Goal: Task Accomplishment & Management: Use online tool/utility

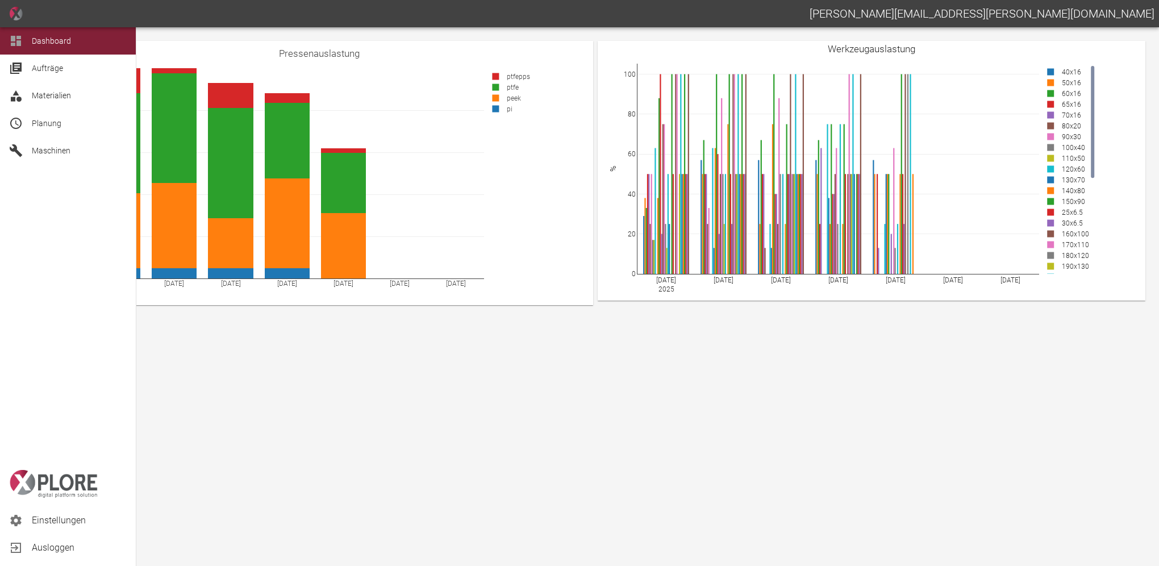
drag, startPoint x: 30, startPoint y: 116, endPoint x: 50, endPoint y: 114, distance: 20.6
click at [30, 117] on div "Planung" at bounding box center [68, 123] width 136 height 27
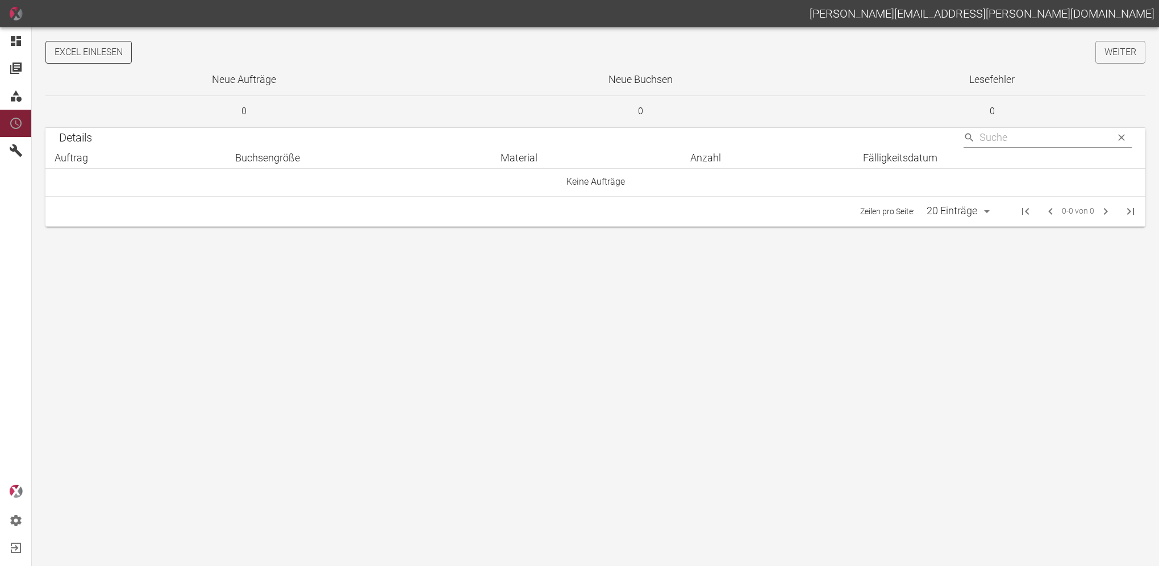
click at [96, 49] on button "Excel einlesen" at bounding box center [88, 52] width 86 height 23
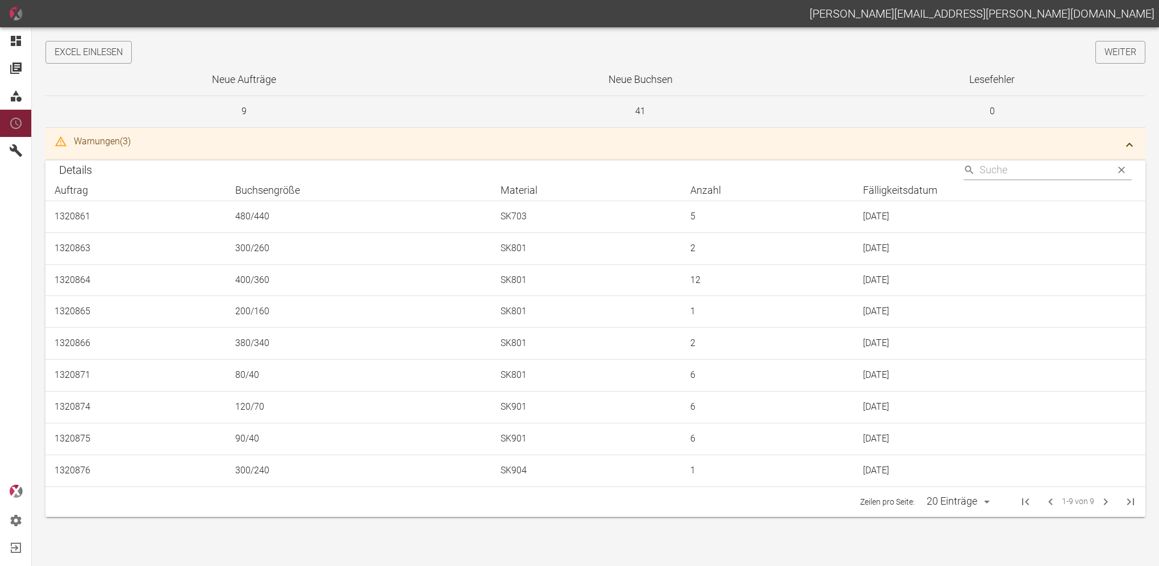
click at [101, 139] on div "Warnungen ( 3 )" at bounding box center [102, 142] width 57 height 14
click at [68, 145] on div "Warnungen ( 3 )" at bounding box center [595, 144] width 1100 height 32
click at [95, 141] on div "Warnungen ( 3 )" at bounding box center [102, 142] width 57 height 14
click at [1132, 141] on icon "button" at bounding box center [1129, 145] width 14 height 14
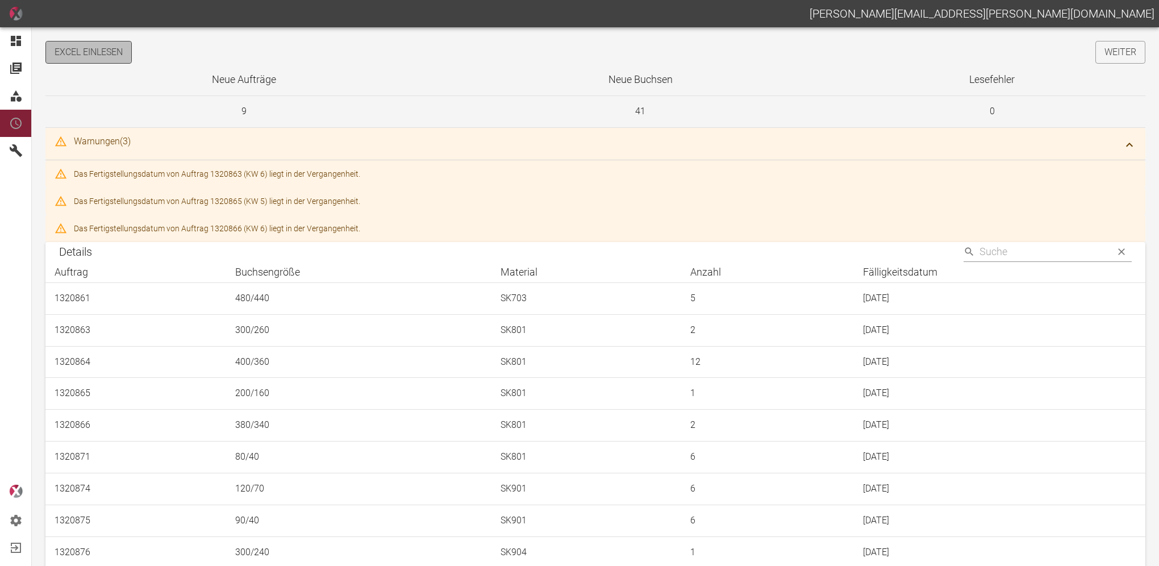
click at [86, 50] on button "Excel einlesen" at bounding box center [88, 52] width 86 height 23
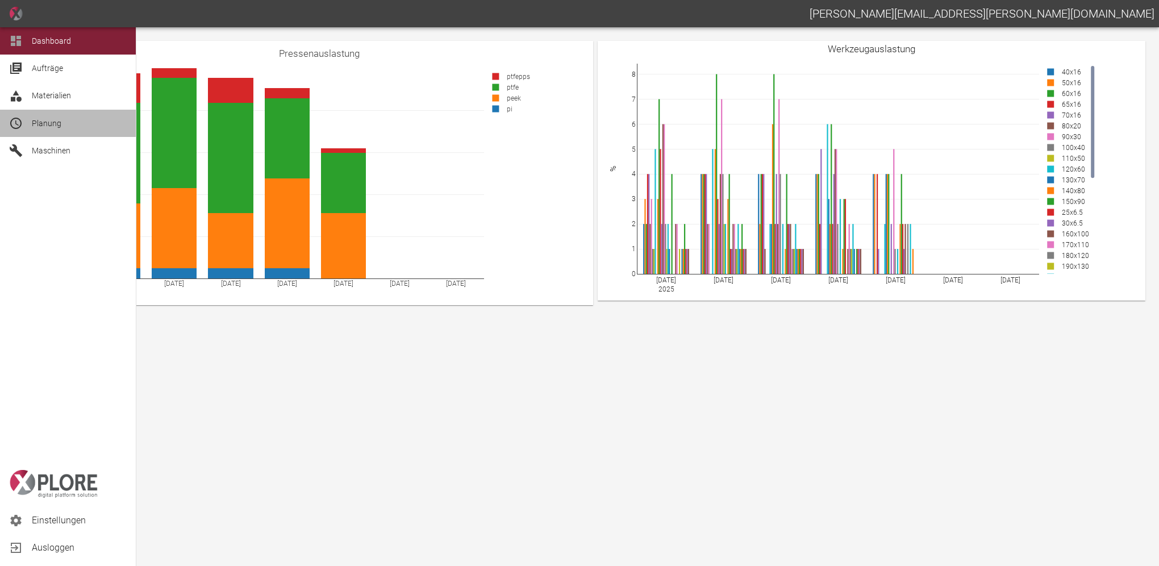
click at [23, 123] on div at bounding box center [17, 123] width 17 height 14
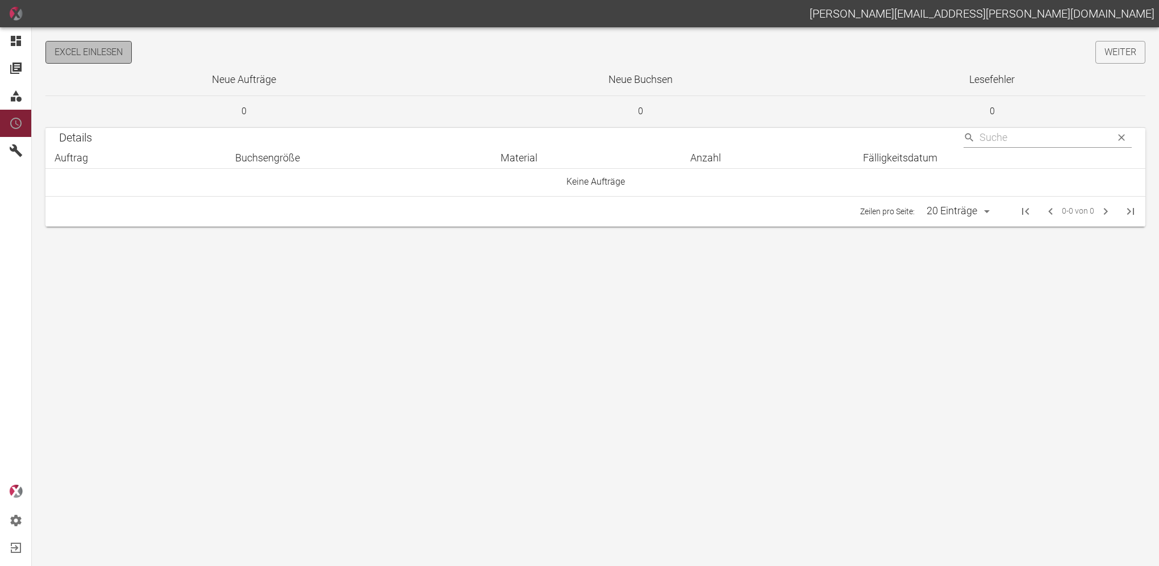
click at [116, 57] on button "Excel einlesen" at bounding box center [88, 52] width 86 height 23
click at [1113, 47] on link "Weiter" at bounding box center [1120, 52] width 50 height 23
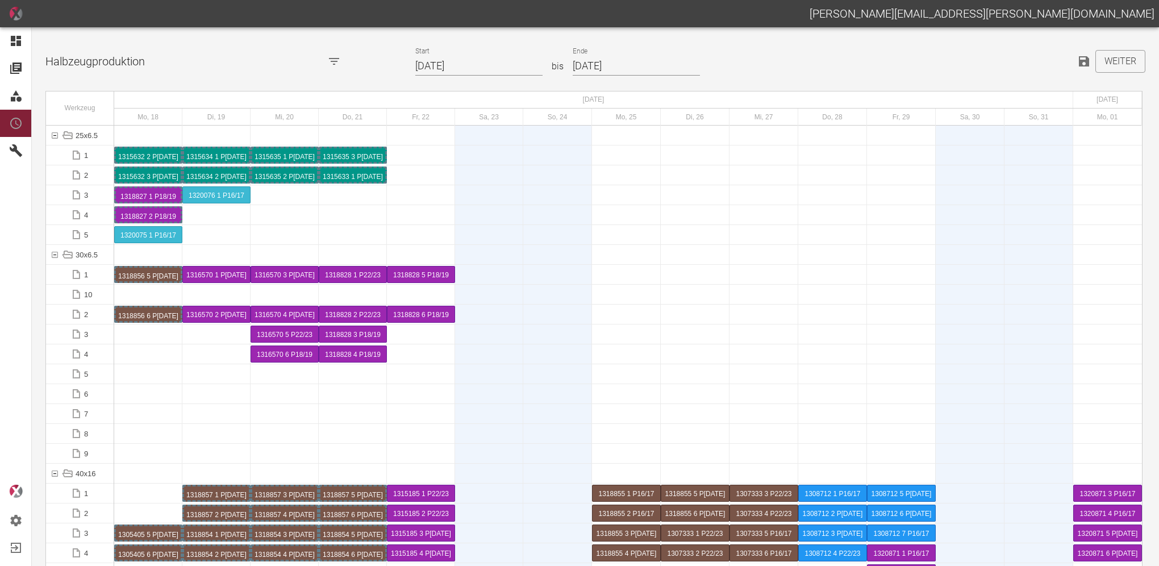
click at [494, 65] on input "[DATE]" at bounding box center [478, 66] width 127 height 20
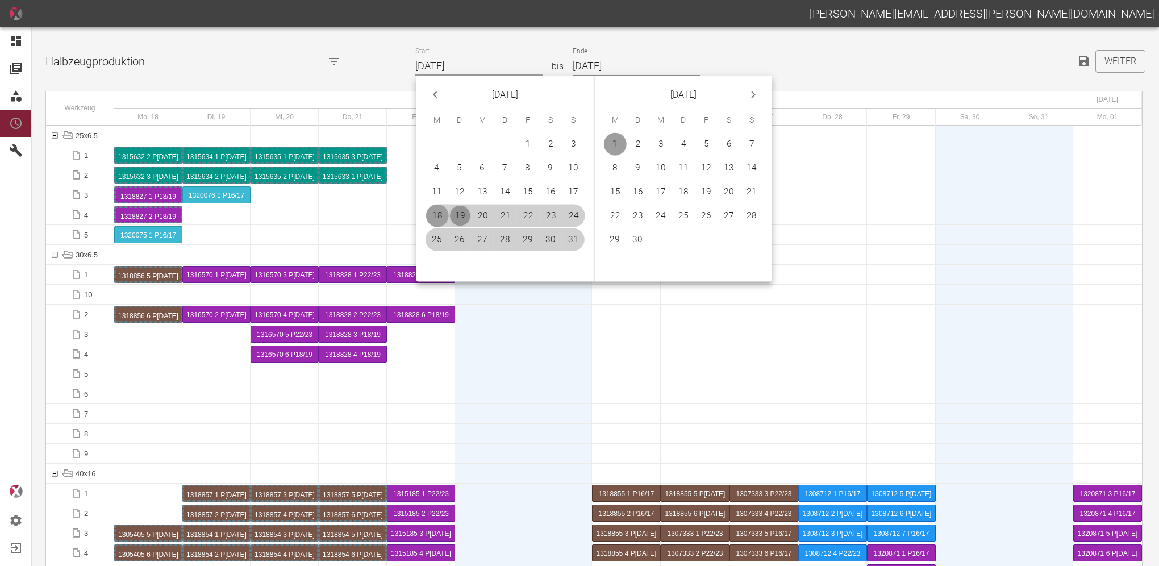
click at [463, 210] on button "19" at bounding box center [460, 215] width 23 height 23
type input "[DATE]"
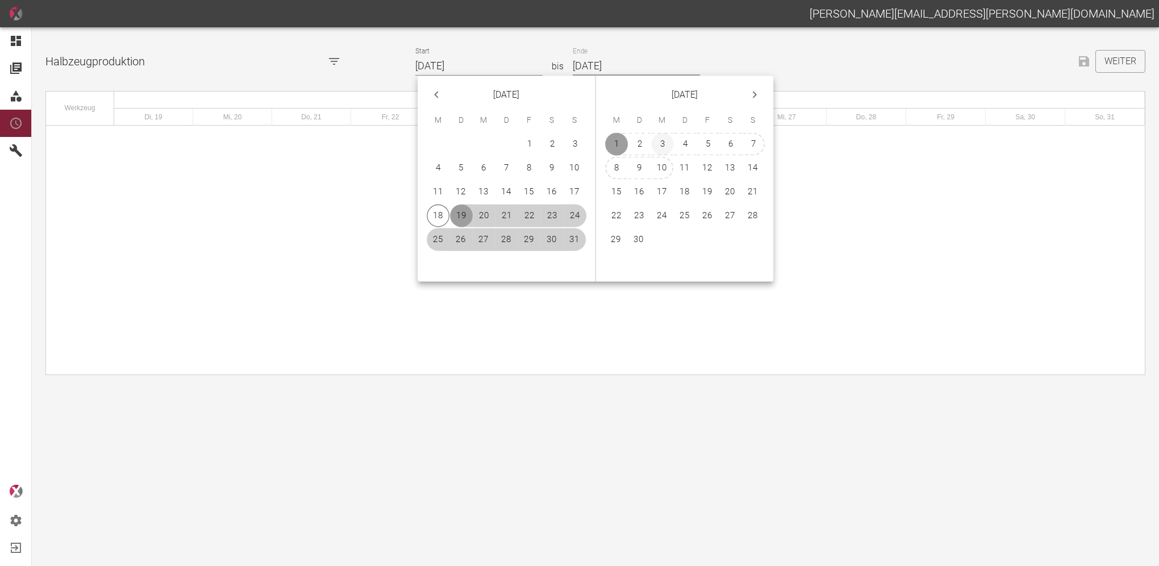
click at [660, 145] on button "3" at bounding box center [662, 144] width 23 height 23
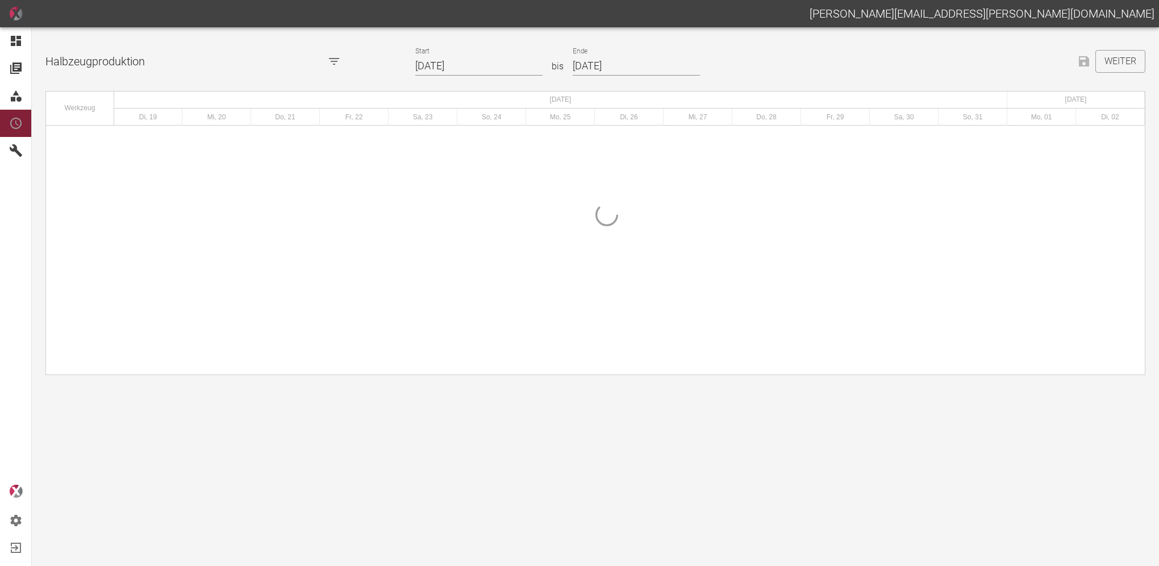
type input "[DATE]"
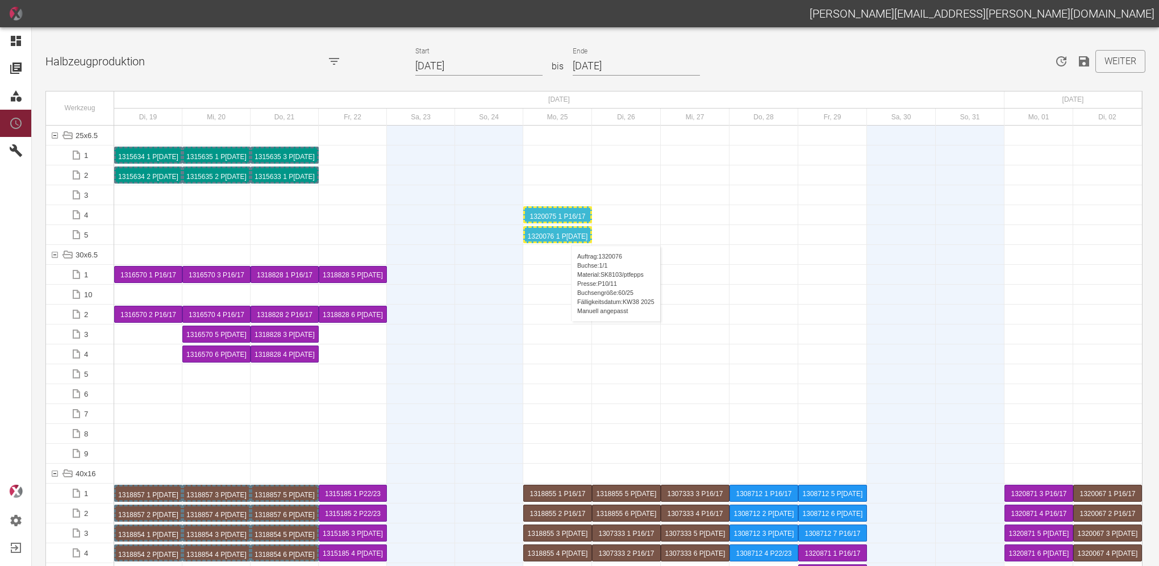
click at [565, 234] on div "1320076 1 P[DATE]" at bounding box center [557, 235] width 65 height 14
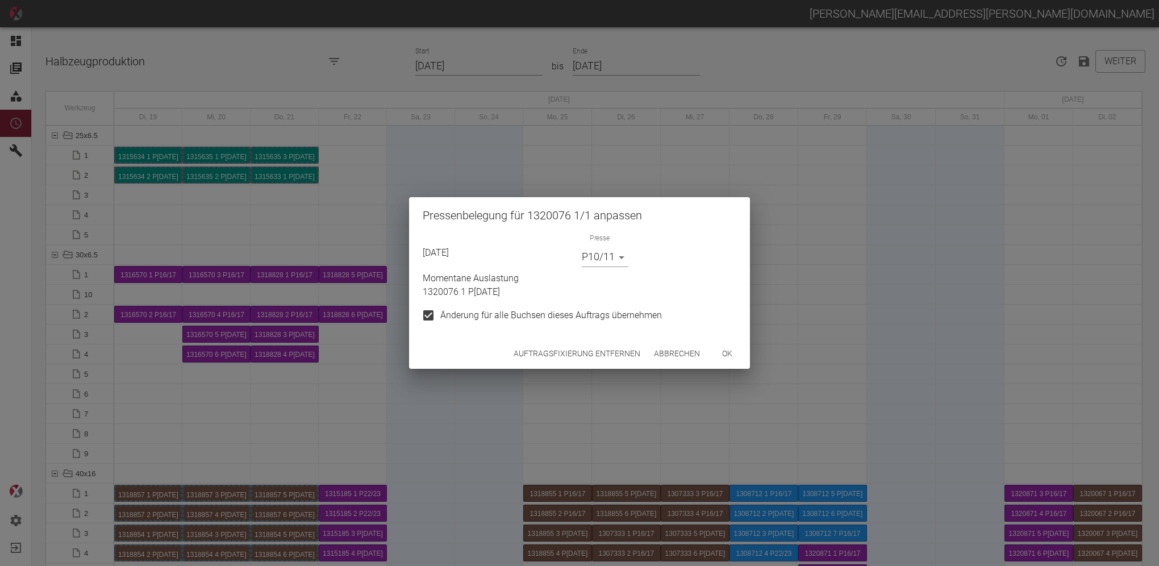
click at [570, 356] on button "Auftragsfixierung entfernen" at bounding box center [577, 353] width 136 height 21
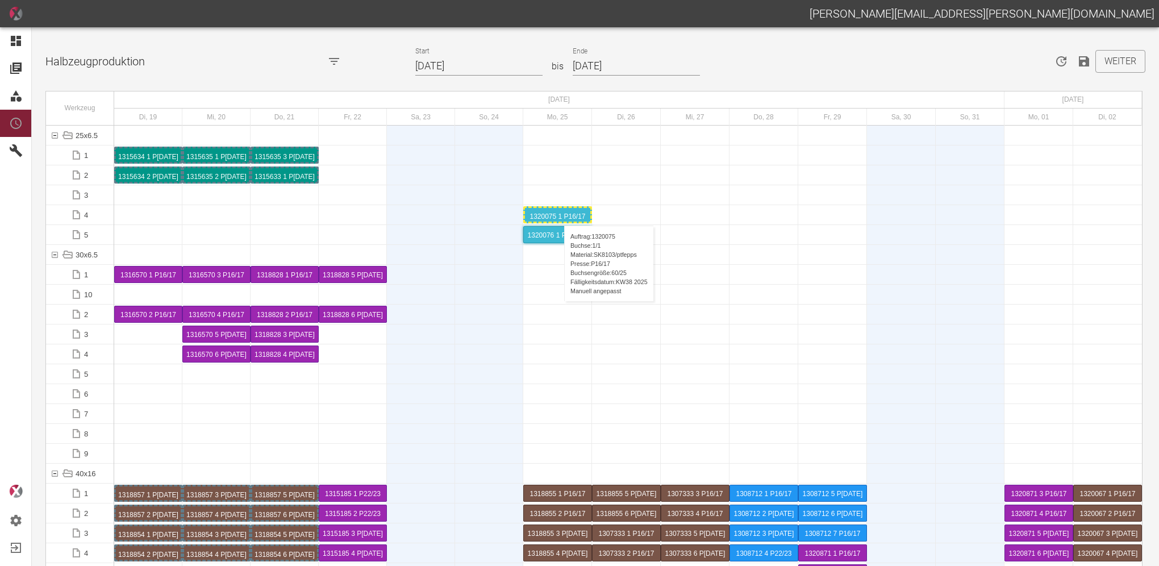
click at [558, 214] on div "1320075 1 P16/17" at bounding box center [557, 215] width 65 height 14
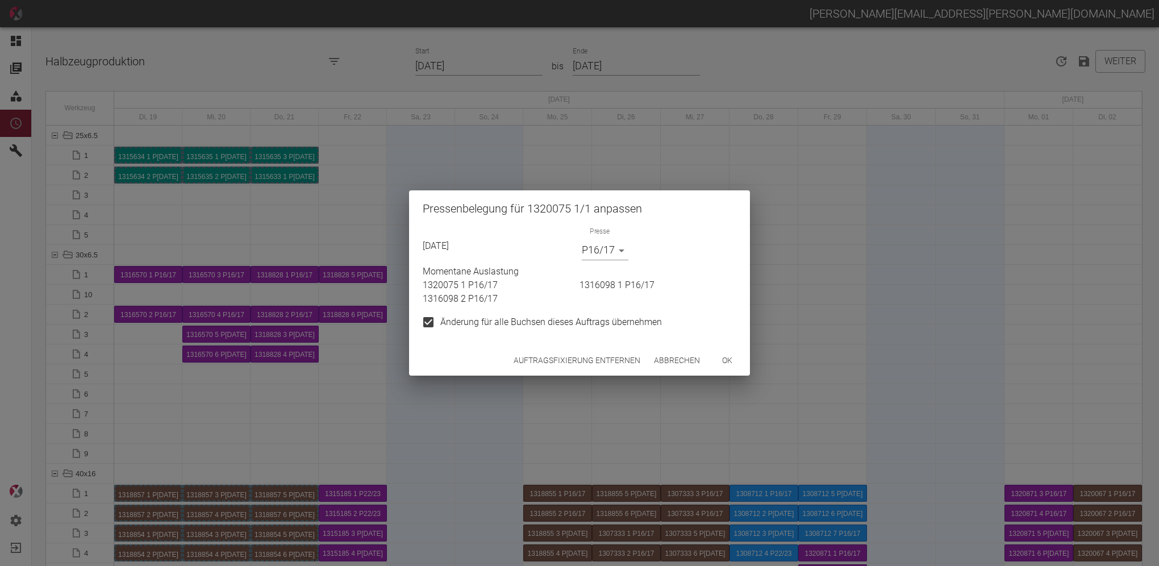
click at [559, 360] on button "Auftragsfixierung entfernen" at bounding box center [577, 360] width 136 height 21
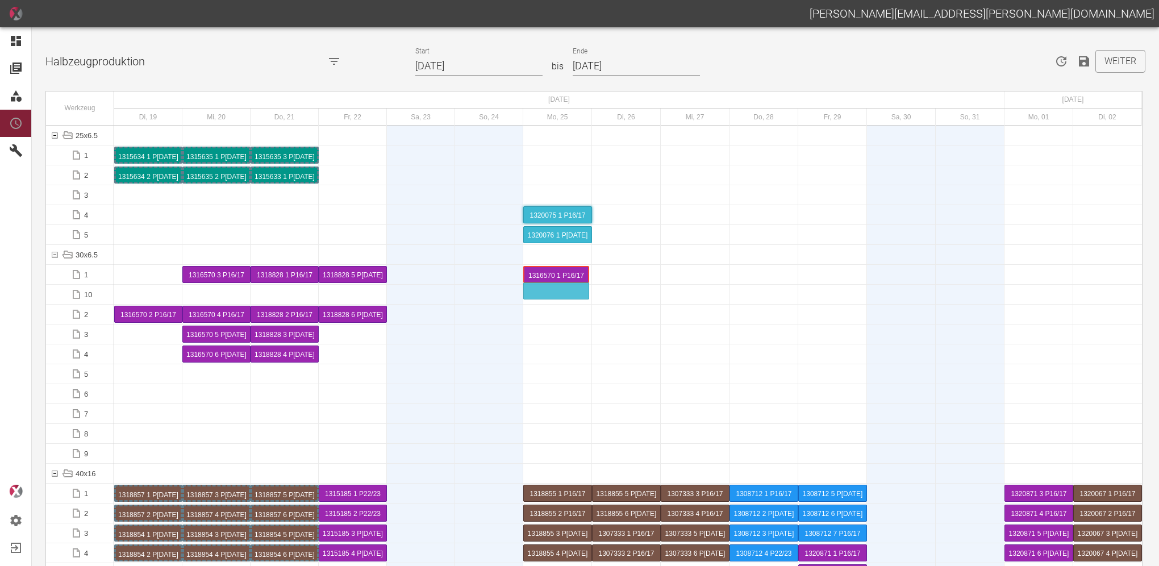
drag, startPoint x: 136, startPoint y: 270, endPoint x: 509, endPoint y: 286, distance: 373.5
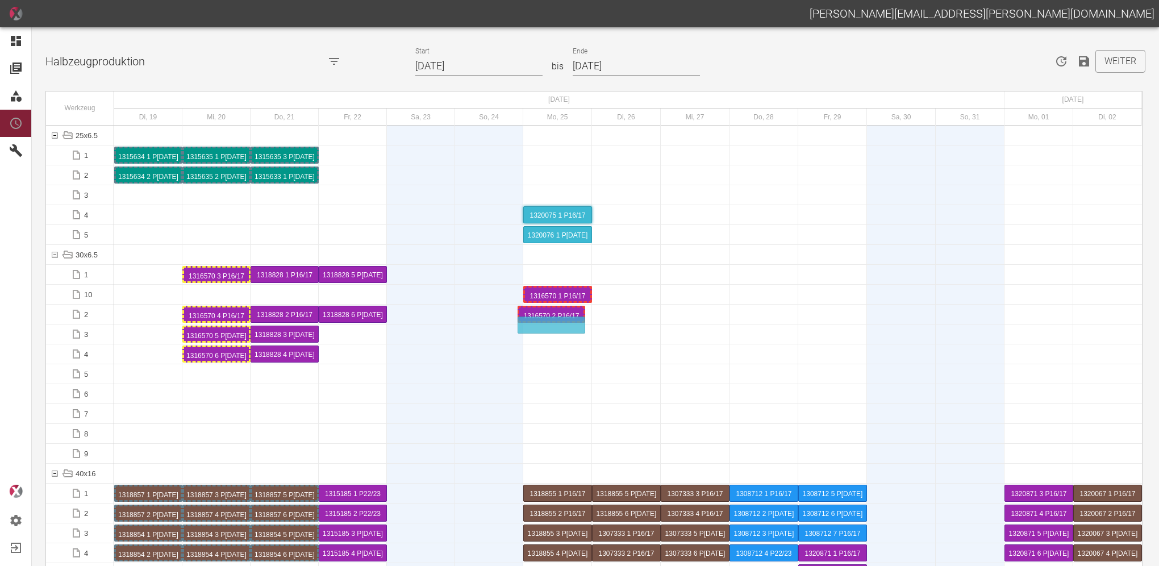
drag, startPoint x: 149, startPoint y: 317, endPoint x: 516, endPoint y: 318, distance: 366.4
click at [548, 334] on div "1316570 2 P16/17" at bounding box center [557, 334] width 65 height 14
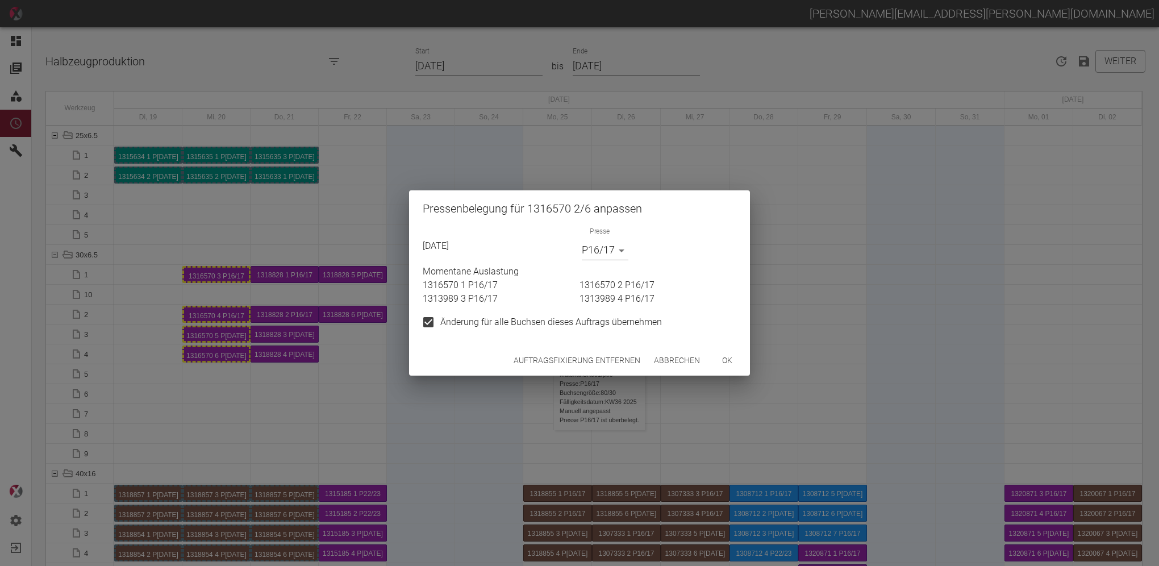
click at [570, 357] on button "Auftragsfixierung entfernen" at bounding box center [577, 360] width 136 height 21
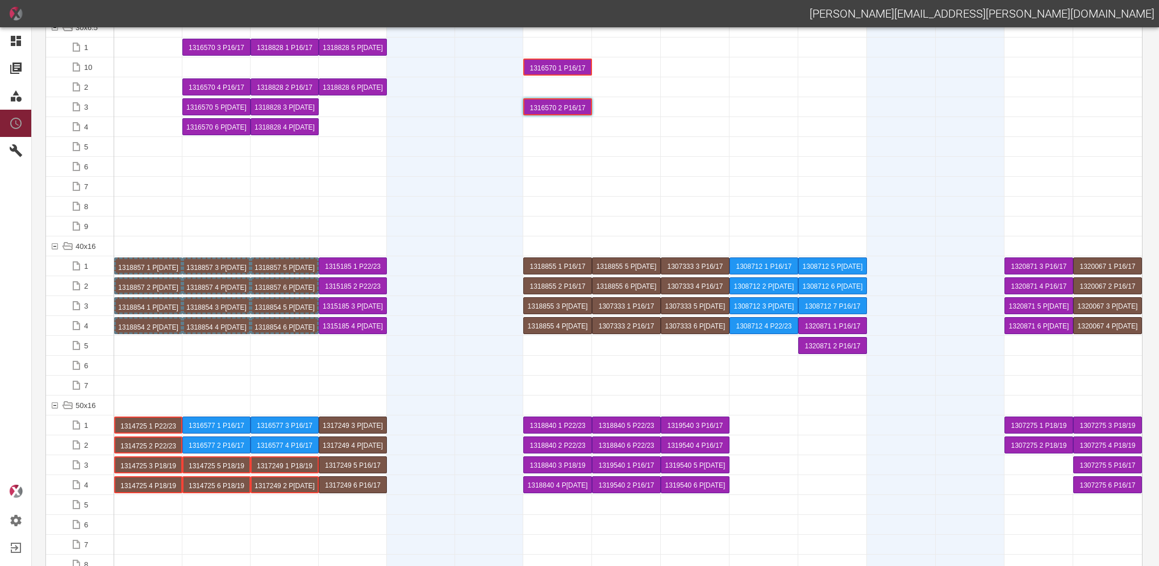
scroll to position [284, 0]
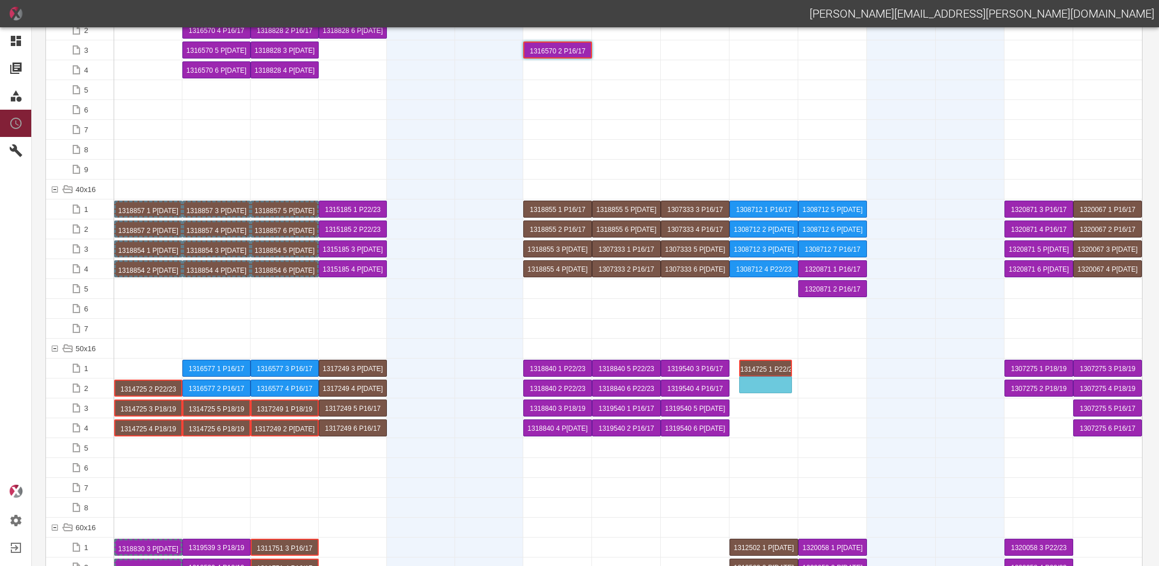
drag, startPoint x: 130, startPoint y: 365, endPoint x: 636, endPoint y: 379, distance: 506.8
drag, startPoint x: 158, startPoint y: 387, endPoint x: 772, endPoint y: 410, distance: 613.9
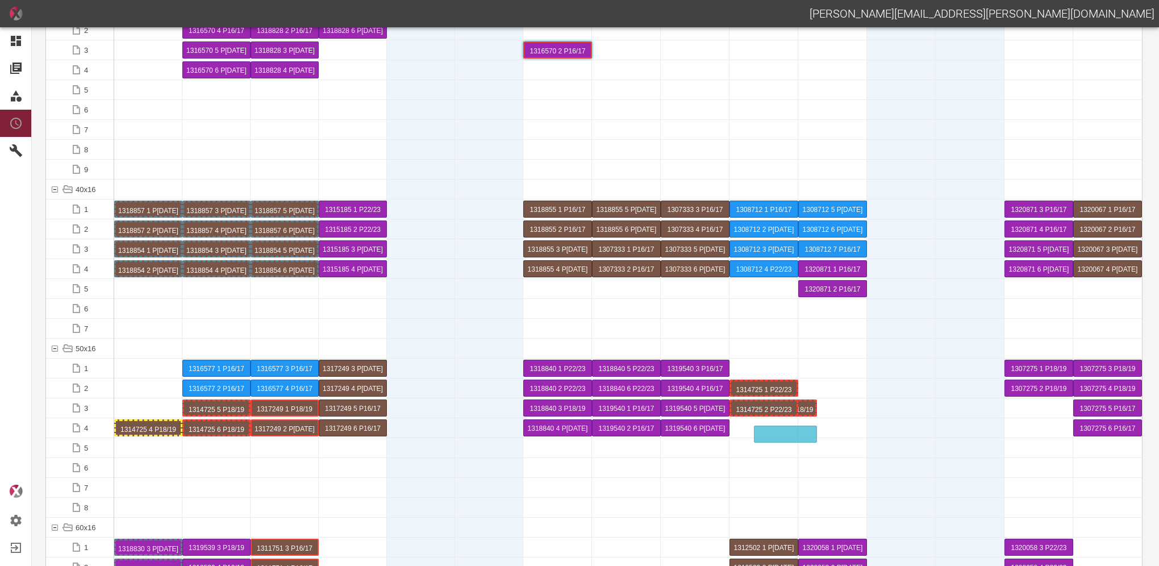
drag, startPoint x: 168, startPoint y: 407, endPoint x: 767, endPoint y: 432, distance: 599.7
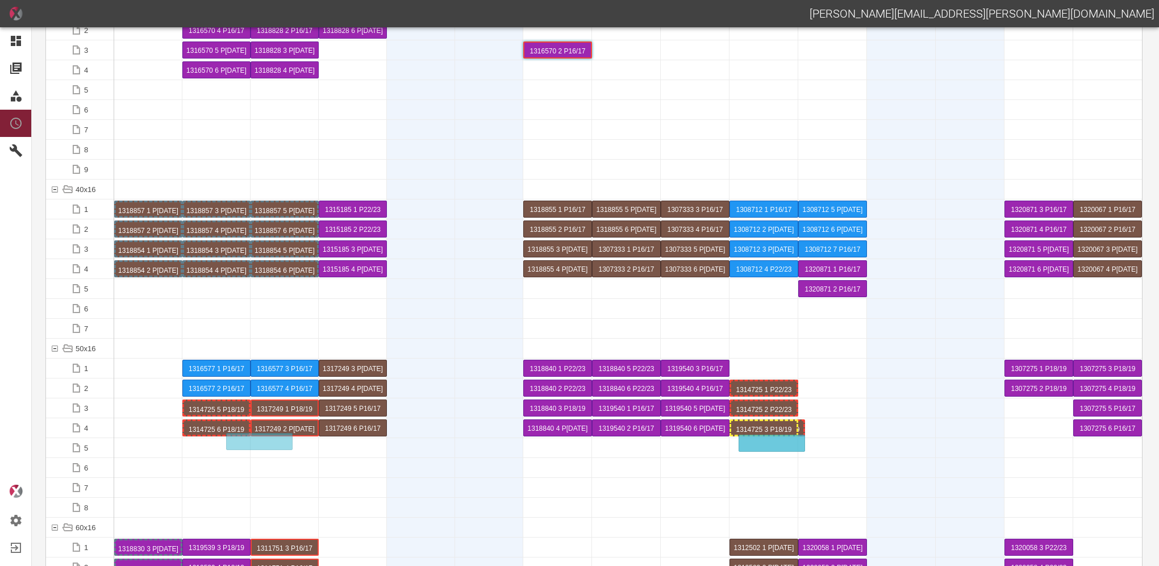
drag, startPoint x: 157, startPoint y: 427, endPoint x: 753, endPoint y: 436, distance: 596.5
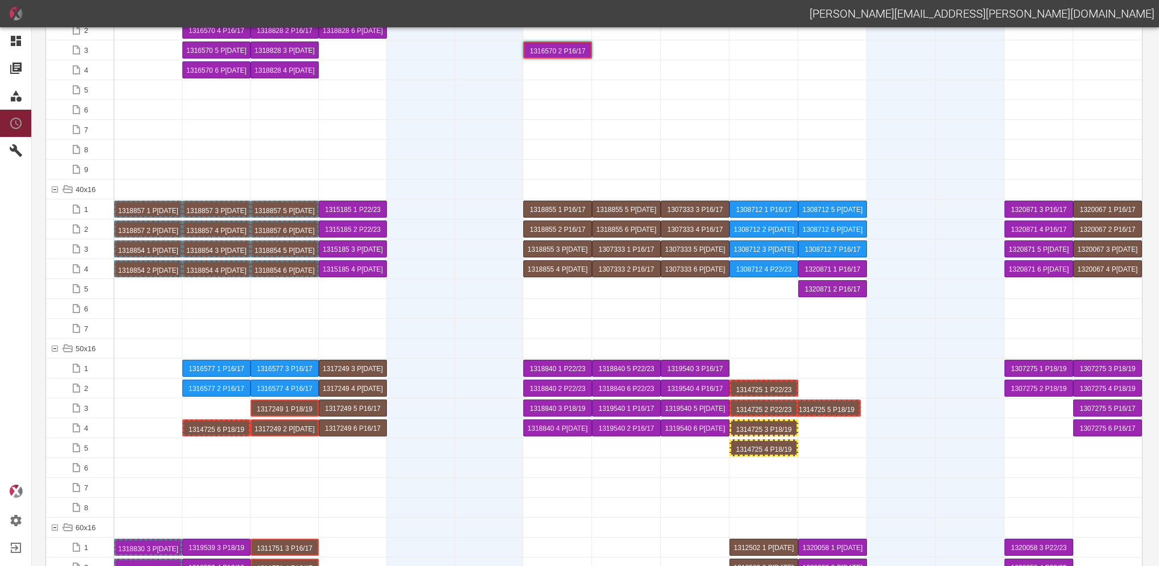
drag, startPoint x: 227, startPoint y: 411, endPoint x: 836, endPoint y: 406, distance: 608.9
drag, startPoint x: 229, startPoint y: 430, endPoint x: 827, endPoint y: 436, distance: 597.5
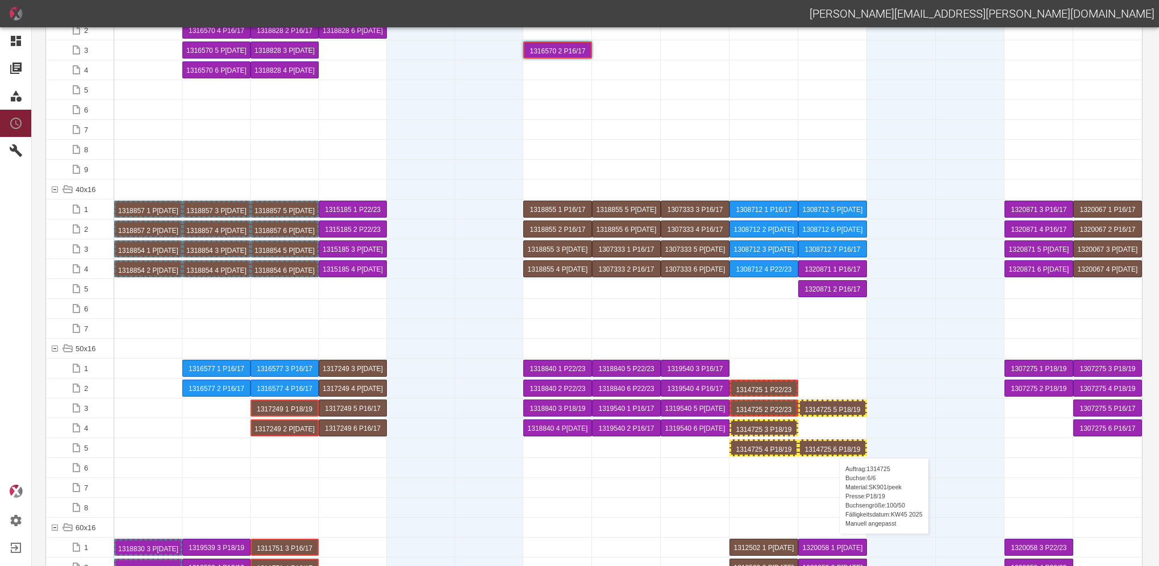
click at [833, 446] on div "1314725 6 P18/19" at bounding box center [832, 448] width 65 height 14
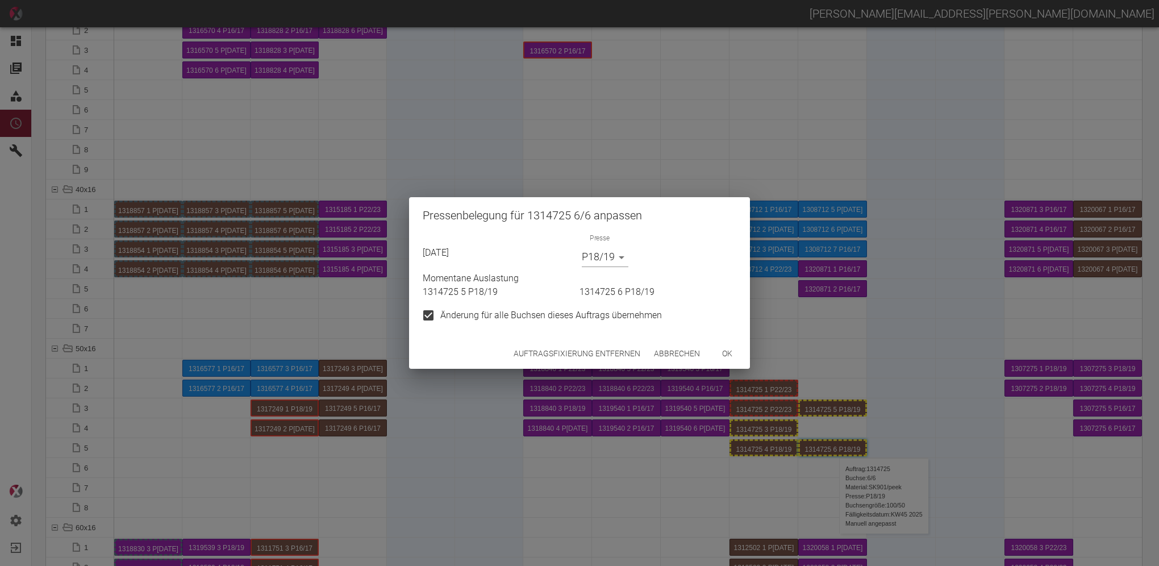
click at [612, 350] on button "Auftragsfixierung entfernen" at bounding box center [577, 353] width 136 height 21
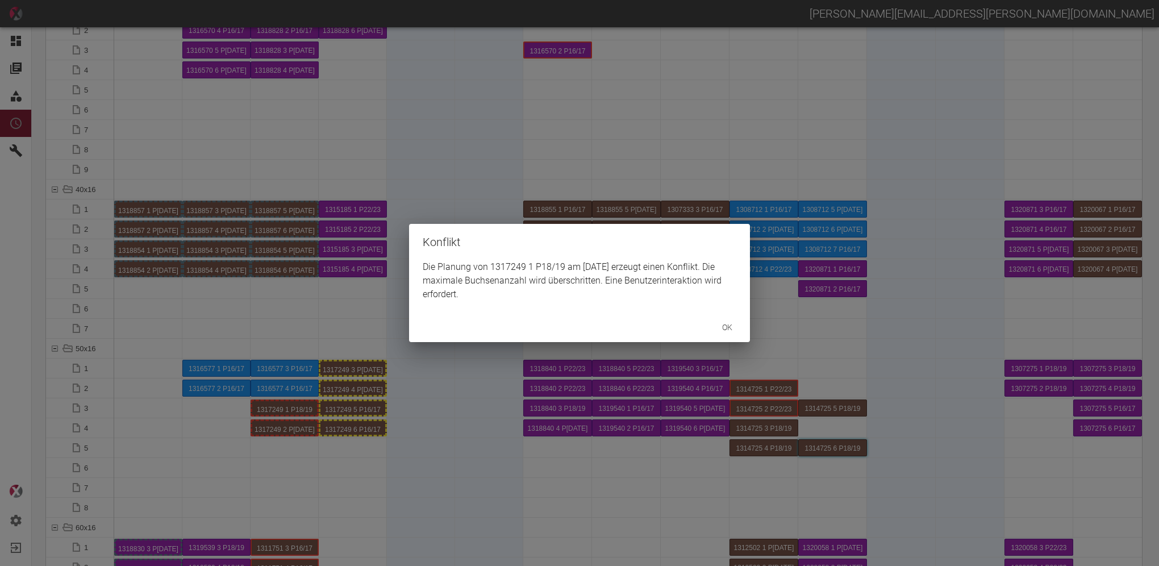
click at [730, 326] on button "ok" at bounding box center [727, 327] width 36 height 21
click at [268, 413] on div "Konflikt Die Planung von 1317249 1 P18/19 am [DATE] erzeugt einen Konflikt. Die…" at bounding box center [579, 283] width 1159 height 566
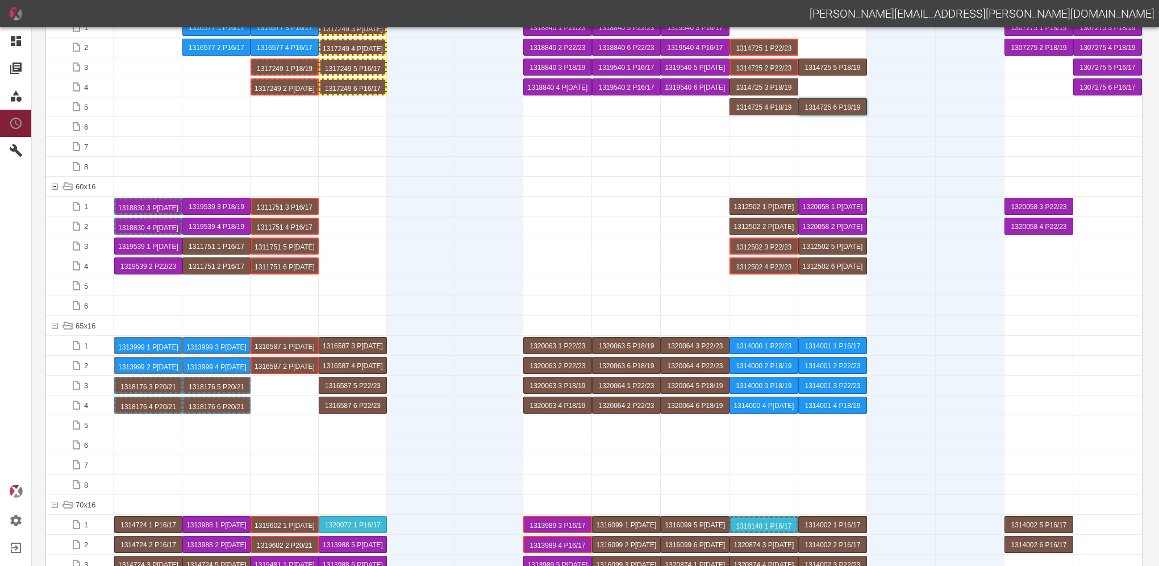
scroll to position [795, 0]
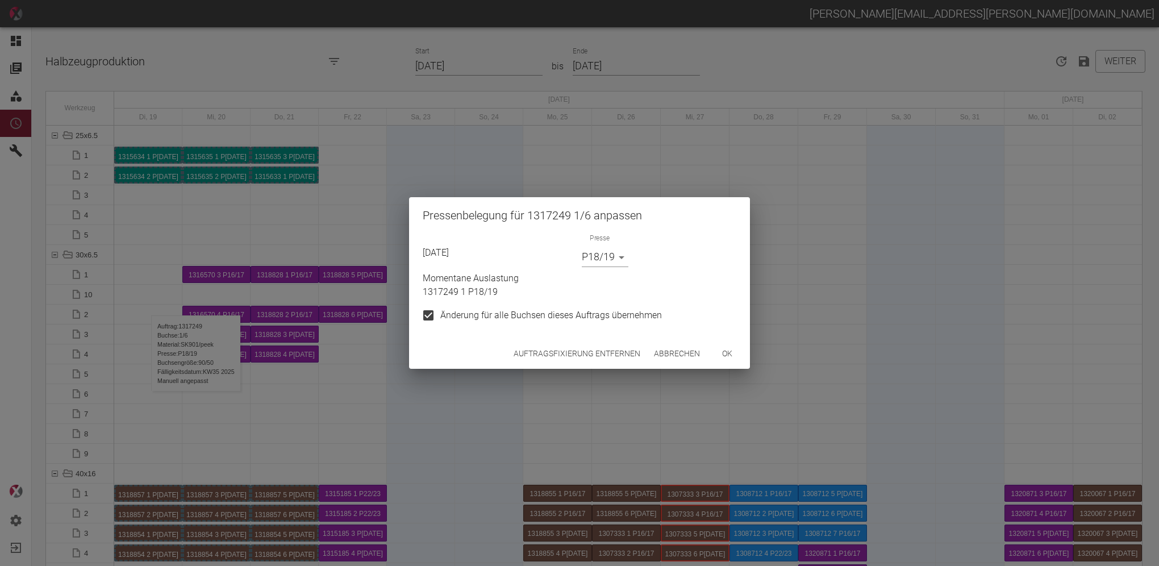
scroll to position [2215, 0]
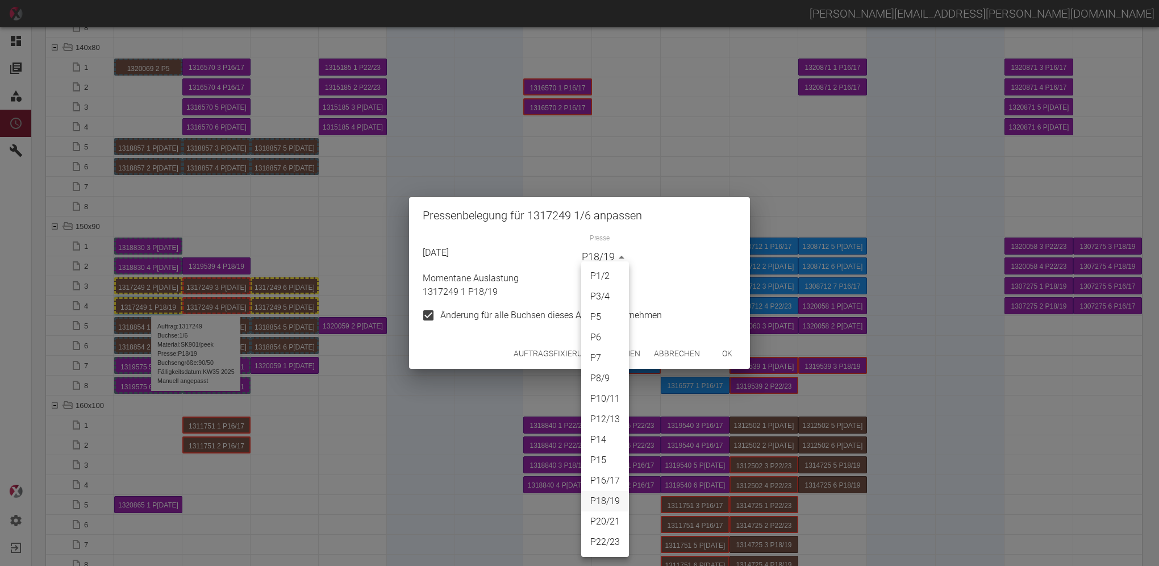
click at [621, 254] on body "DANIEL.GROTE@STASSKOL.DE Dashboard Aufträge Materialien Planung Maschinen Einst…" at bounding box center [579, 283] width 1159 height 566
click at [609, 391] on li "P10/11" at bounding box center [605, 399] width 48 height 20
type input "P10/11"
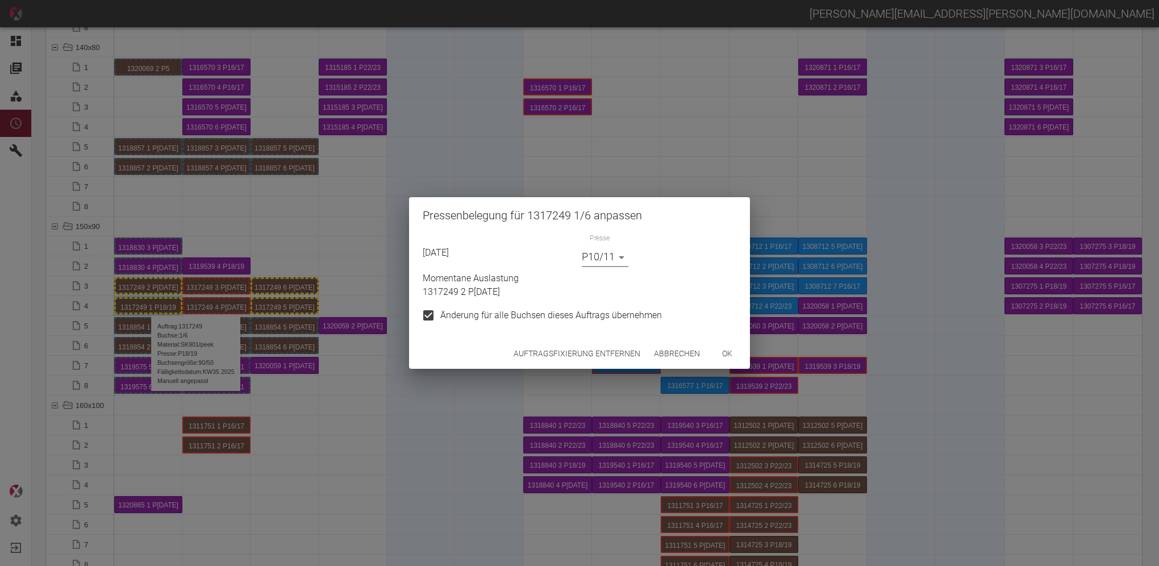
click at [730, 353] on button "ok" at bounding box center [727, 353] width 36 height 21
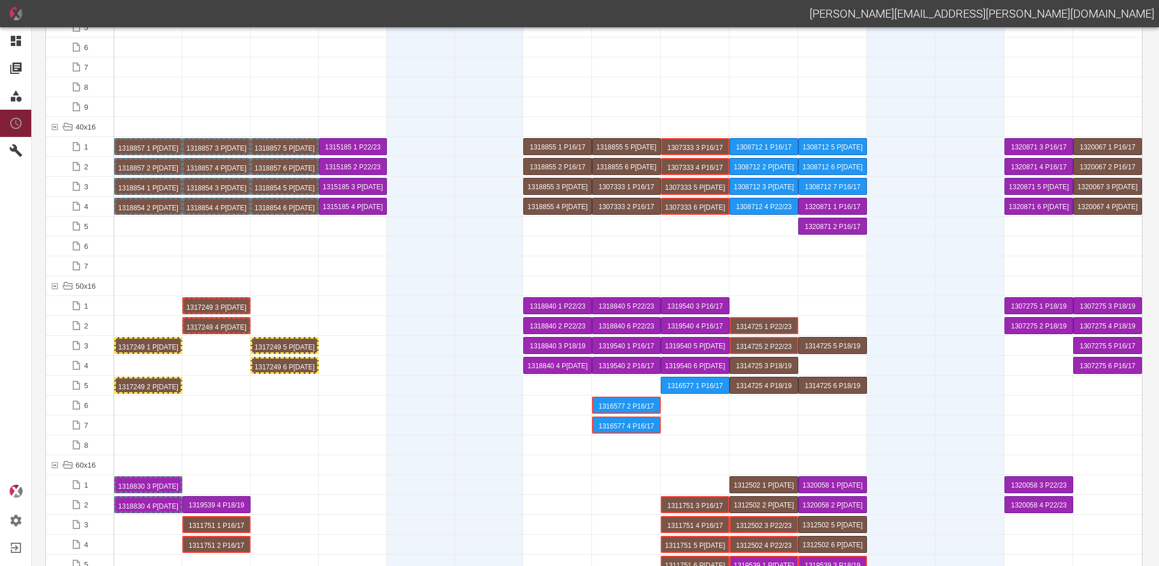
scroll to position [284, 0]
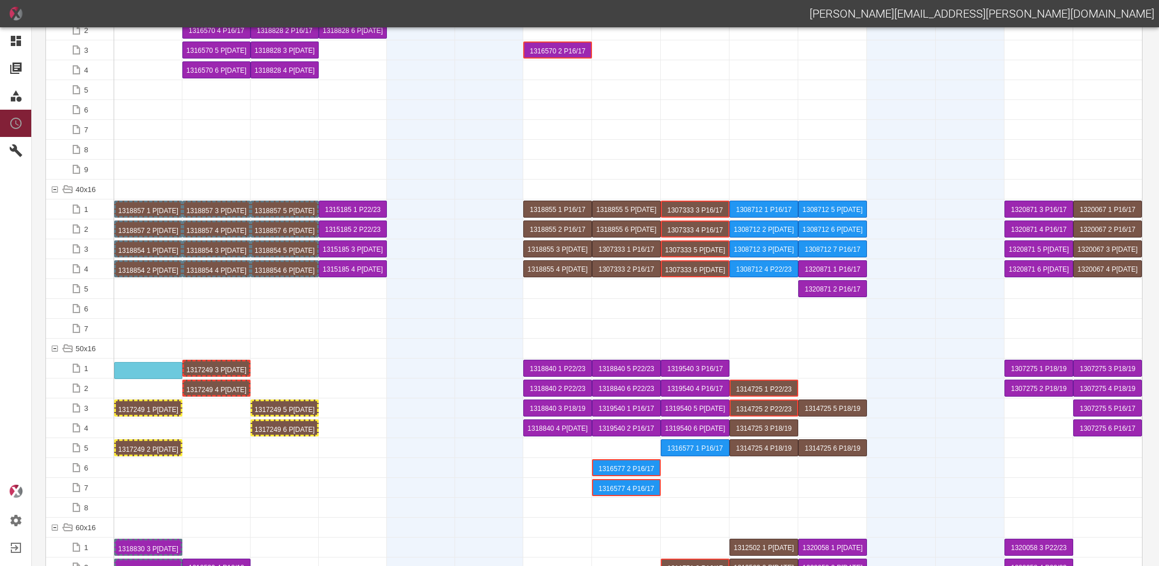
drag, startPoint x: 160, startPoint y: 405, endPoint x: 155, endPoint y: 366, distance: 39.0
drag, startPoint x: 152, startPoint y: 443, endPoint x: 154, endPoint y: 384, distance: 59.1
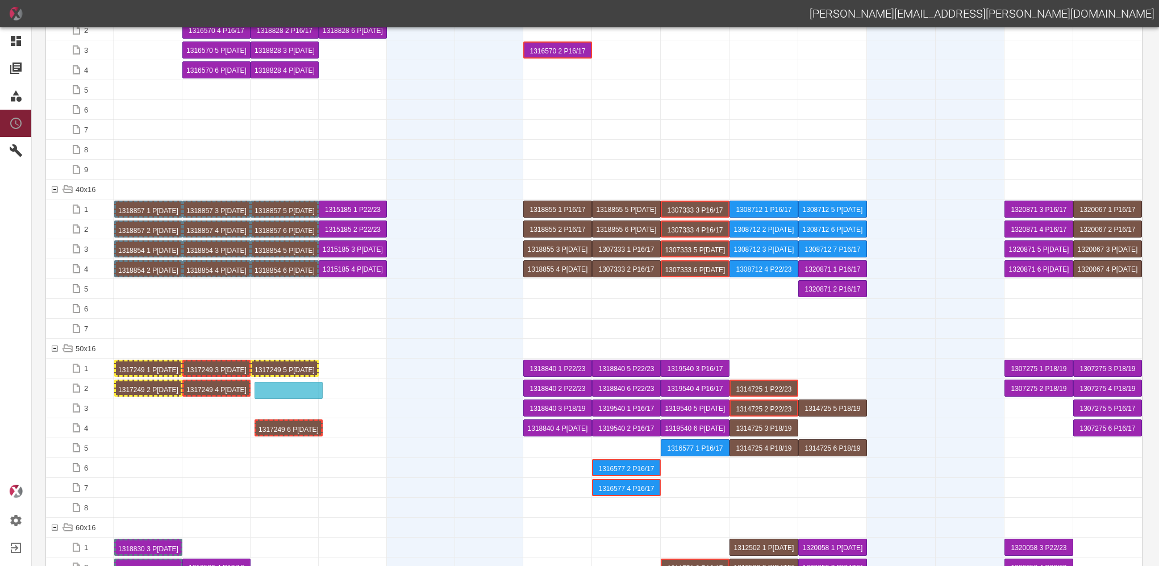
drag, startPoint x: 275, startPoint y: 426, endPoint x: 279, endPoint y: 384, distance: 42.2
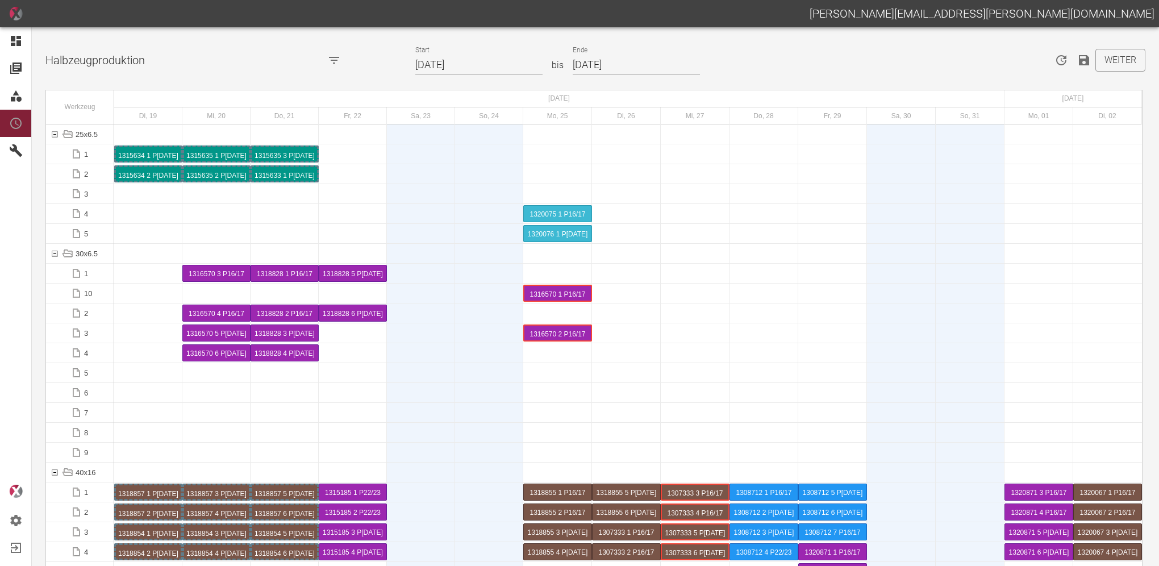
scroll to position [0, 0]
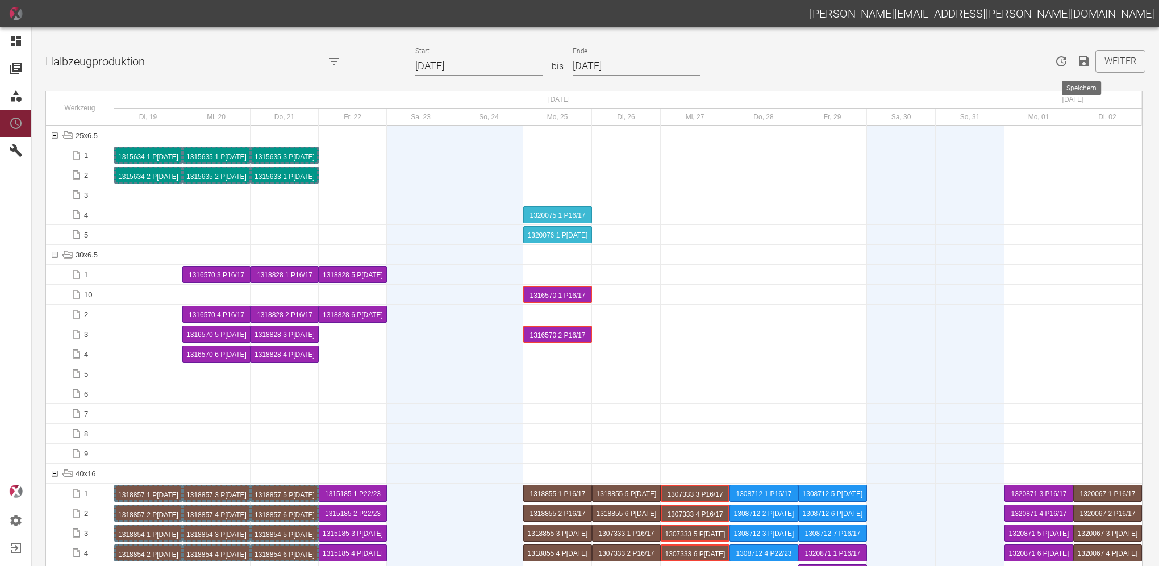
click at [1080, 64] on icon "Speichern" at bounding box center [1084, 62] width 14 height 14
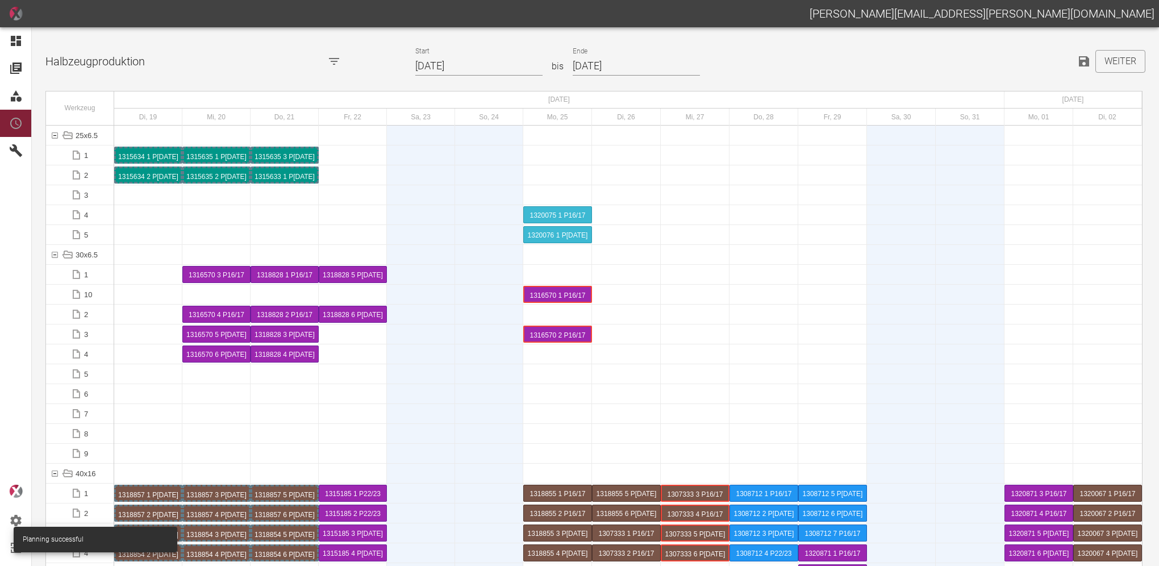
click at [146, 422] on div at bounding box center [148, 413] width 68 height 19
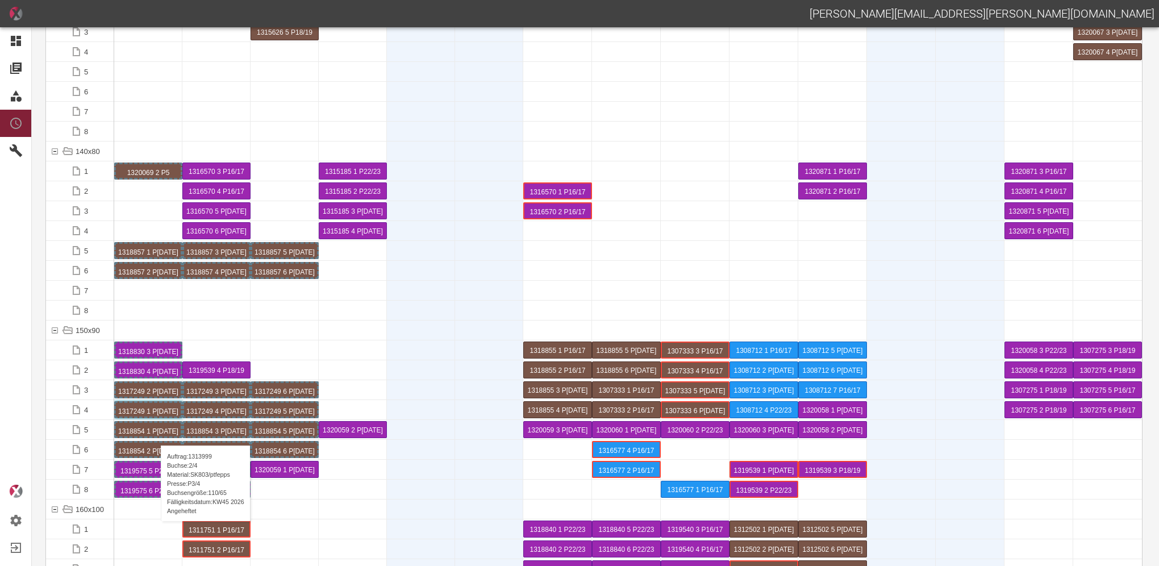
scroll to position [2045, 0]
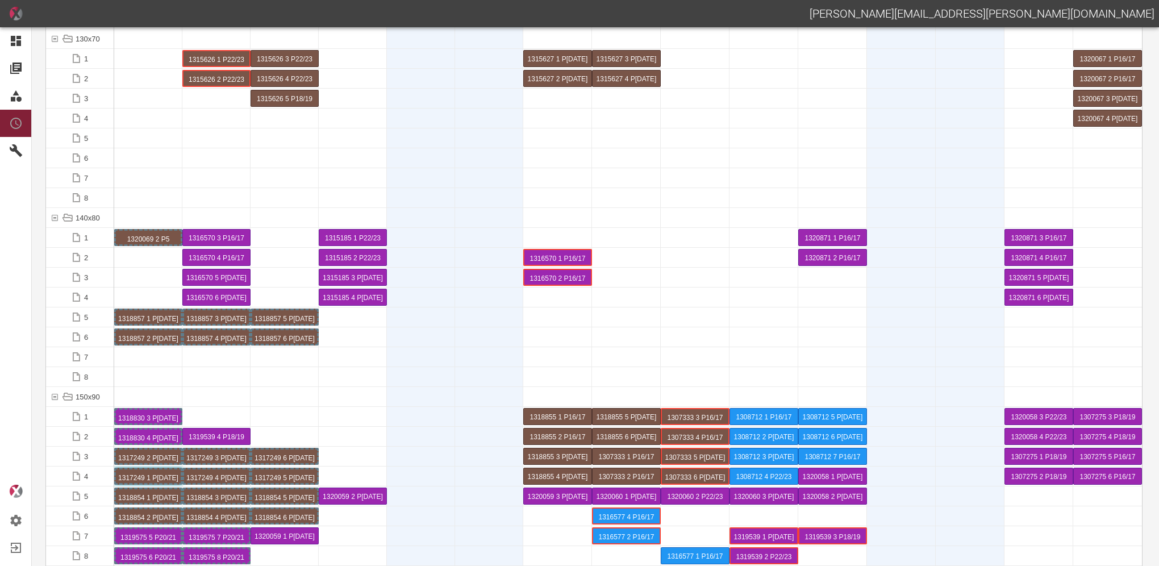
click at [253, 391] on div at bounding box center [284, 396] width 68 height 19
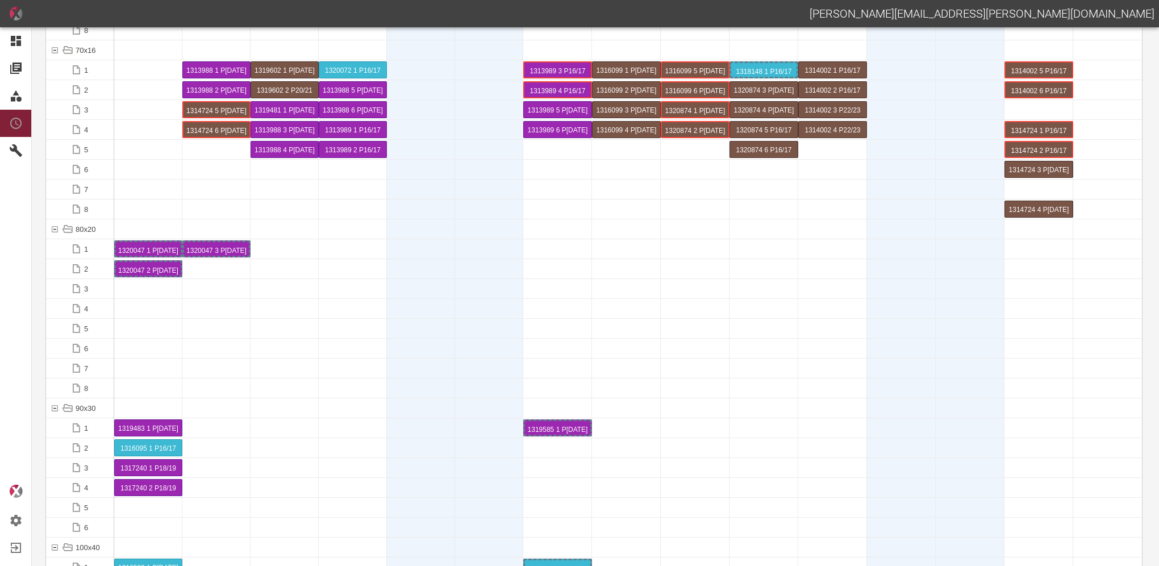
scroll to position [1193, 0]
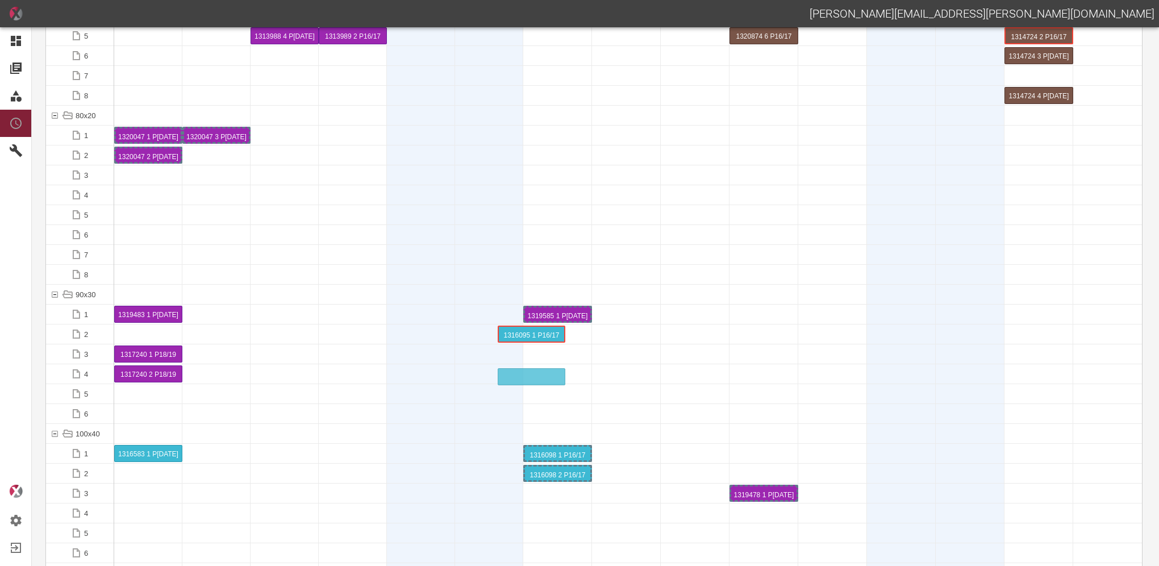
drag, startPoint x: 157, startPoint y: 335, endPoint x: 533, endPoint y: 370, distance: 378.2
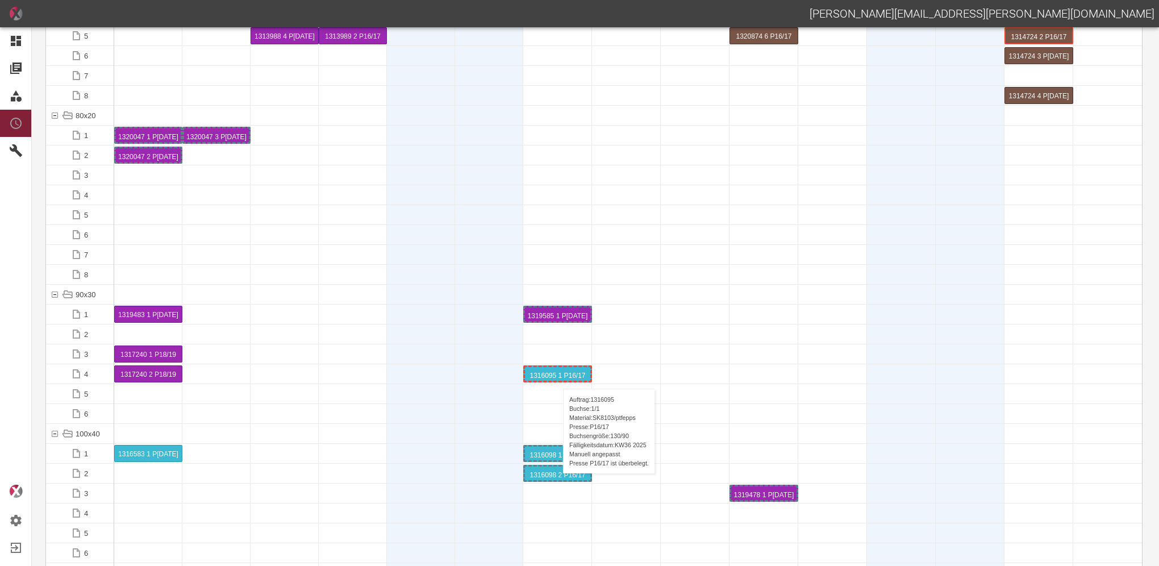
click at [557, 375] on div "1316095 1 P16/17" at bounding box center [557, 374] width 65 height 14
click at [555, 393] on div "1316095 1 P16/17" at bounding box center [557, 394] width 65 height 14
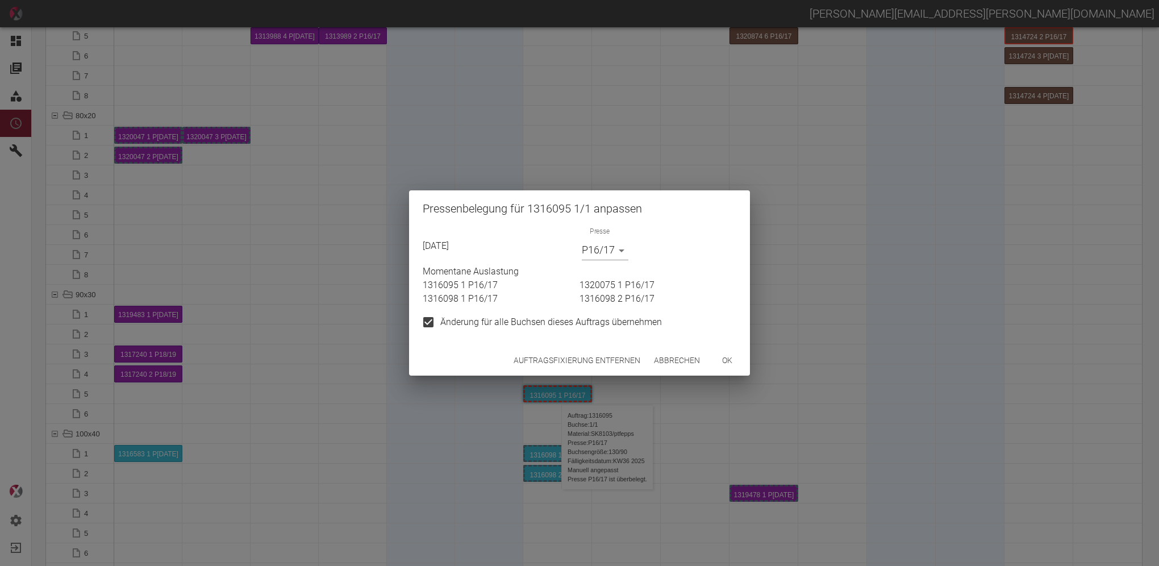
click at [546, 361] on button "Auftragsfixierung entfernen" at bounding box center [577, 360] width 136 height 21
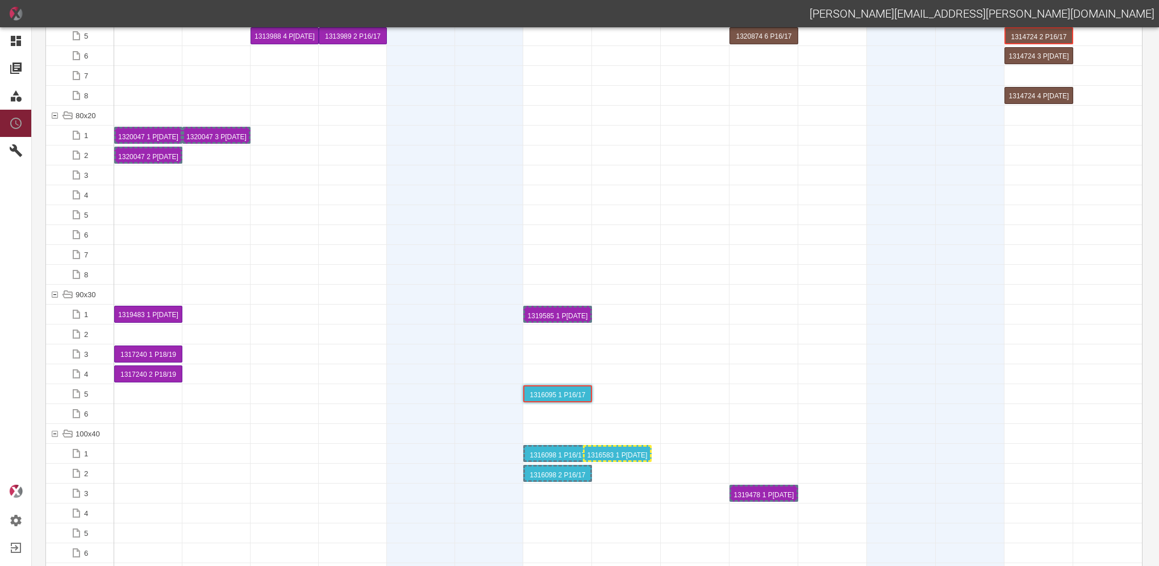
drag, startPoint x: 570, startPoint y: 449, endPoint x: 620, endPoint y: 449, distance: 50.0
click at [625, 452] on div "1316583 1 P[DATE]" at bounding box center [626, 453] width 65 height 14
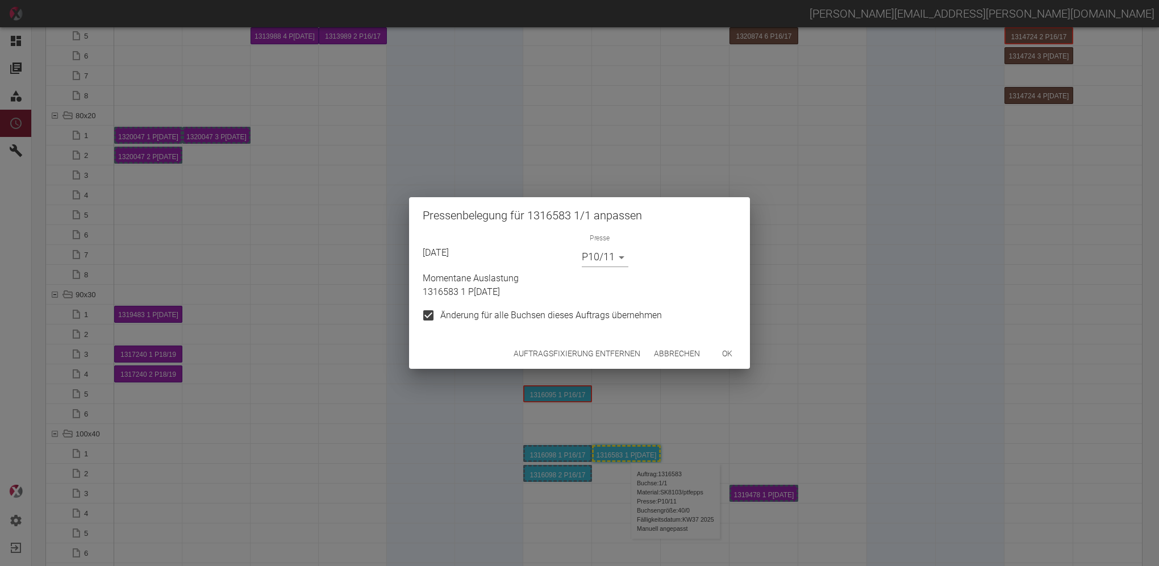
click at [566, 352] on button "Auftragsfixierung entfernen" at bounding box center [577, 353] width 136 height 21
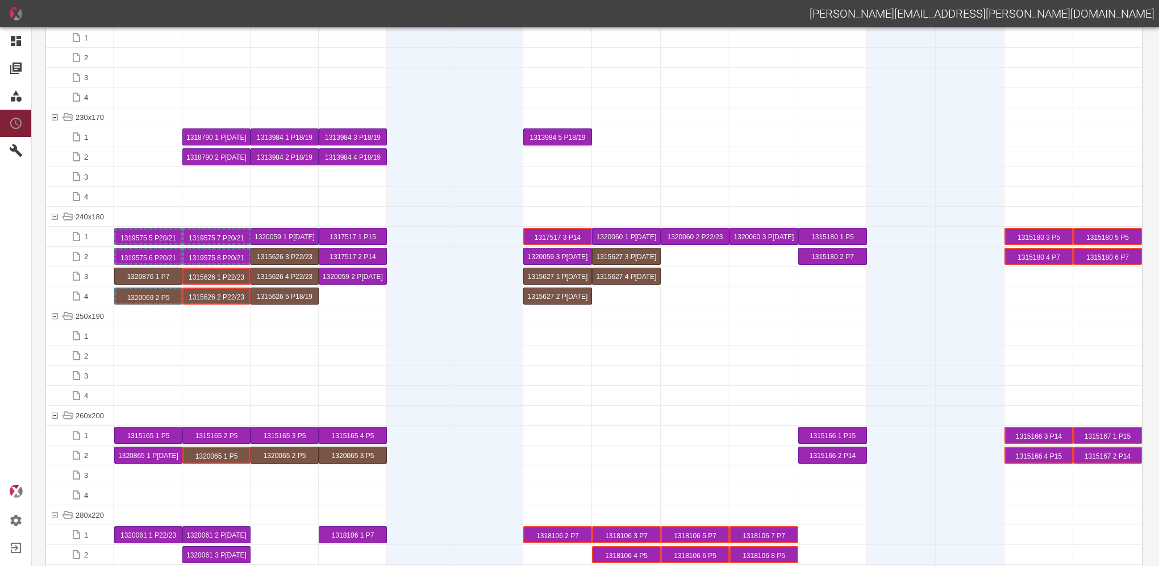
scroll to position [3522, 0]
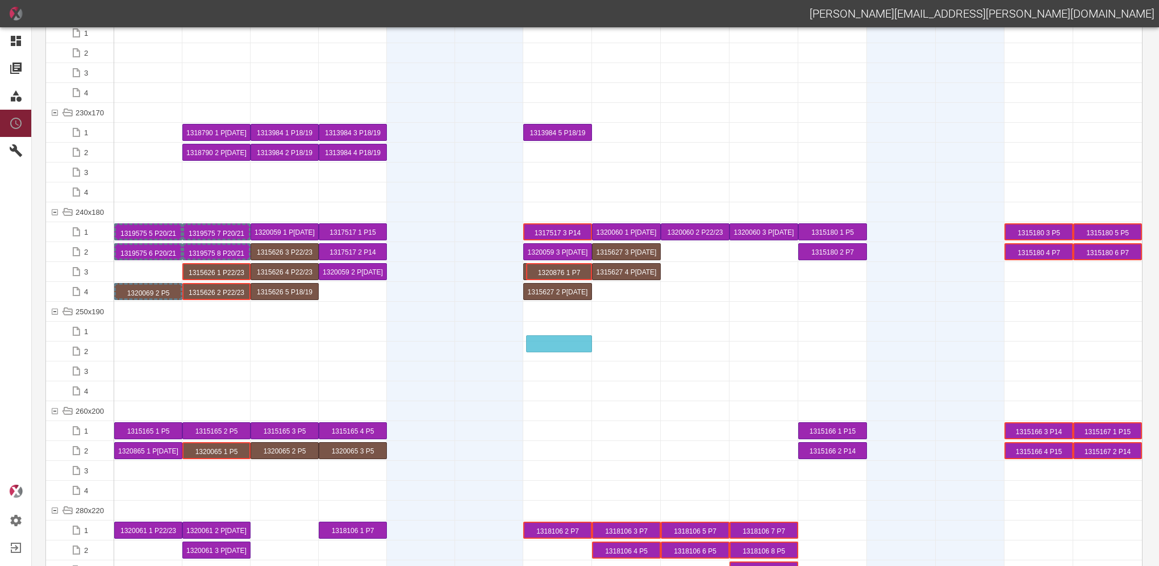
drag, startPoint x: 156, startPoint y: 271, endPoint x: 553, endPoint y: 337, distance: 401.9
drag, startPoint x: 557, startPoint y: 274, endPoint x: 623, endPoint y: 279, distance: 66.1
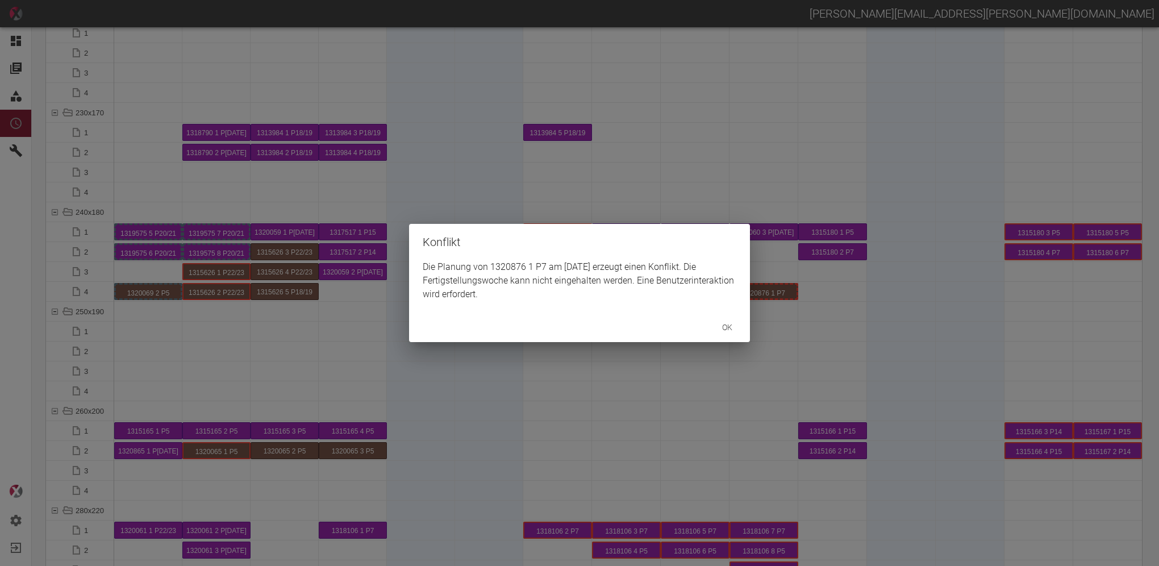
click at [728, 323] on button "ok" at bounding box center [727, 327] width 36 height 21
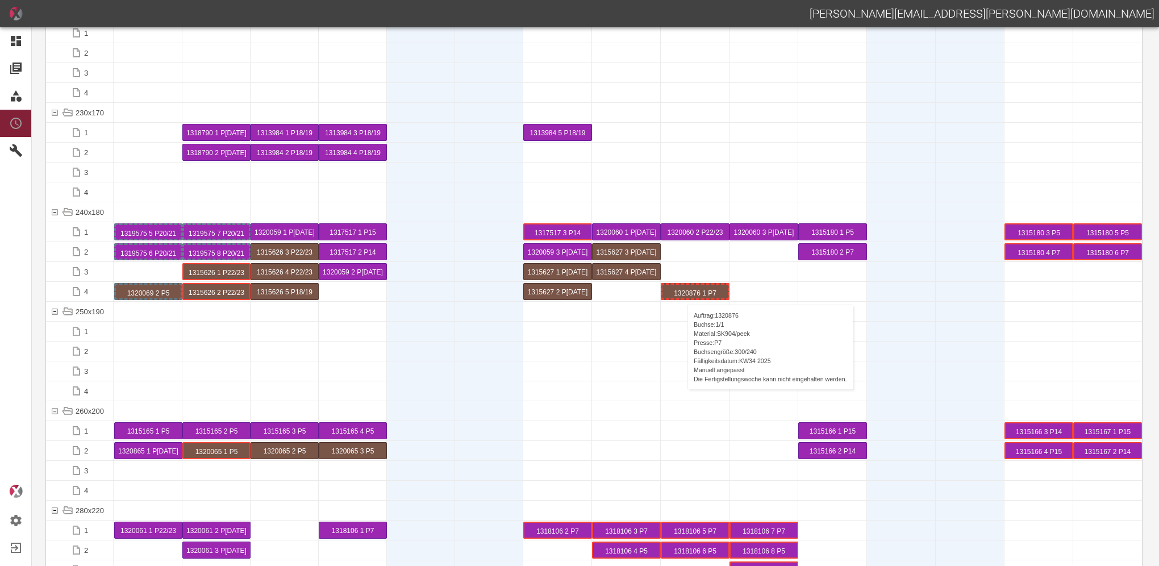
click at [682, 293] on div "1320876 1 P7" at bounding box center [694, 292] width 65 height 14
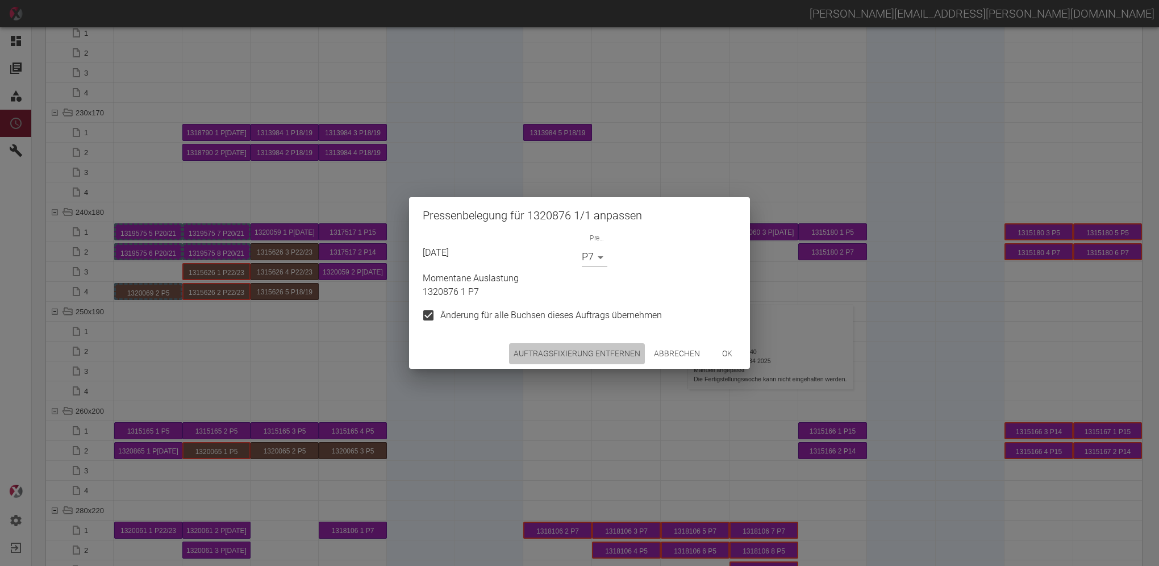
click at [606, 350] on button "Auftragsfixierung entfernen" at bounding box center [577, 353] width 136 height 21
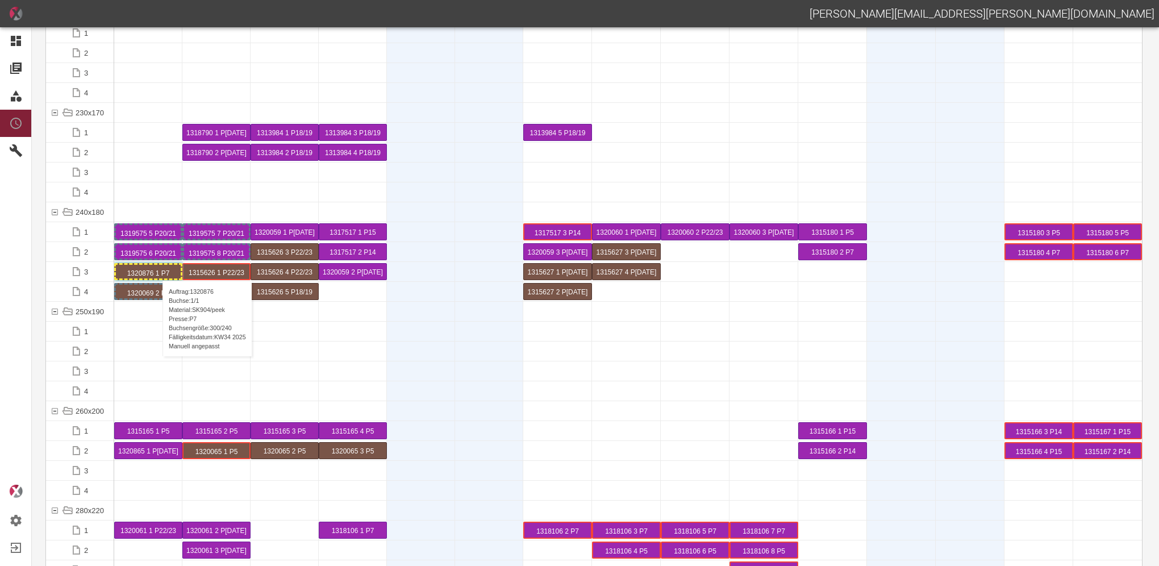
click at [157, 269] on div "1320876 1 P7" at bounding box center [148, 272] width 65 height 14
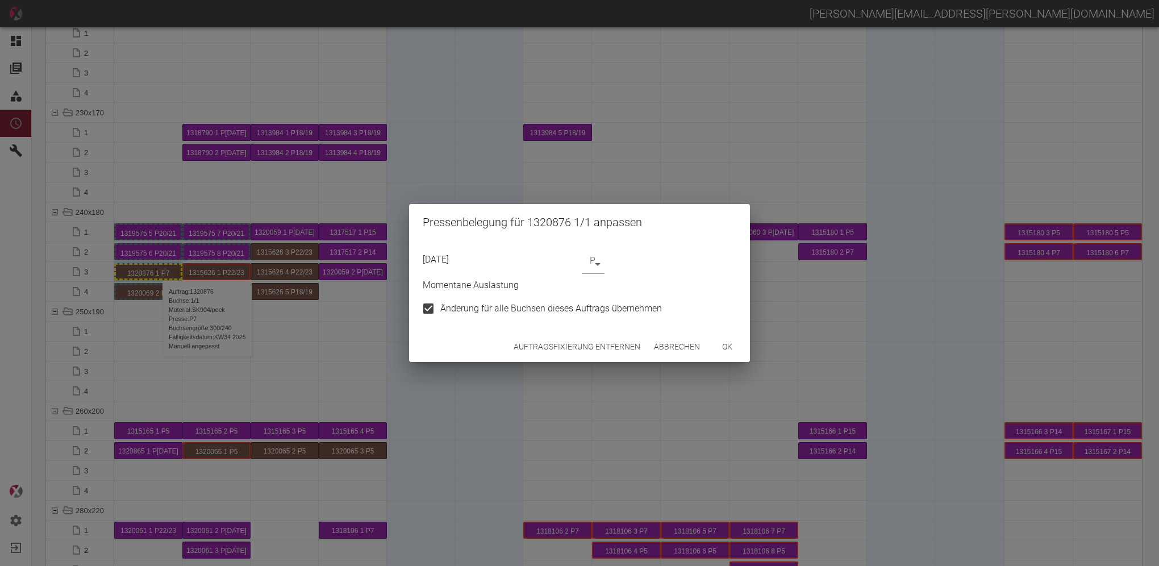
type input "P7"
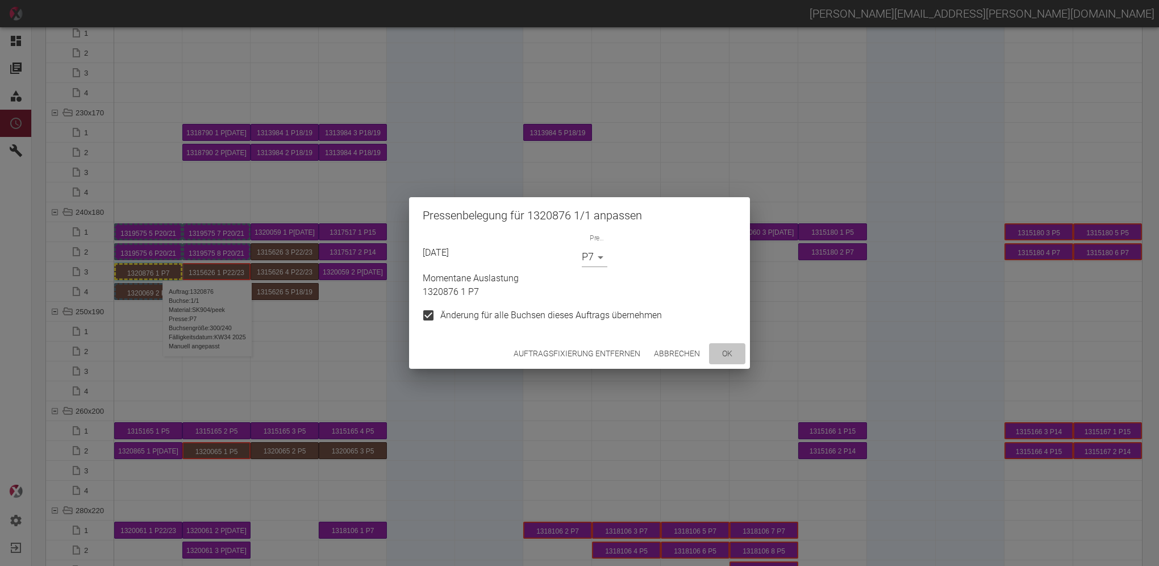
click at [724, 352] on button "ok" at bounding box center [727, 353] width 36 height 21
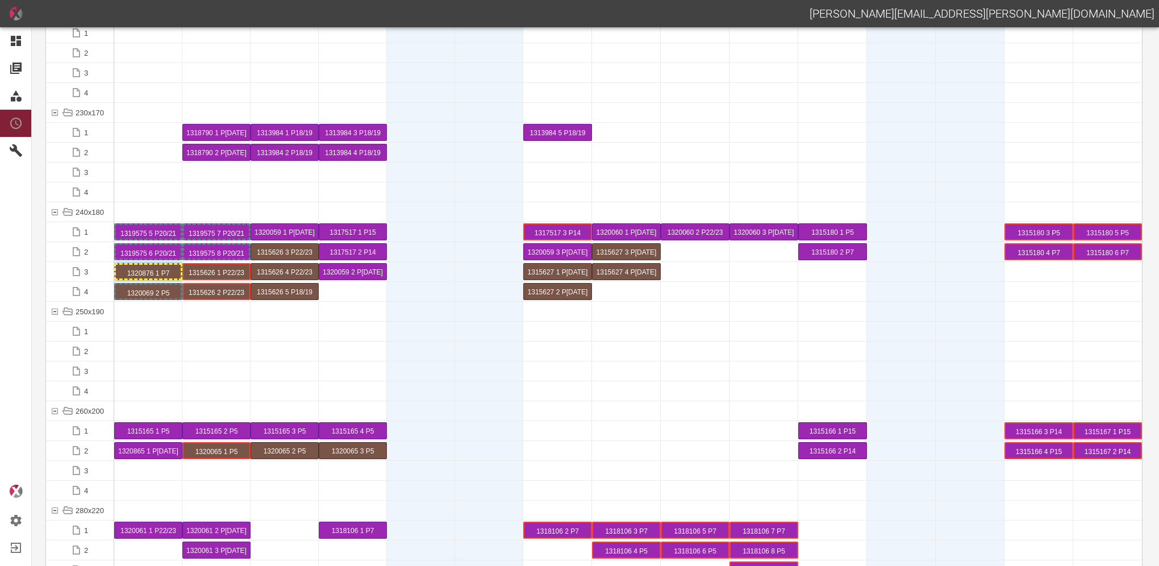
click at [145, 320] on div at bounding box center [148, 311] width 68 height 19
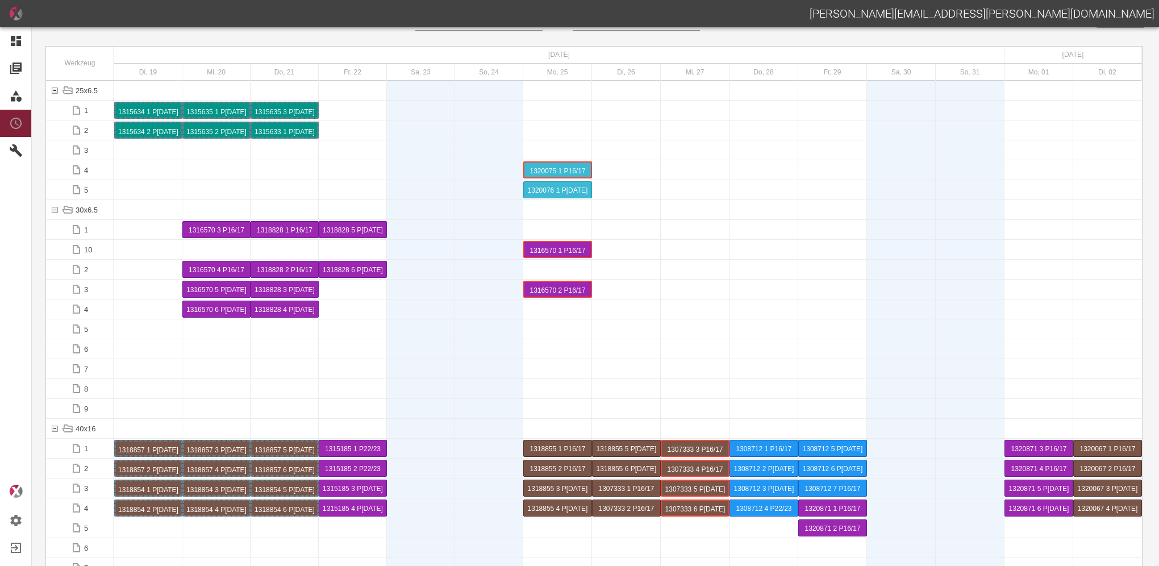
scroll to position [0, 0]
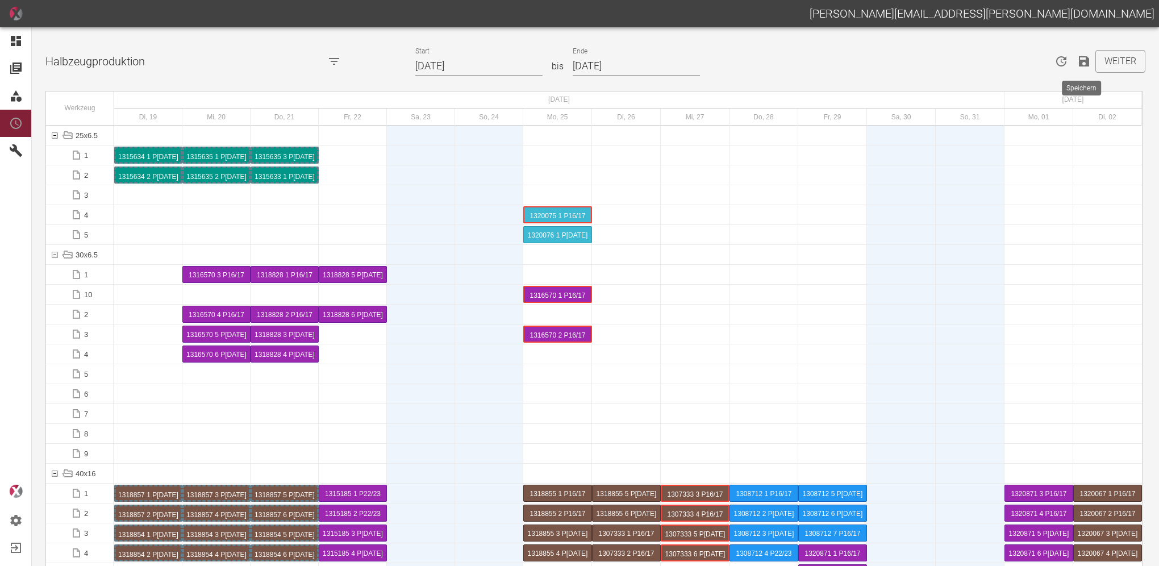
click at [1082, 61] on icon "Speichern" at bounding box center [1084, 61] width 10 height 10
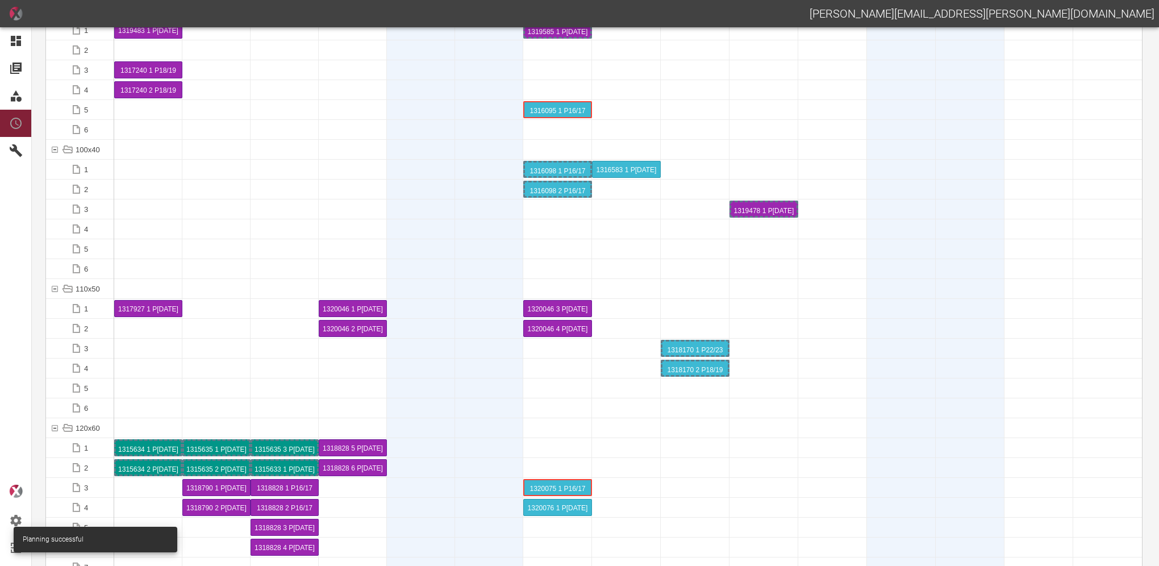
scroll to position [1590, 0]
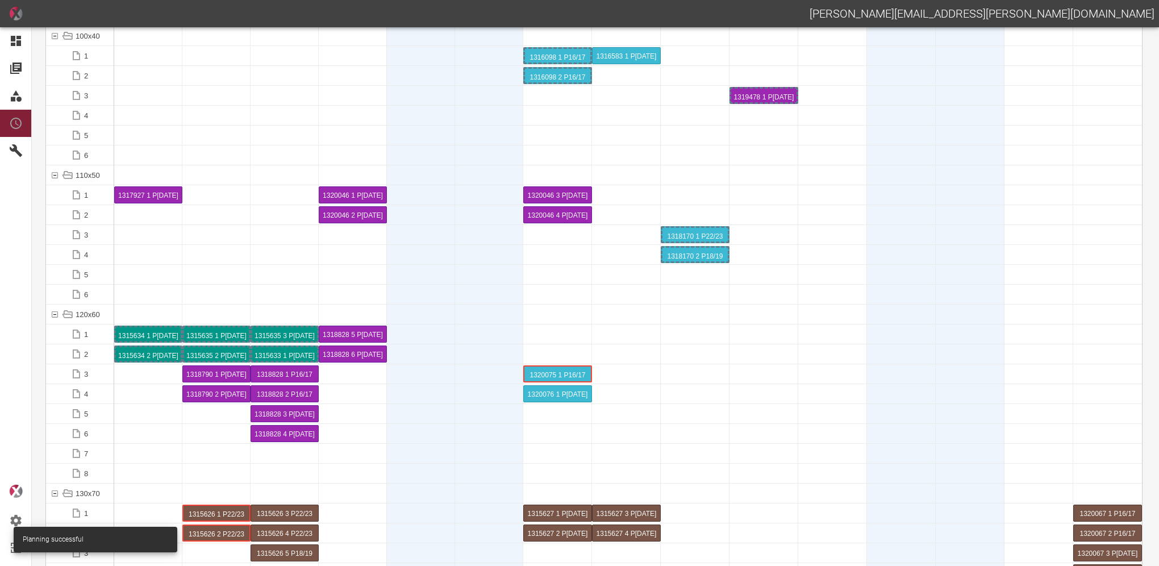
click at [141, 379] on div at bounding box center [148, 373] width 68 height 19
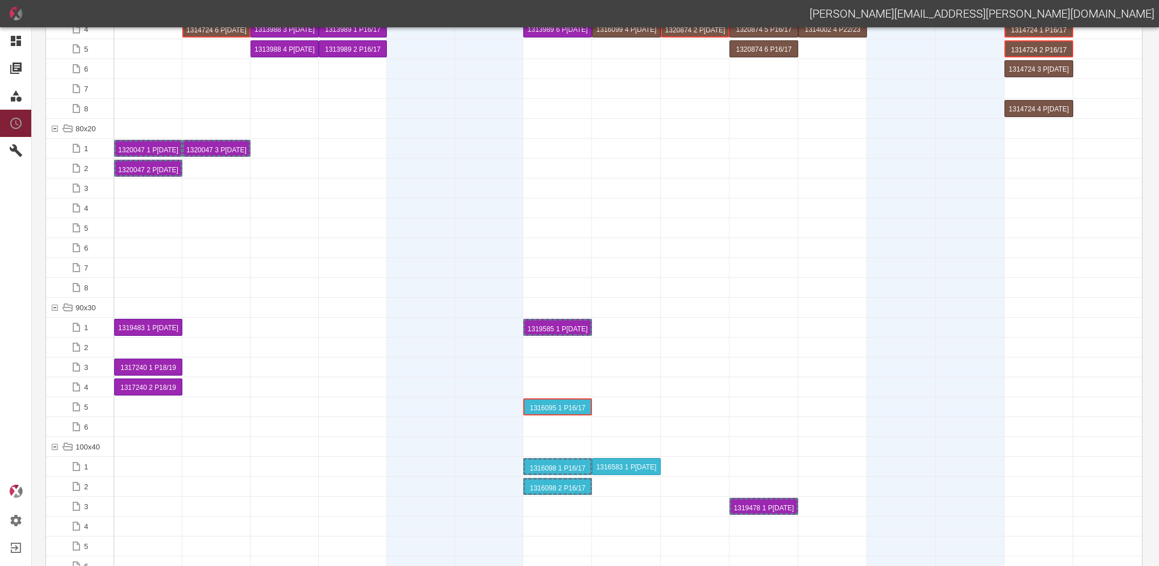
scroll to position [1193, 0]
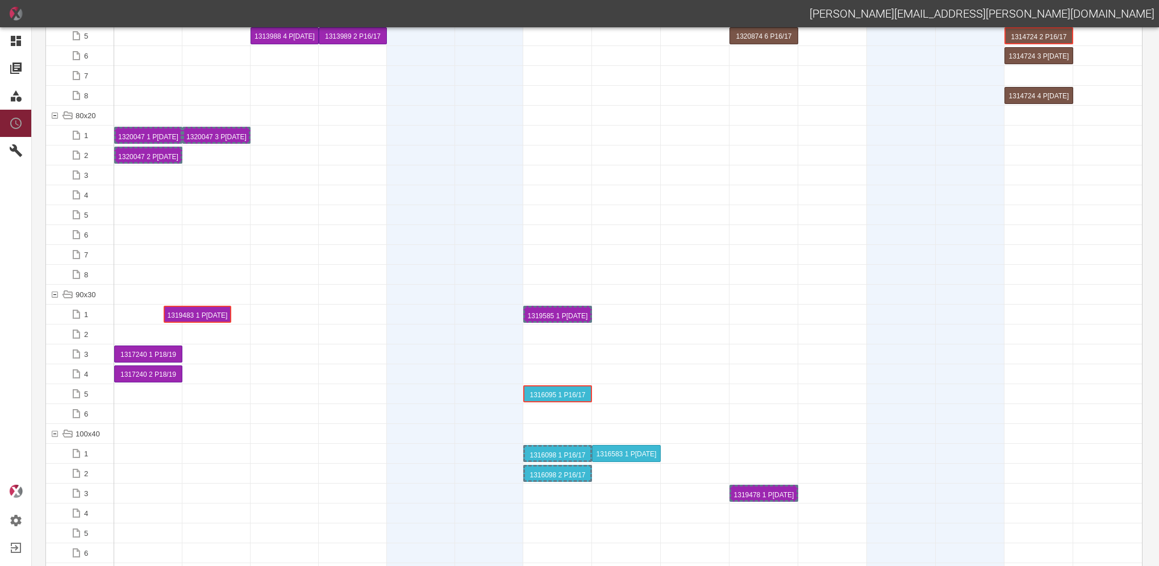
drag, startPoint x: 135, startPoint y: 315, endPoint x: 175, endPoint y: 316, distance: 39.8
click at [207, 335] on div "1319483 1 P[DATE]" at bounding box center [216, 334] width 65 height 14
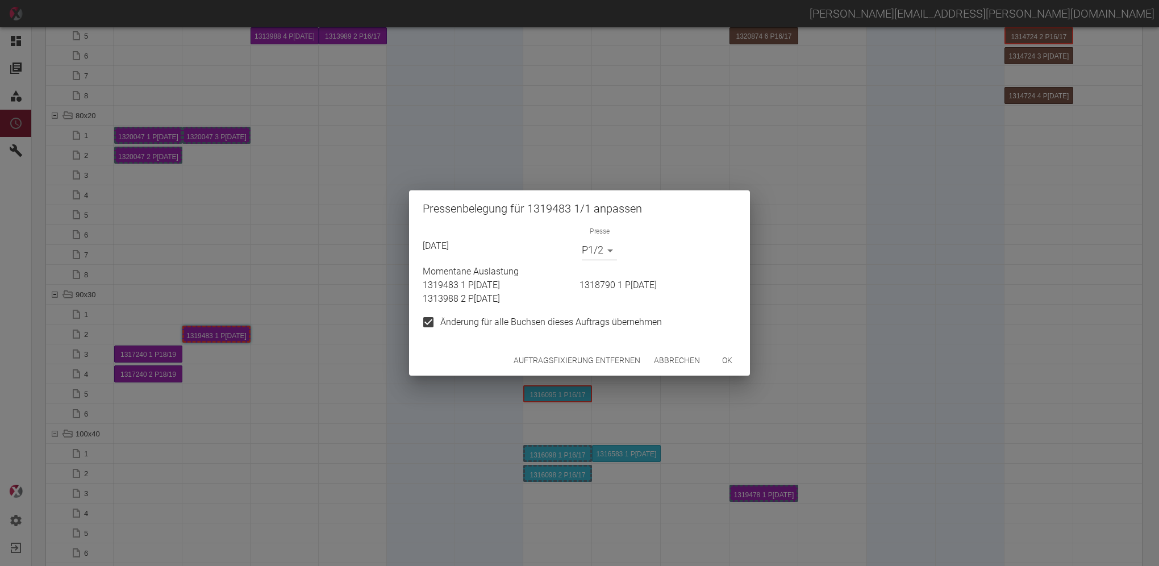
click at [543, 360] on button "Auftragsfixierung entfernen" at bounding box center [577, 360] width 136 height 21
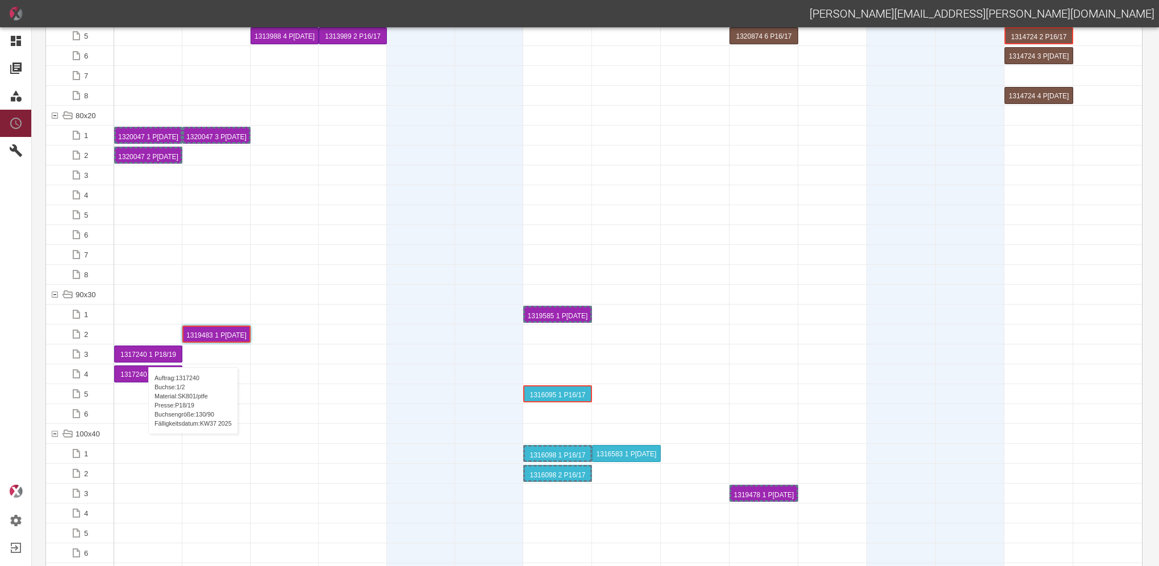
click at [143, 356] on div "1317240 1 P18/19" at bounding box center [148, 354] width 67 height 16
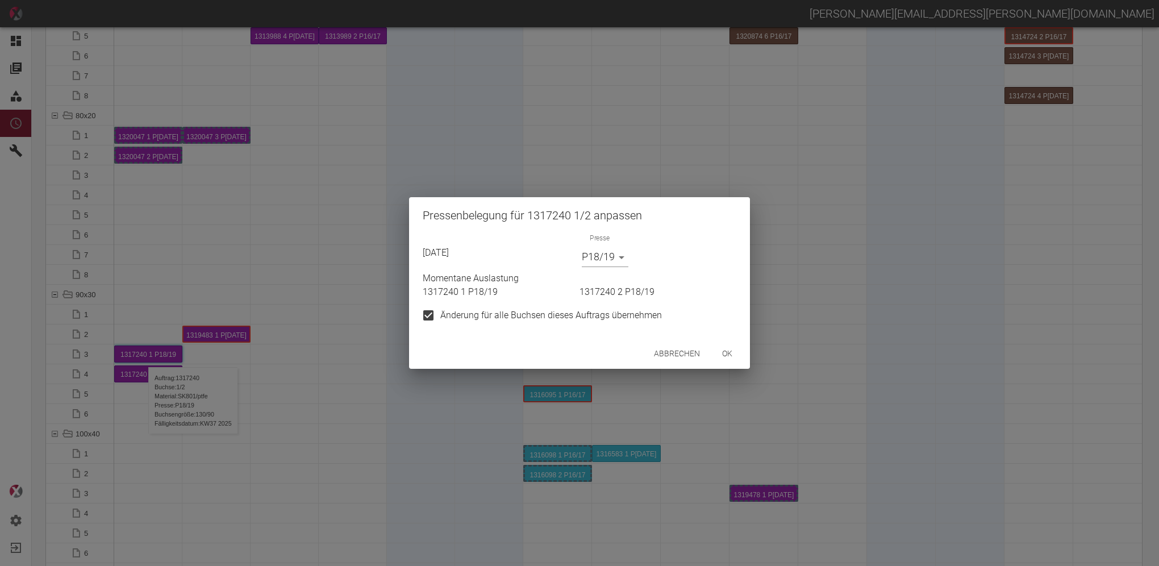
click at [726, 349] on button "ok" at bounding box center [727, 353] width 36 height 21
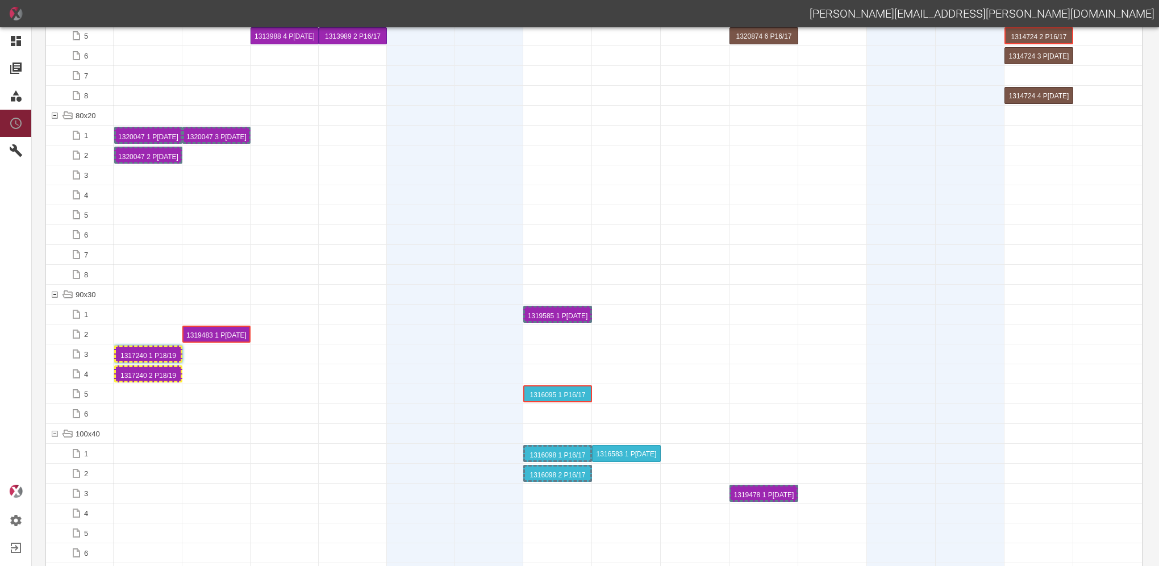
click at [200, 457] on div at bounding box center [216, 453] width 68 height 19
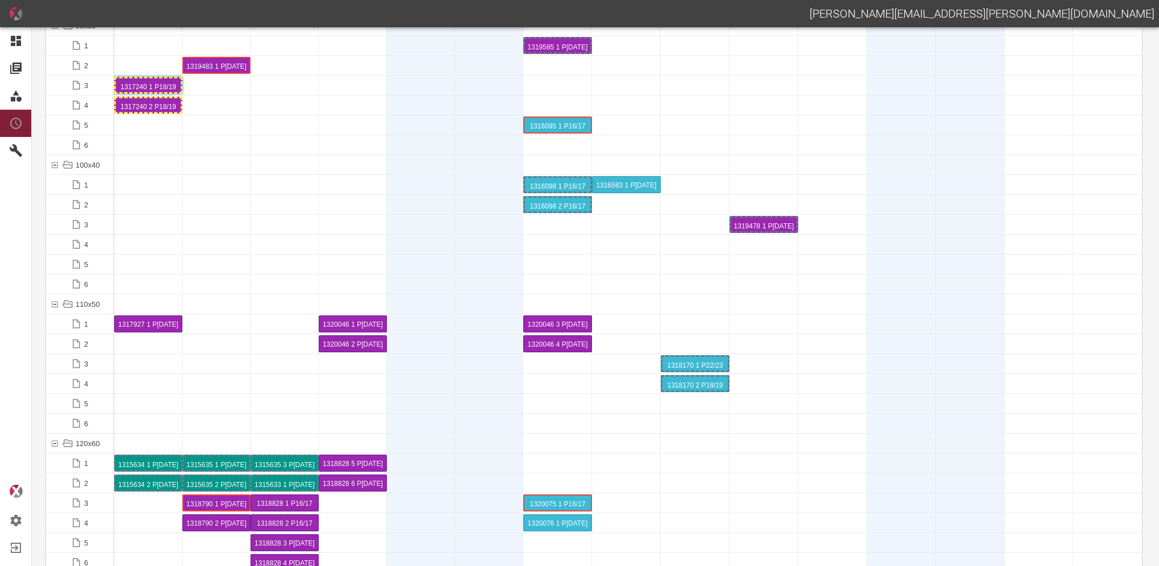
scroll to position [1477, 0]
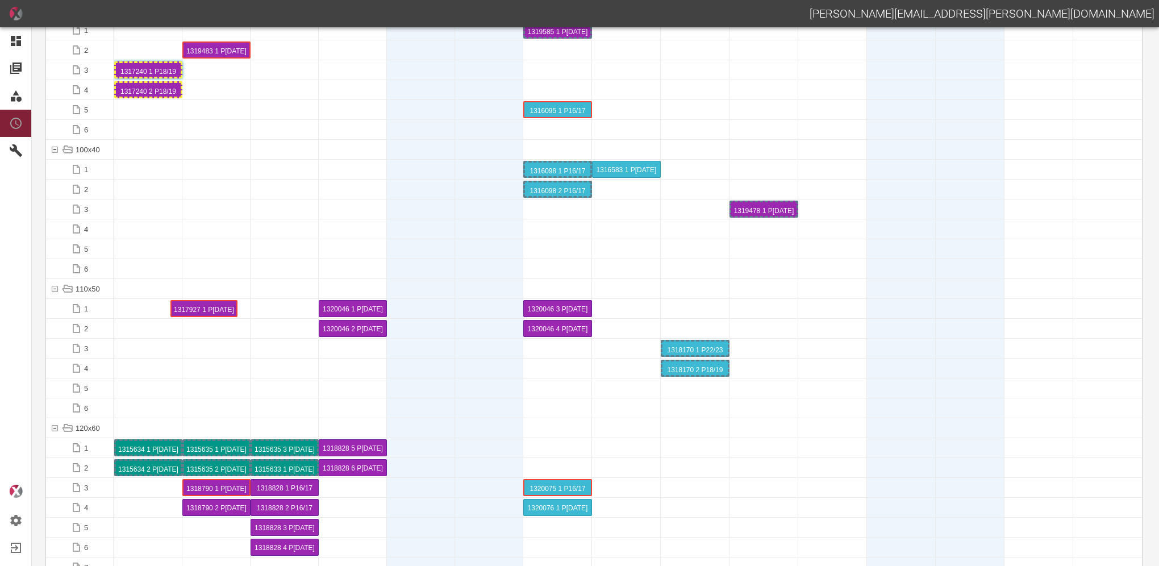
drag, startPoint x: 148, startPoint y: 310, endPoint x: 172, endPoint y: 310, distance: 23.9
click at [222, 329] on div "1317927 1 P[DATE]" at bounding box center [216, 328] width 65 height 14
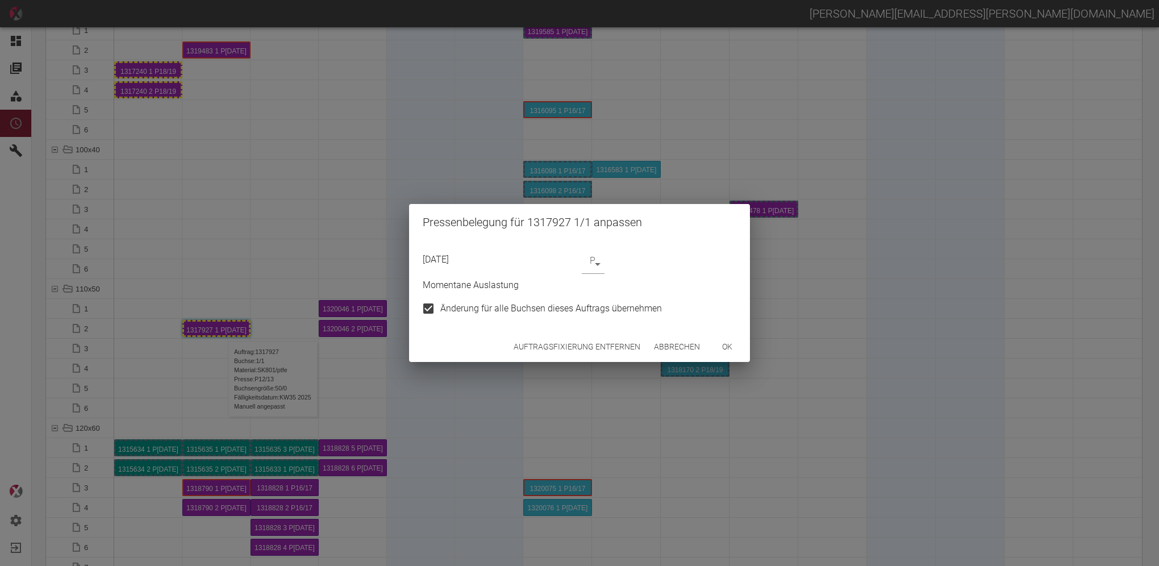
type input "P12/13"
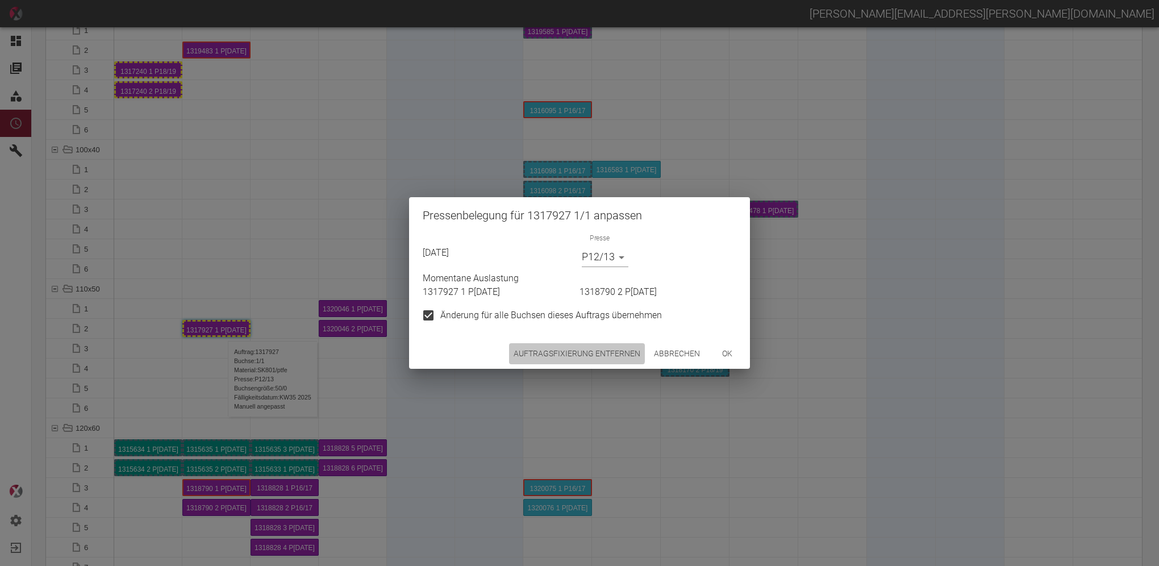
click at [554, 351] on button "Auftragsfixierung entfernen" at bounding box center [577, 353] width 136 height 21
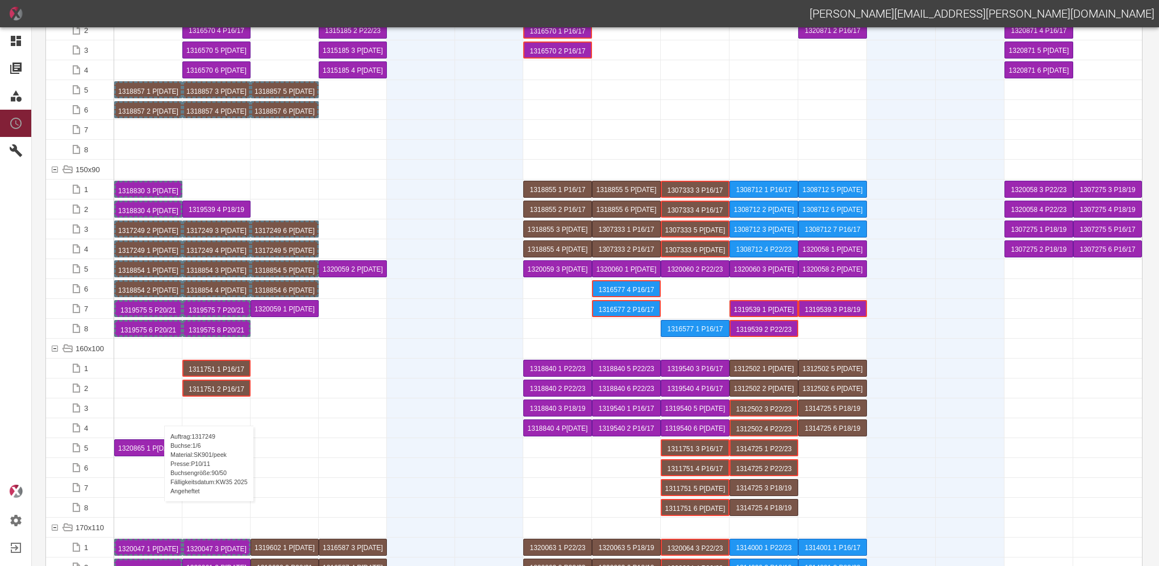
scroll to position [2329, 0]
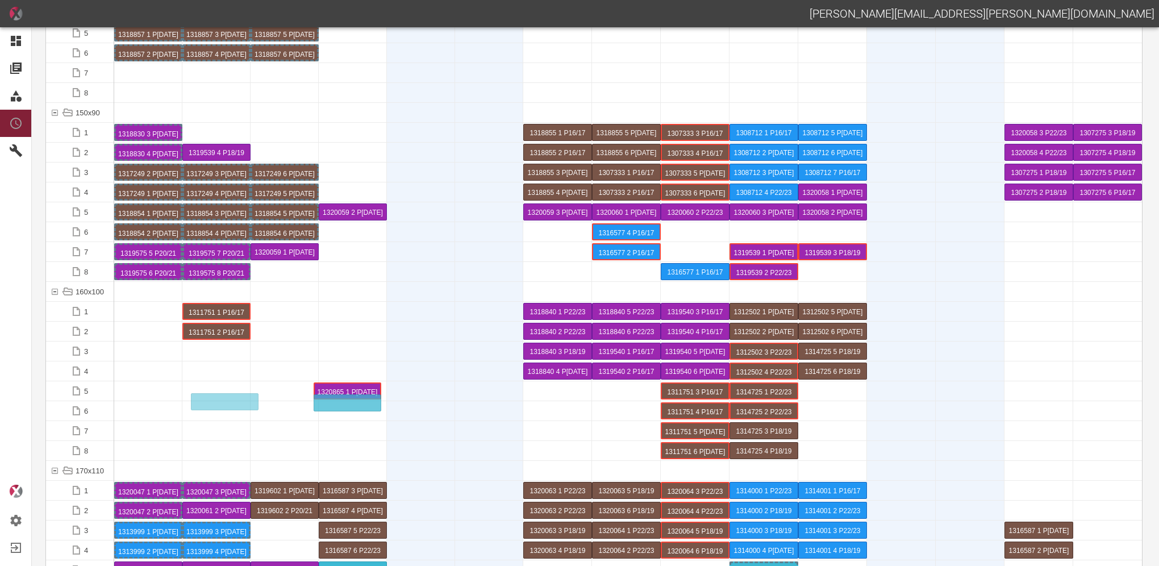
drag, startPoint x: 151, startPoint y: 391, endPoint x: 327, endPoint y: 397, distance: 176.2
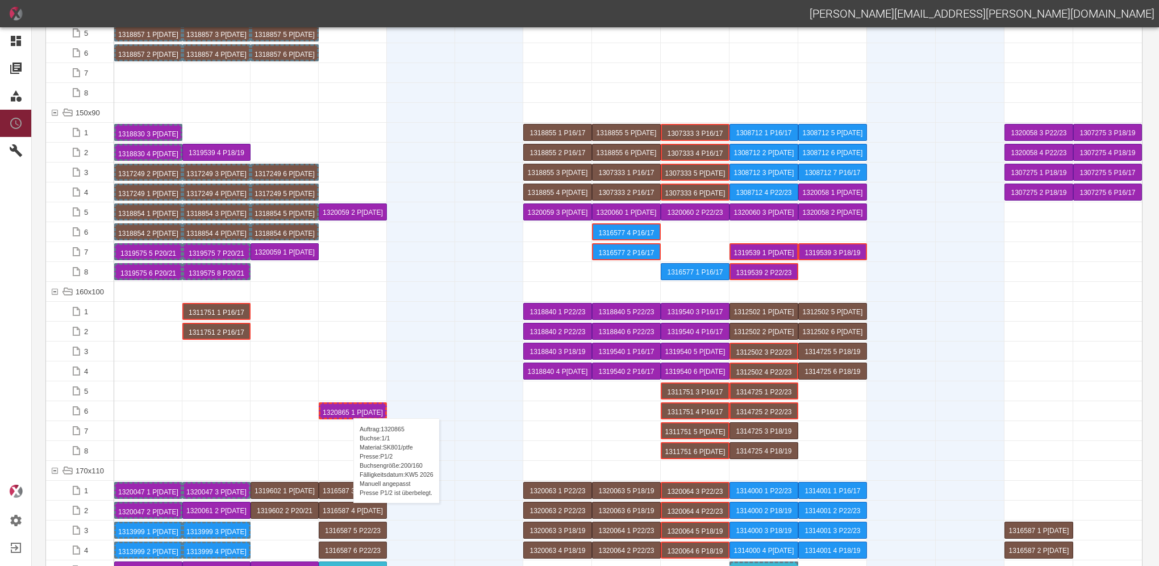
click at [348, 407] on div "1320865 1 P[DATE]" at bounding box center [352, 411] width 65 height 14
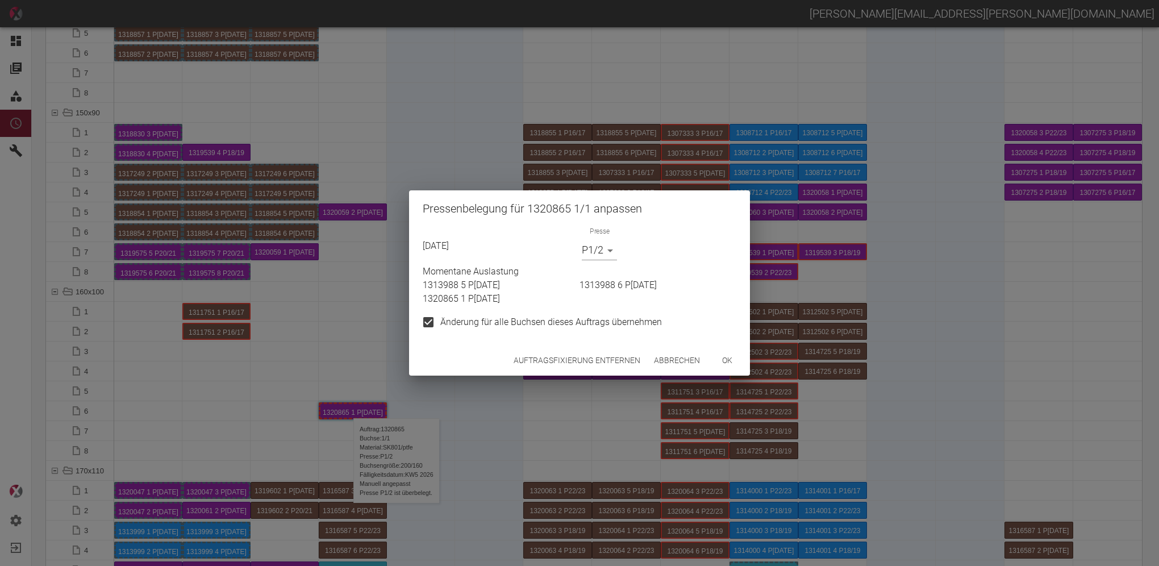
click at [538, 358] on button "Auftragsfixierung entfernen" at bounding box center [577, 360] width 136 height 21
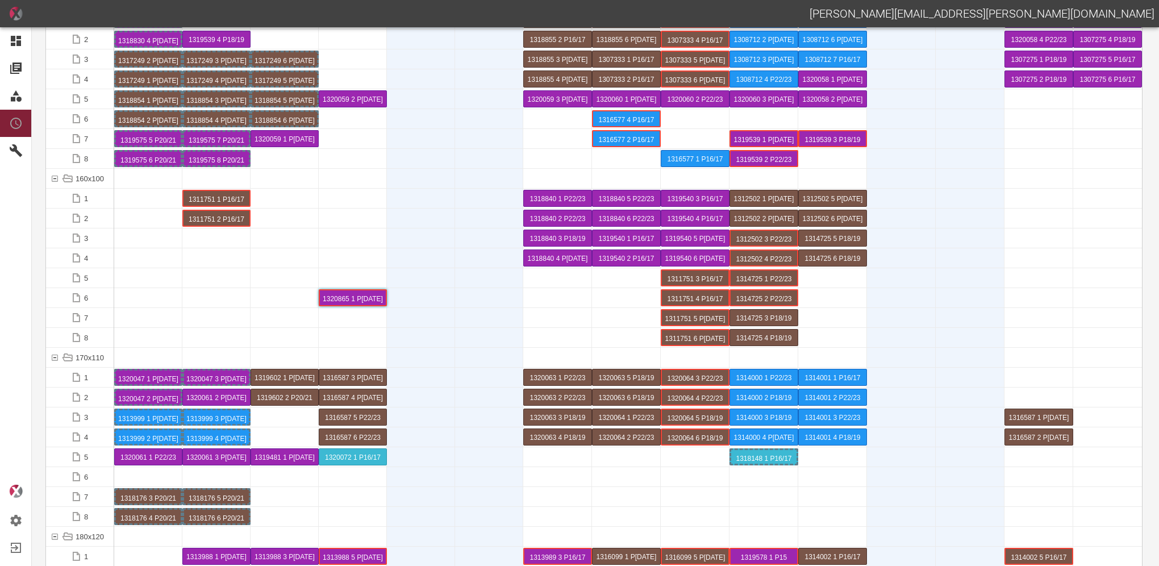
scroll to position [2442, 0]
drag, startPoint x: 149, startPoint y: 456, endPoint x: 518, endPoint y: 453, distance: 369.2
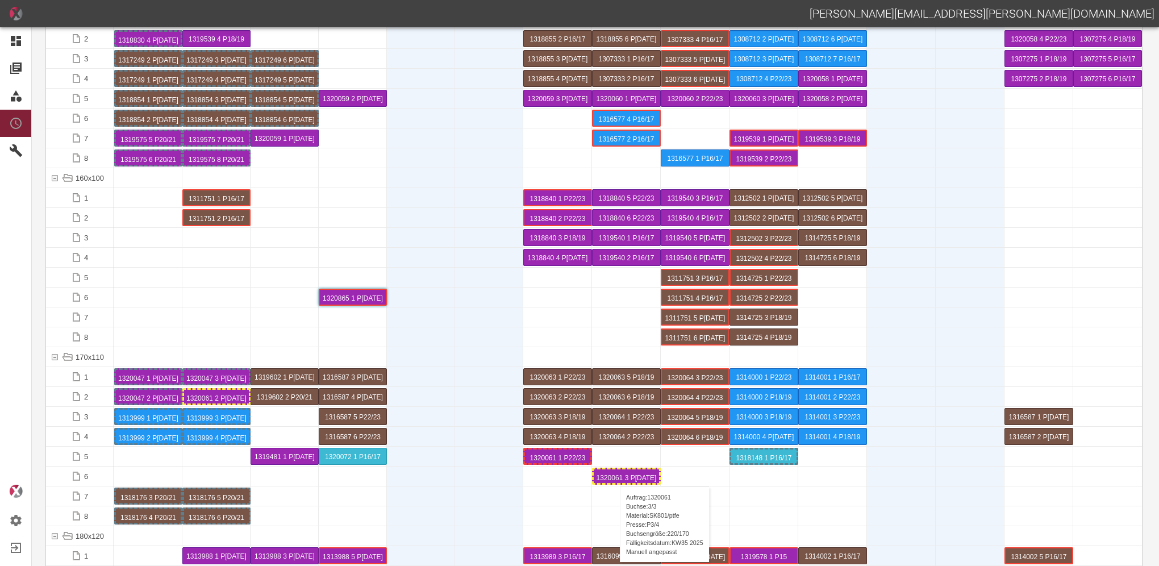
click at [614, 475] on div "1320061 3 P[DATE]" at bounding box center [626, 476] width 65 height 14
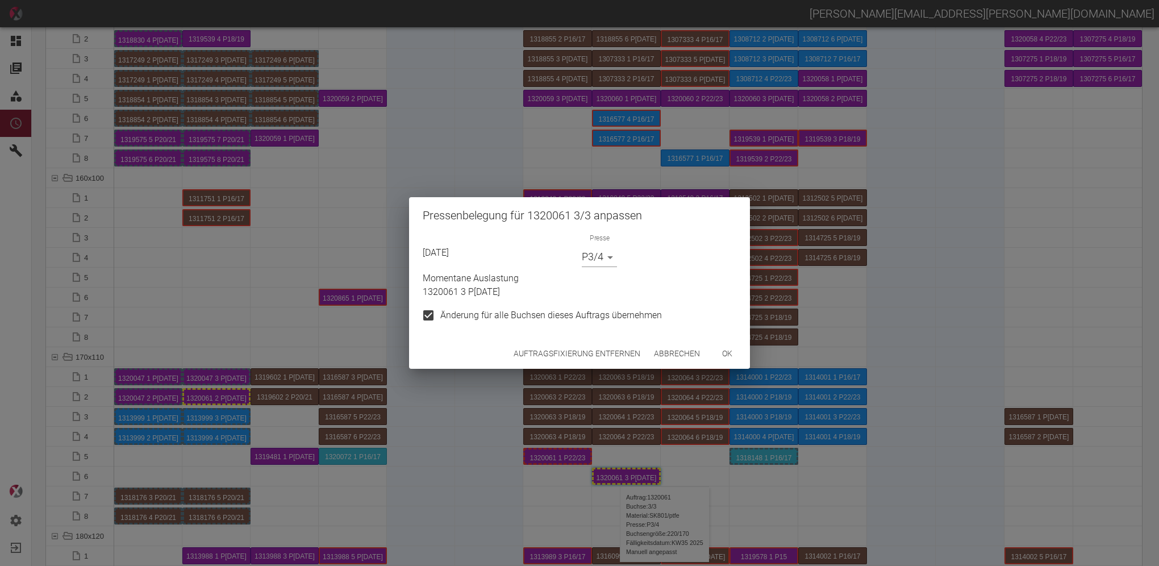
click at [545, 349] on button "Auftragsfixierung entfernen" at bounding box center [577, 353] width 136 height 21
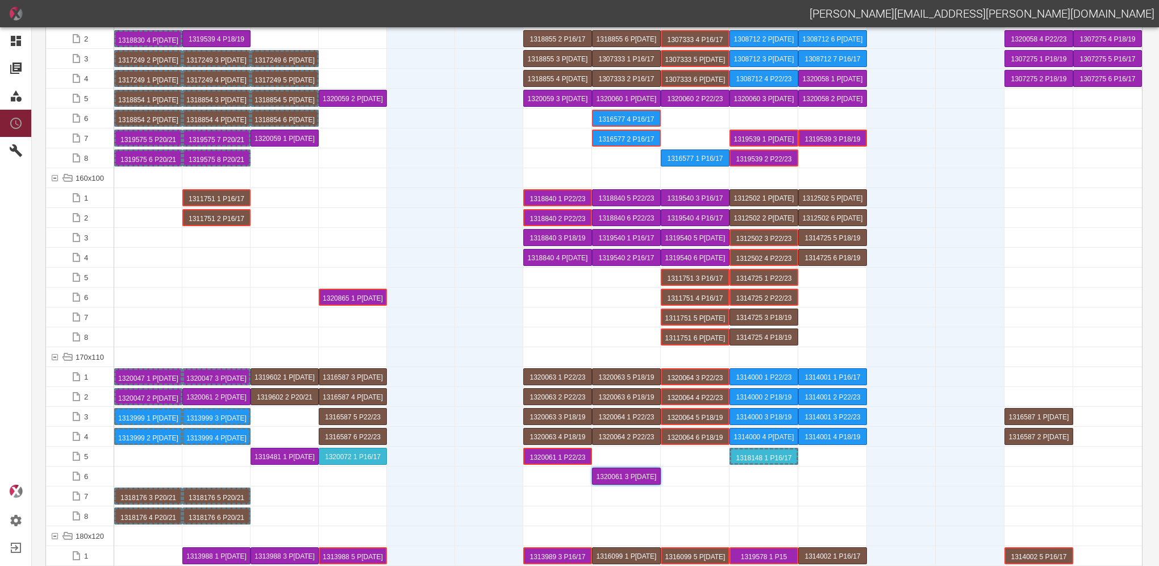
click at [217, 273] on div at bounding box center [216, 277] width 68 height 19
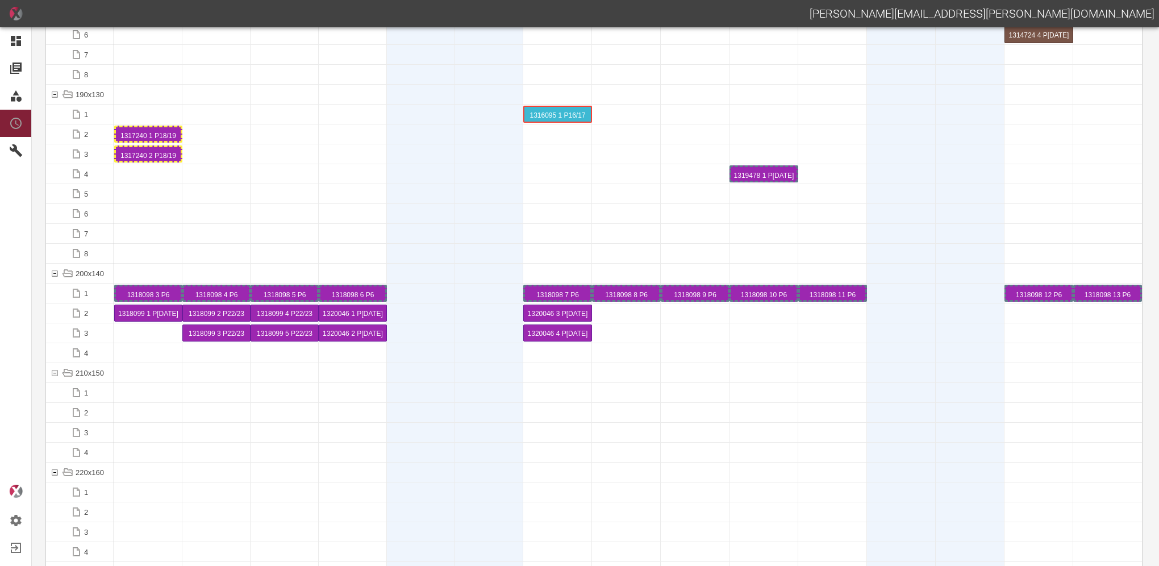
scroll to position [3124, 0]
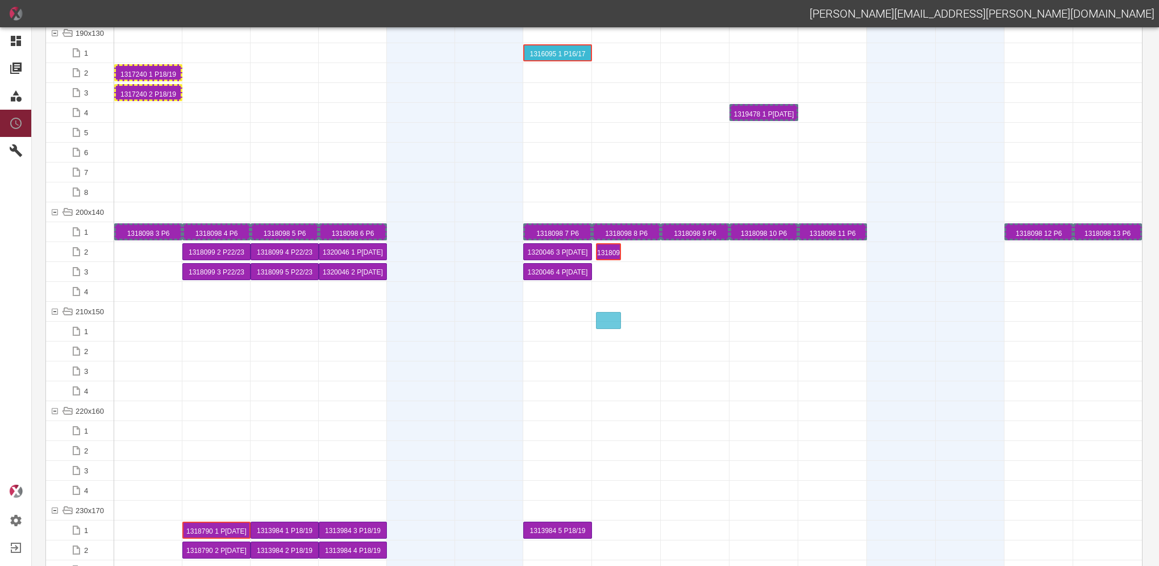
drag, startPoint x: 135, startPoint y: 253, endPoint x: 573, endPoint y: 313, distance: 442.5
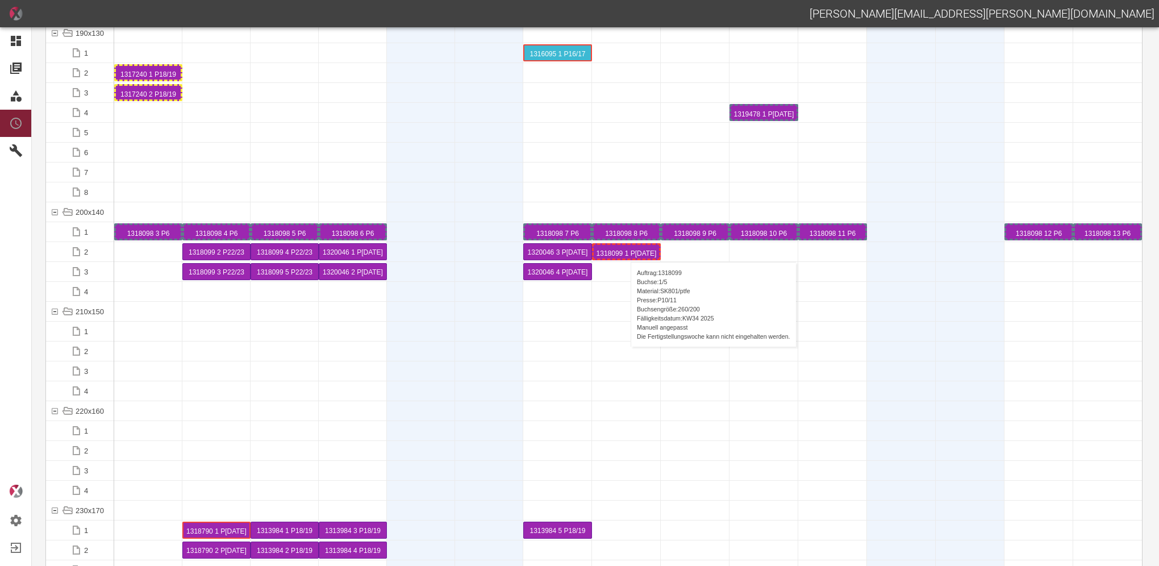
click at [621, 250] on div "1318099 1 P[DATE]" at bounding box center [626, 252] width 65 height 14
click at [625, 252] on div "1318099 1 P[DATE]" at bounding box center [626, 252] width 65 height 14
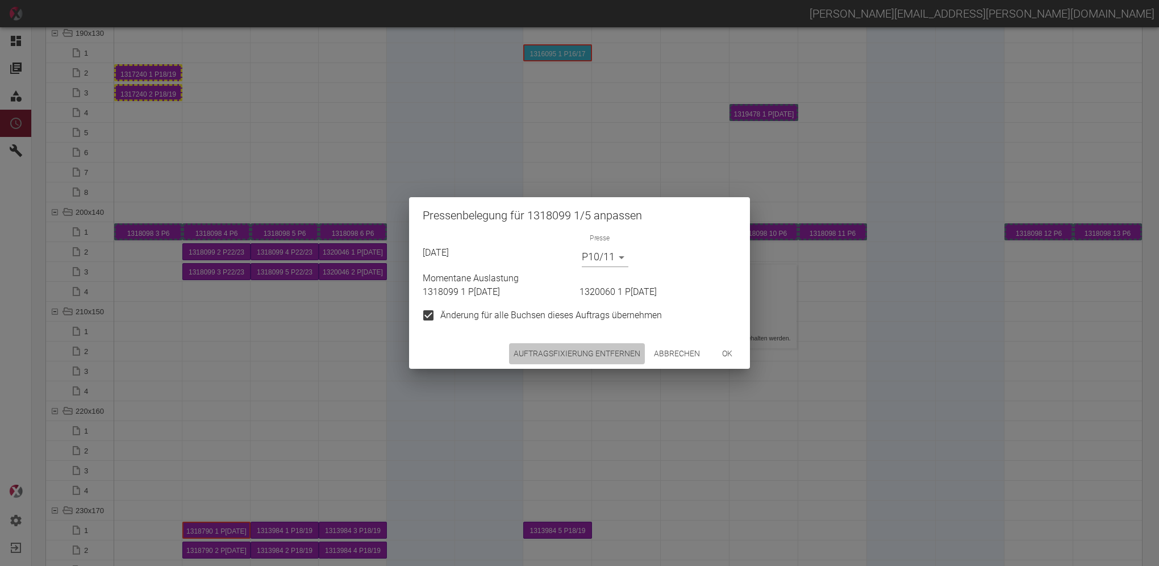
click at [566, 352] on button "Auftragsfixierung entfernen" at bounding box center [577, 353] width 136 height 21
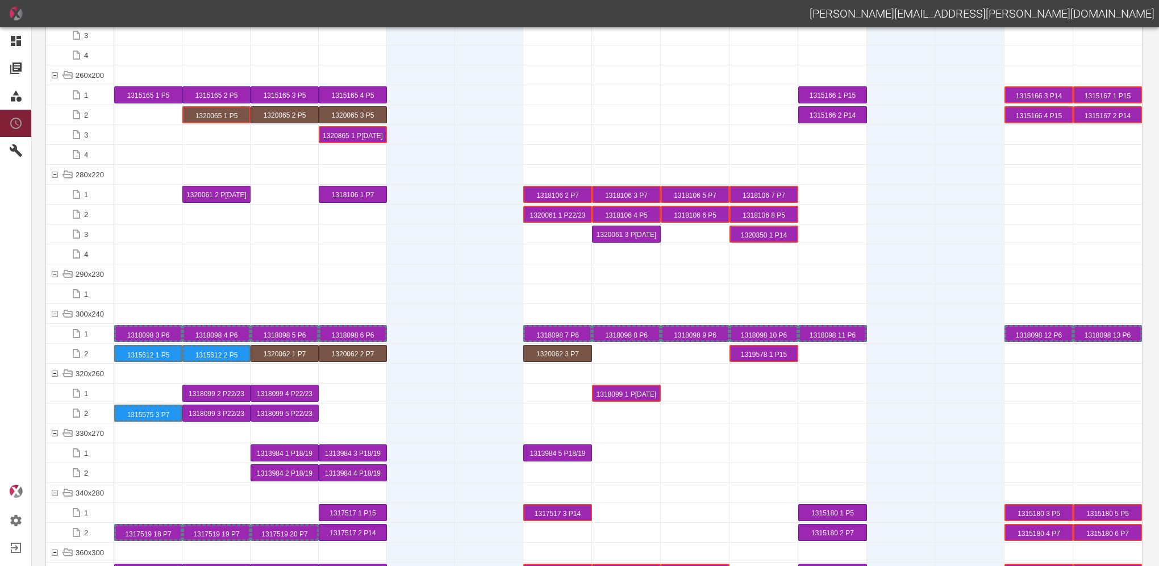
scroll to position [3862, 0]
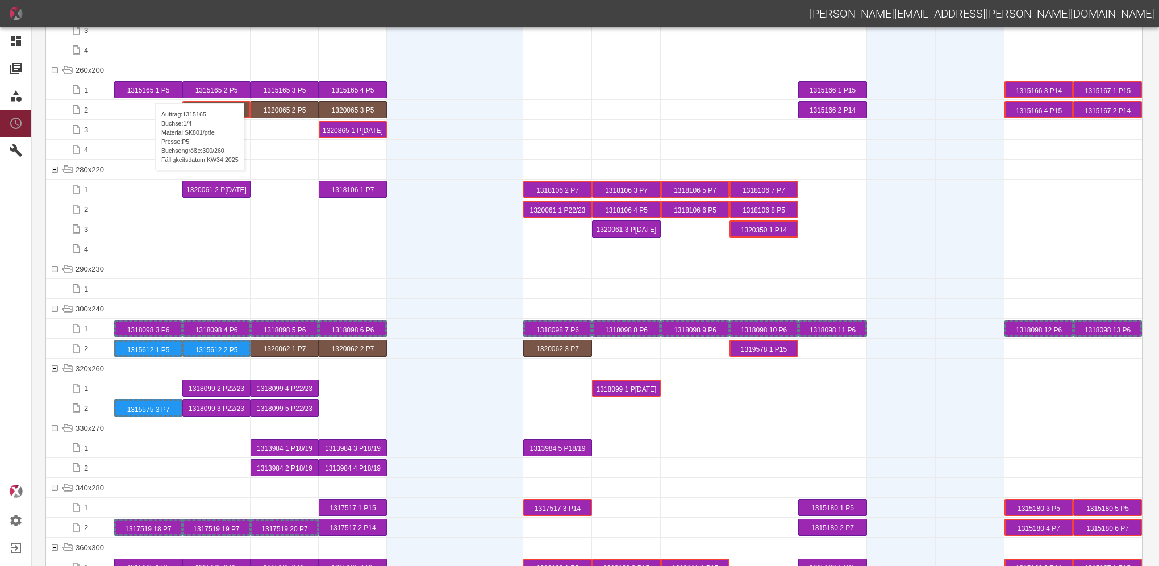
click at [149, 92] on div "1315165 1 P5" at bounding box center [148, 90] width 67 height 16
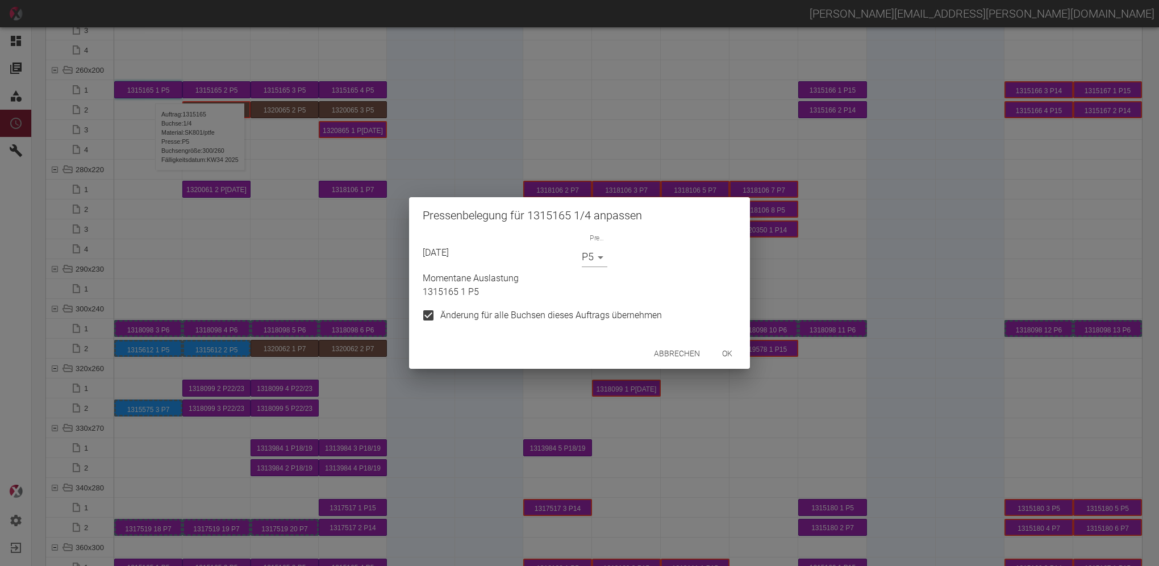
click at [725, 354] on button "ok" at bounding box center [727, 353] width 36 height 21
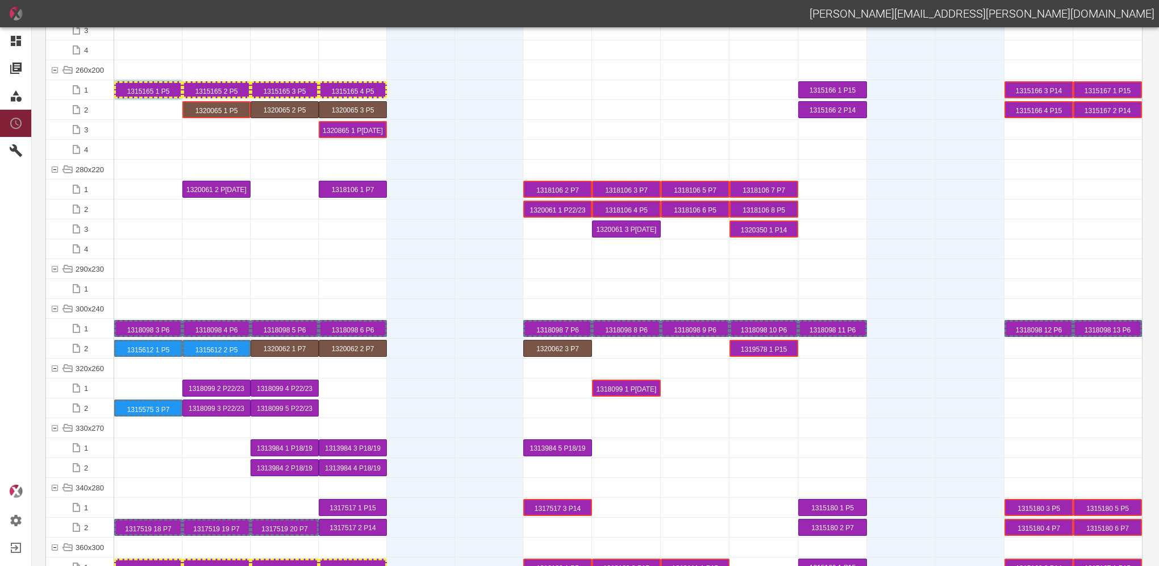
click at [169, 267] on div at bounding box center [148, 268] width 68 height 19
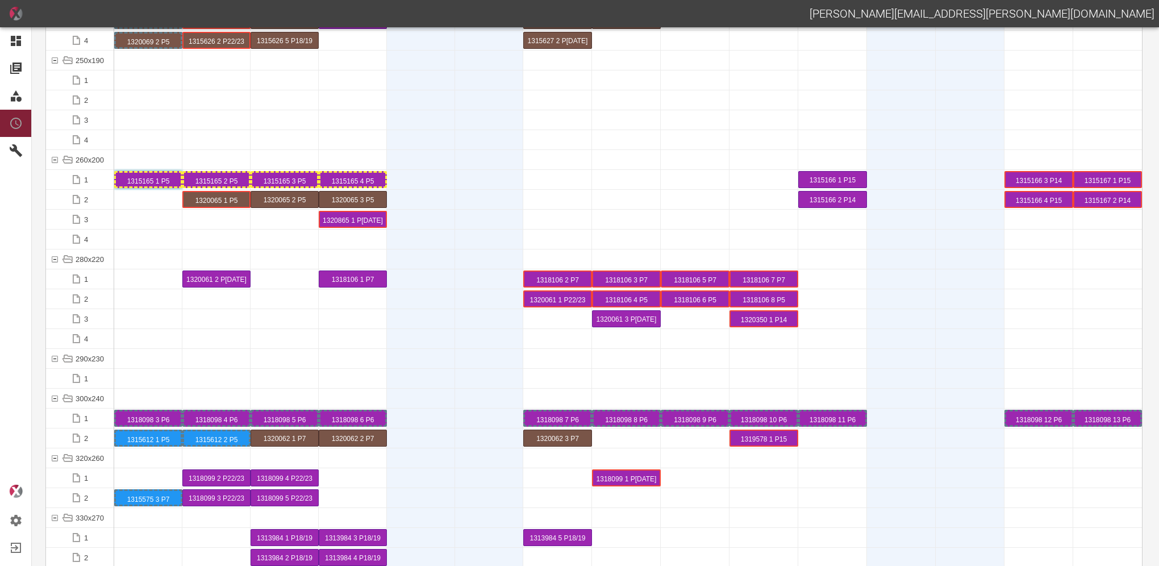
scroll to position [3771, 0]
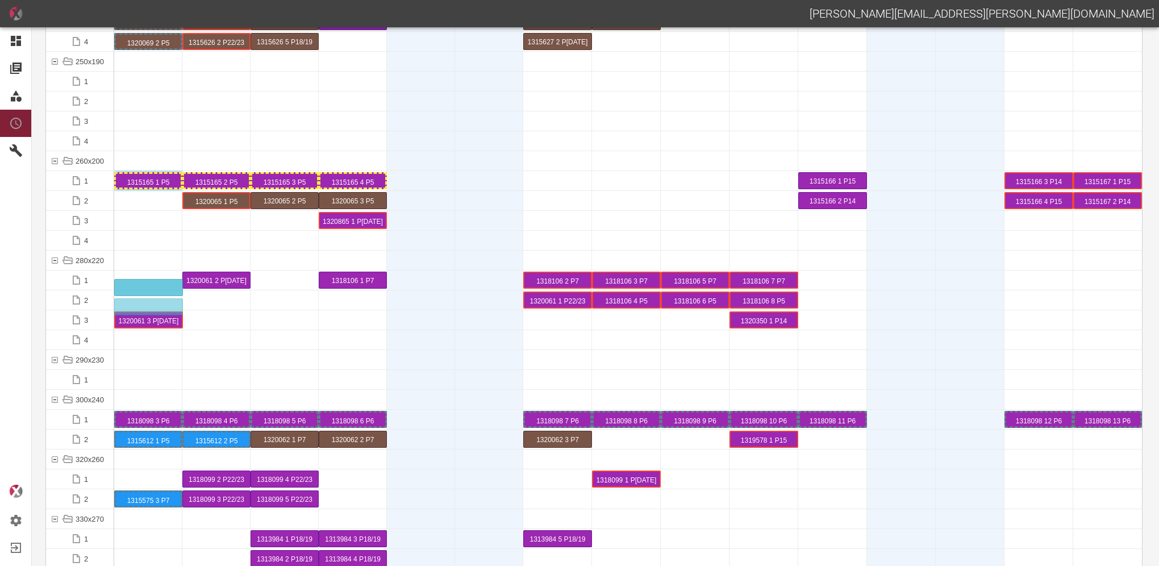
drag, startPoint x: 632, startPoint y: 323, endPoint x: 142, endPoint y: 281, distance: 491.4
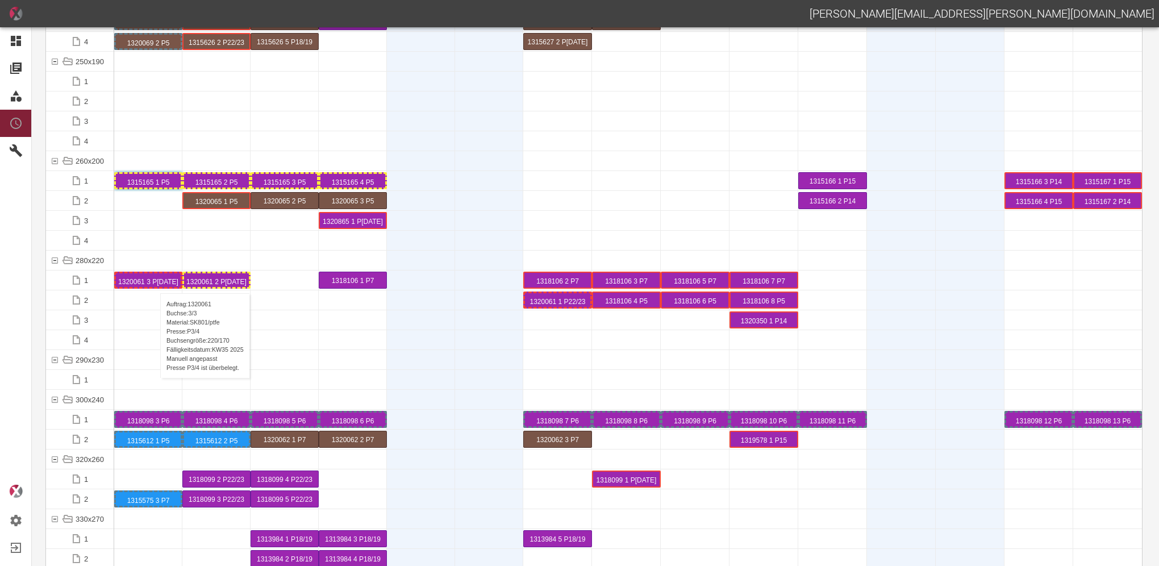
click at [154, 282] on div "1320061 3 P[DATE]" at bounding box center [148, 280] width 65 height 14
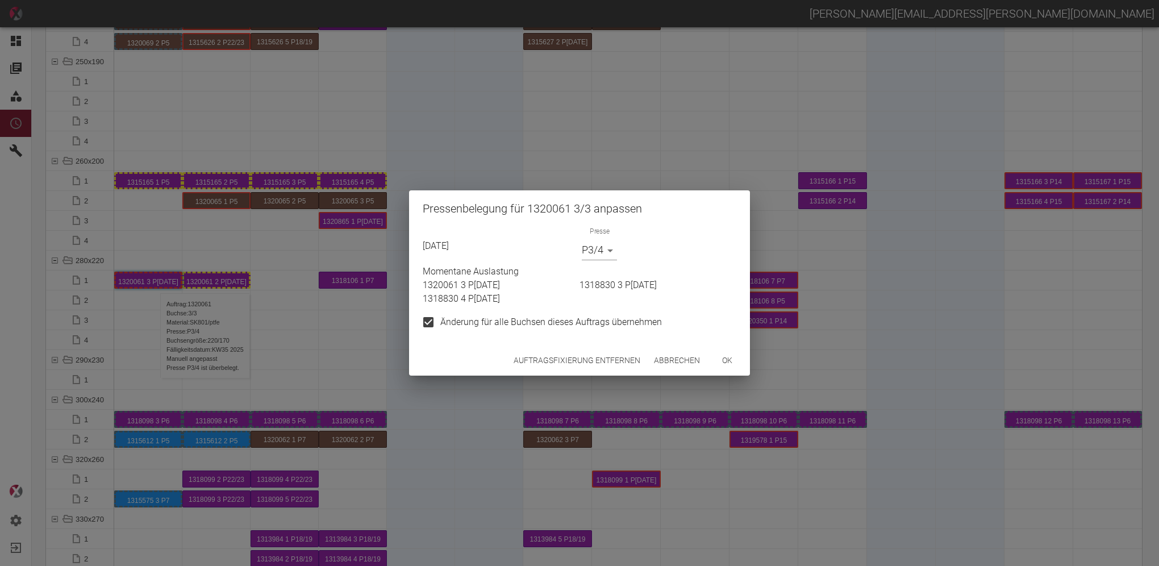
click at [613, 247] on body "DANIEL.GROTE@STASSKOL.DE Dashboard Aufträge Materialien Planung Maschinen Einst…" at bounding box center [579, 283] width 1159 height 566
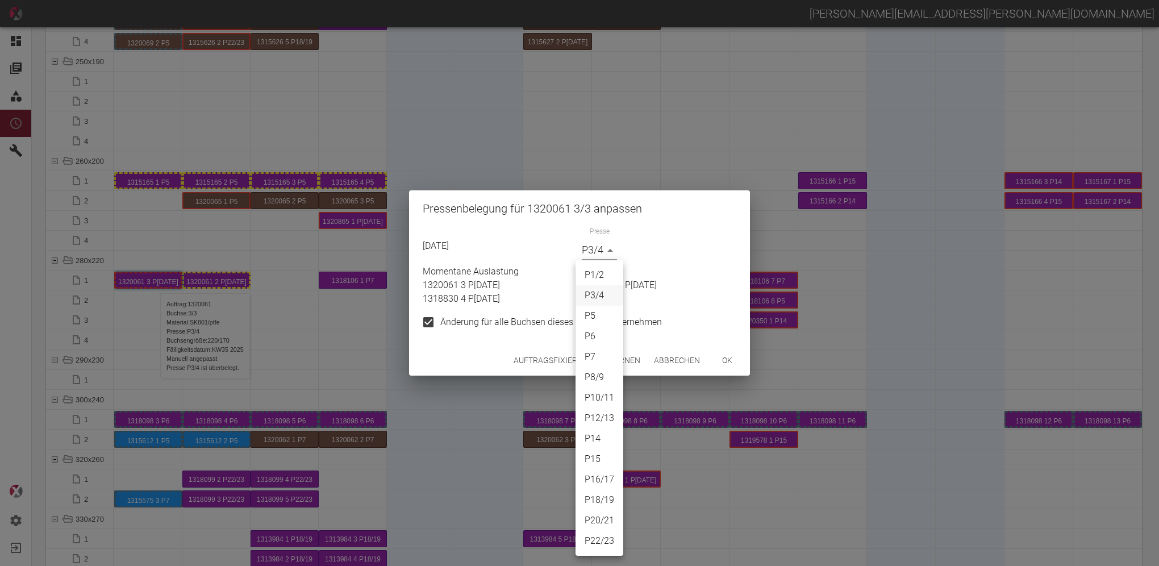
click at [595, 541] on li "P22/23" at bounding box center [599, 540] width 48 height 20
type input "P22/23"
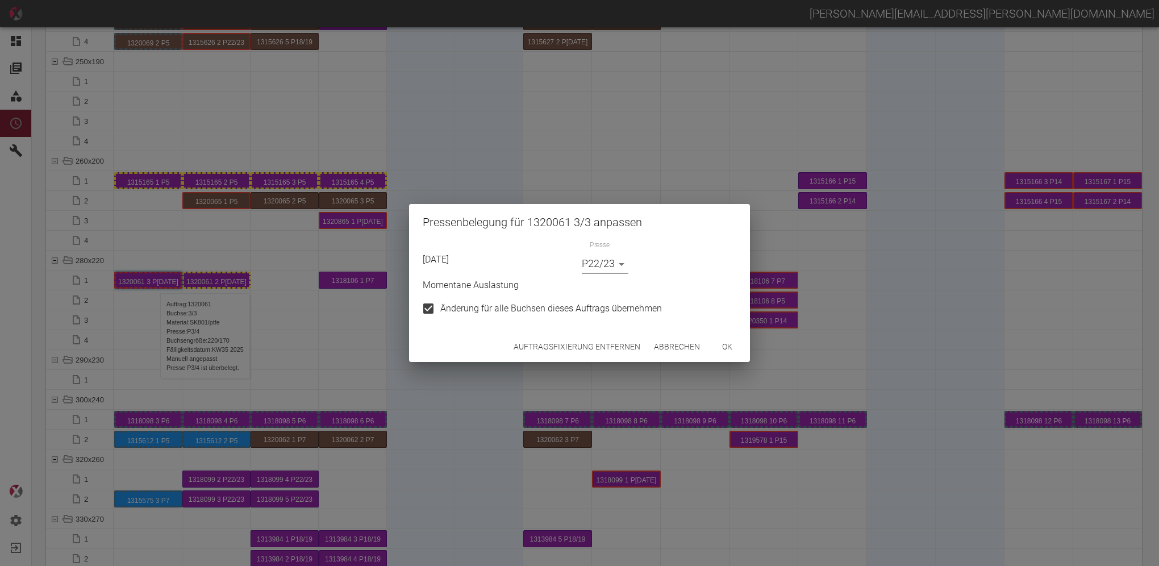
click at [730, 343] on button "ok" at bounding box center [727, 346] width 36 height 21
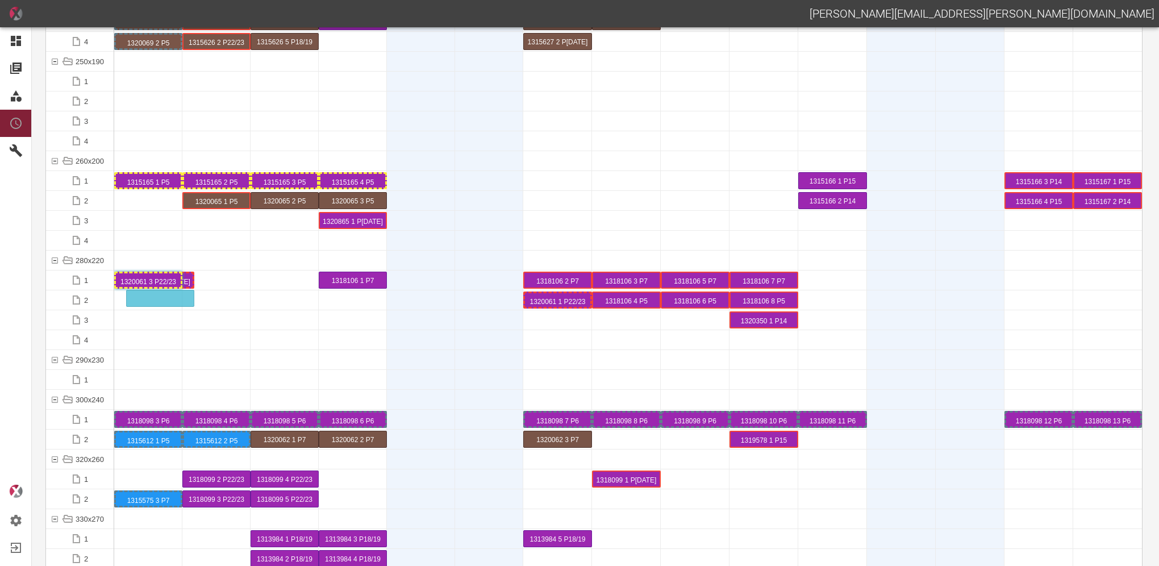
drag, startPoint x: 213, startPoint y: 282, endPoint x: 161, endPoint y: 293, distance: 53.5
click at [155, 302] on div "1320061 2 P[DATE]" at bounding box center [148, 300] width 65 height 14
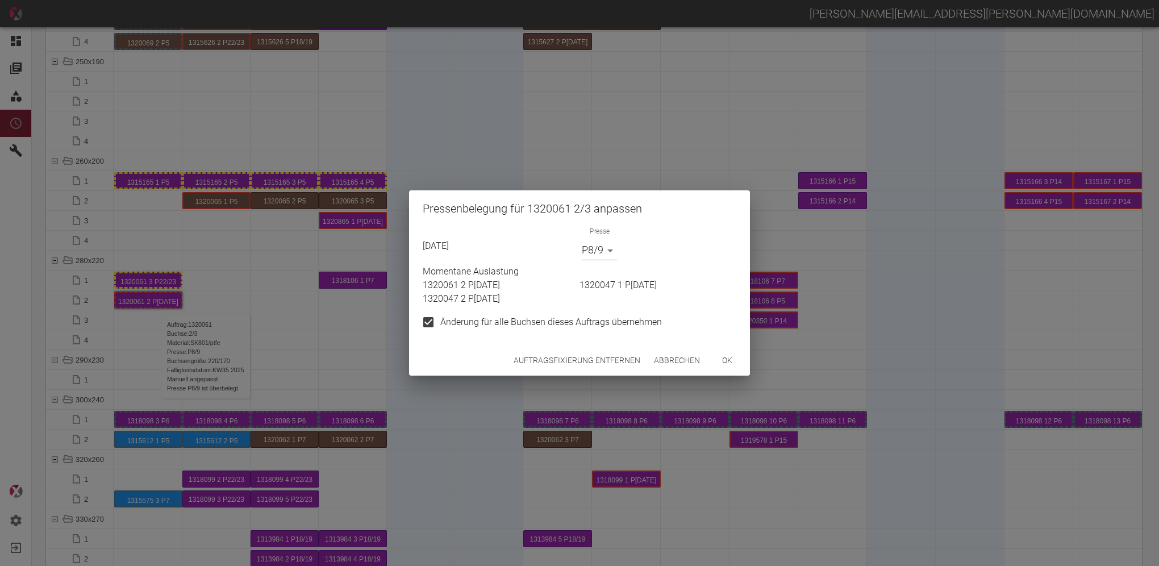
click at [612, 250] on body "DANIEL.GROTE@STASSKOL.DE Dashboard Aufträge Materialien Planung Maschinen Einst…" at bounding box center [579, 283] width 1159 height 566
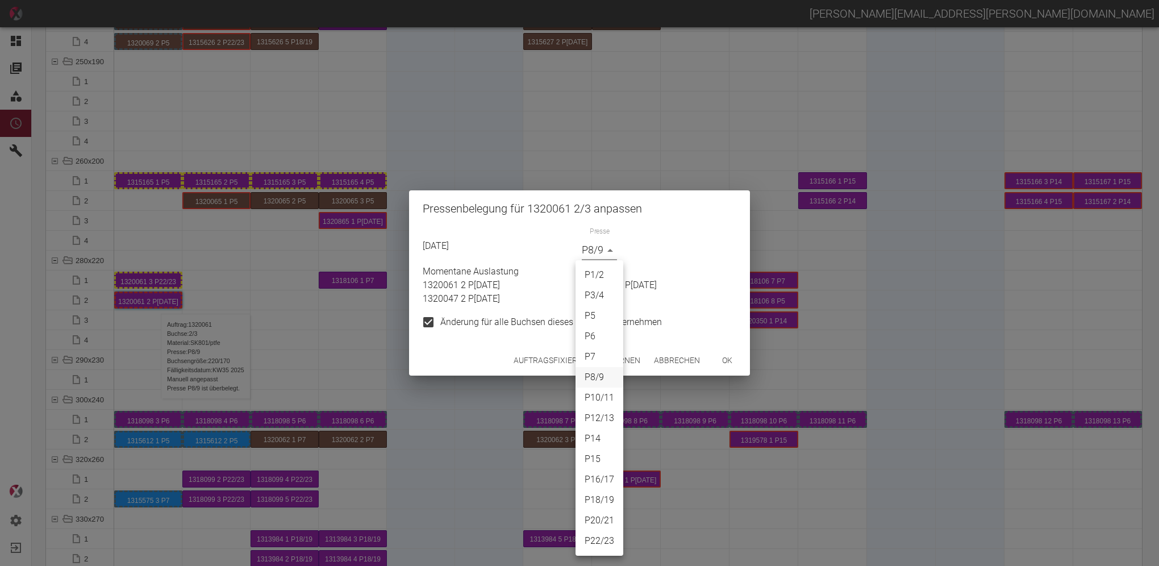
click at [602, 536] on li "P22/23" at bounding box center [599, 540] width 48 height 20
type input "P22/23"
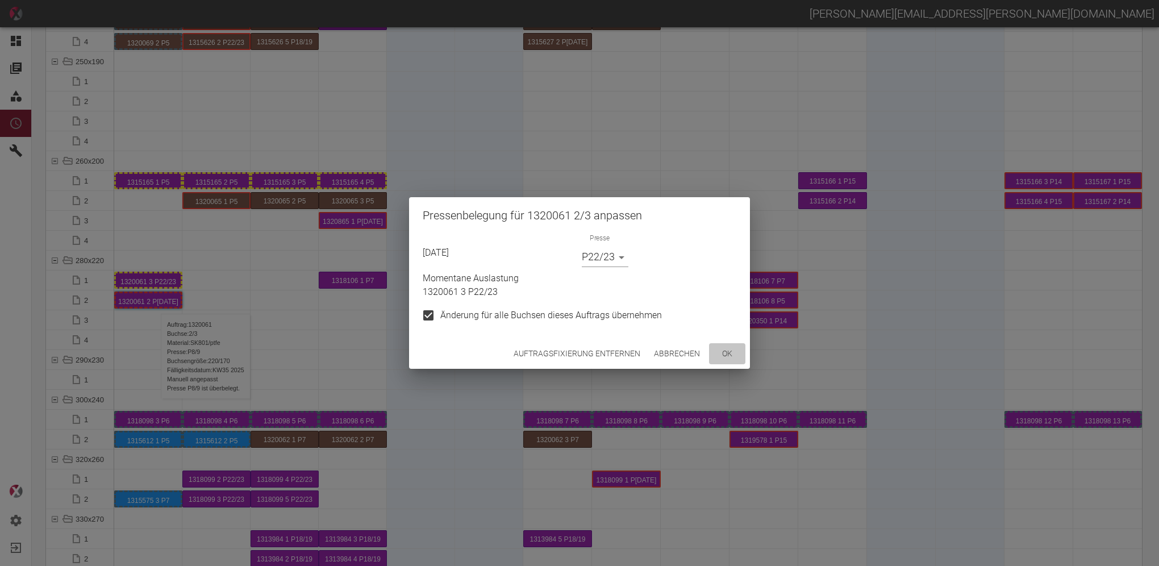
click at [724, 349] on button "ok" at bounding box center [727, 353] width 36 height 21
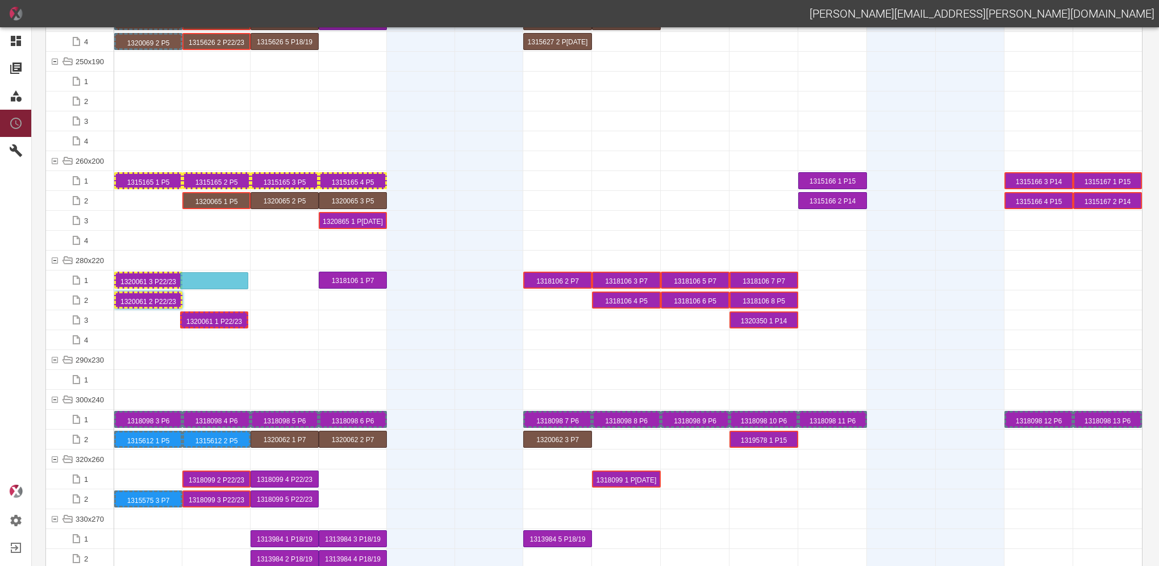
drag, startPoint x: 233, startPoint y: 318, endPoint x: 229, endPoint y: 274, distance: 43.3
click at [224, 360] on div at bounding box center [216, 359] width 68 height 19
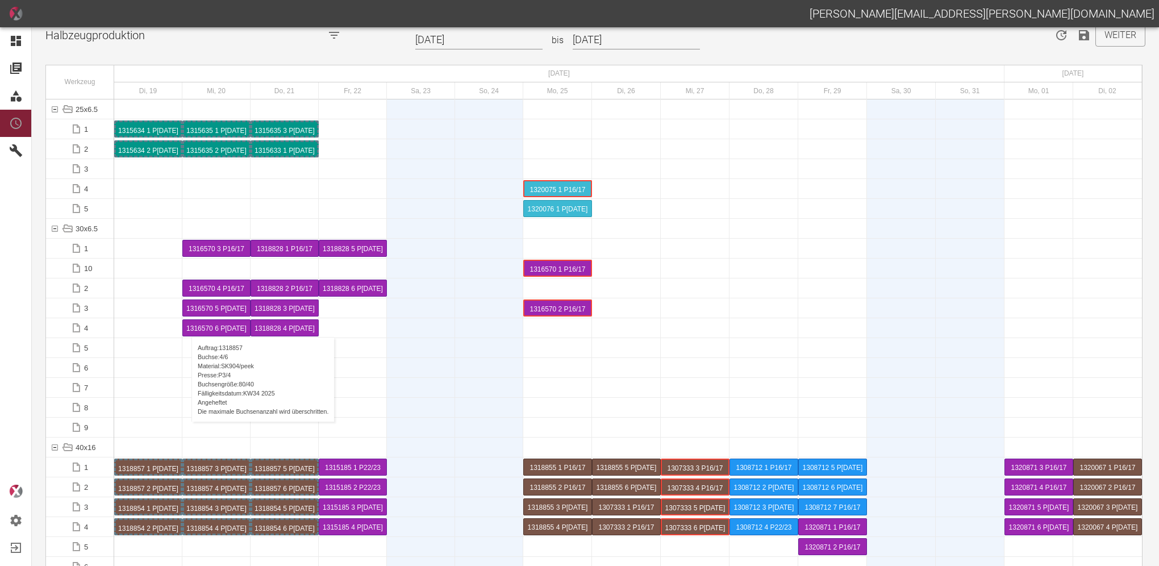
scroll to position [0, 0]
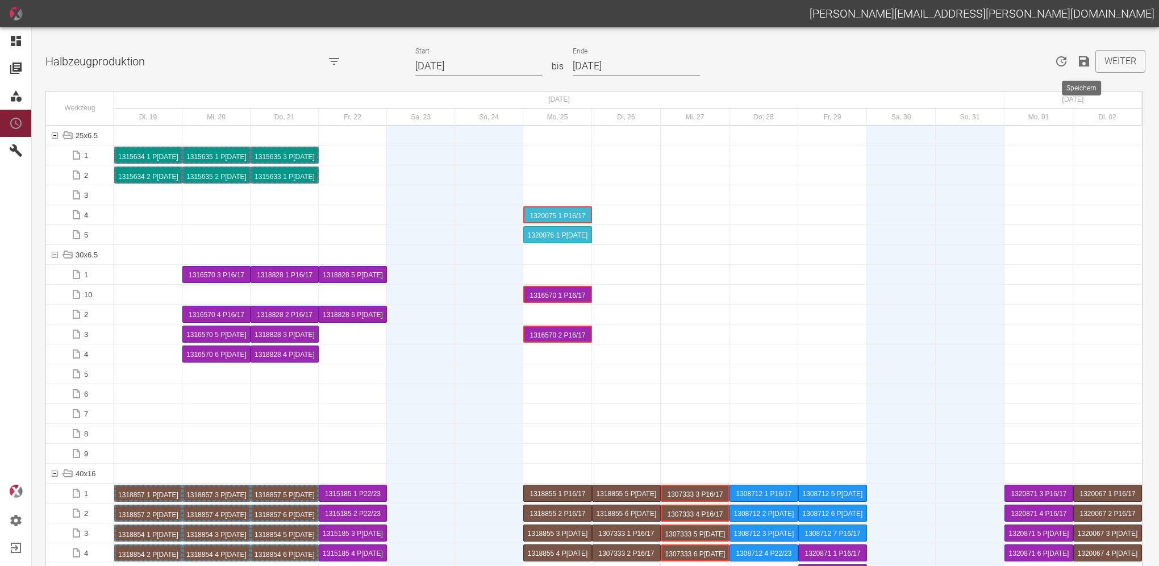
click at [1081, 63] on icon "Speichern" at bounding box center [1084, 62] width 14 height 14
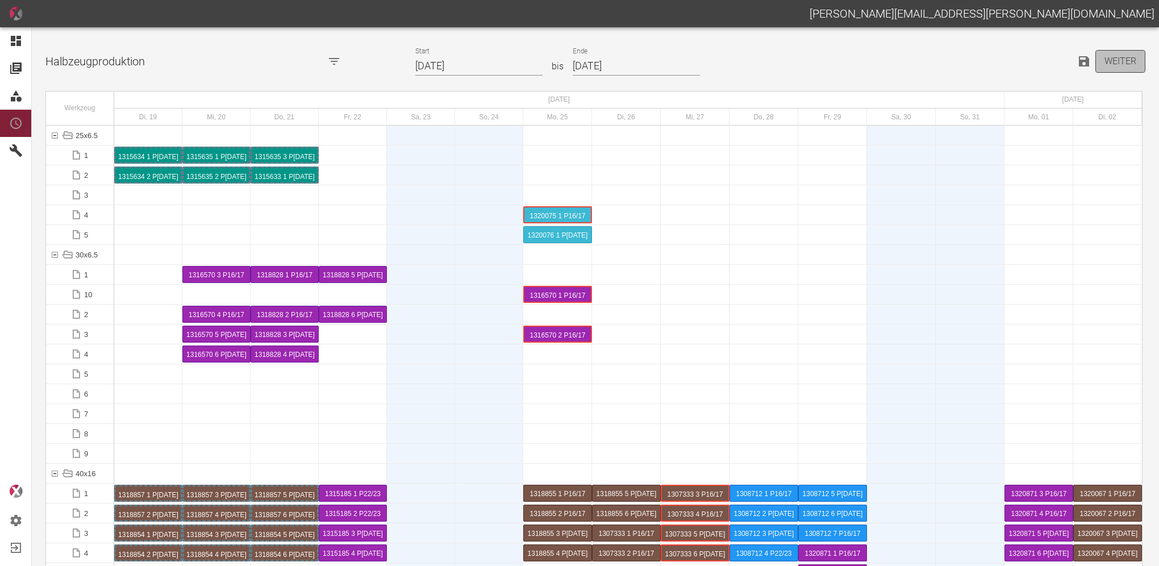
click at [1126, 60] on button "Weiter" at bounding box center [1120, 61] width 50 height 23
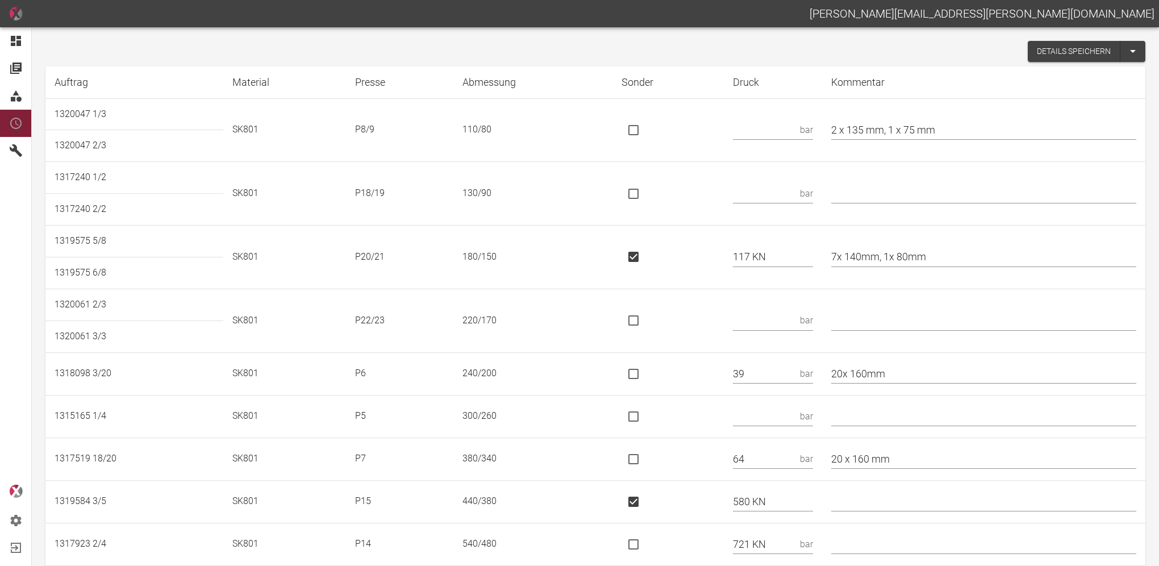
click at [791, 126] on input "text" at bounding box center [764, 130] width 62 height 20
type input "50,4"
drag, startPoint x: 650, startPoint y: 193, endPoint x: 671, endPoint y: 193, distance: 21.6
click at [645, 193] on input "is socket special" at bounding box center [633, 194] width 24 height 24
checkbox input "true"
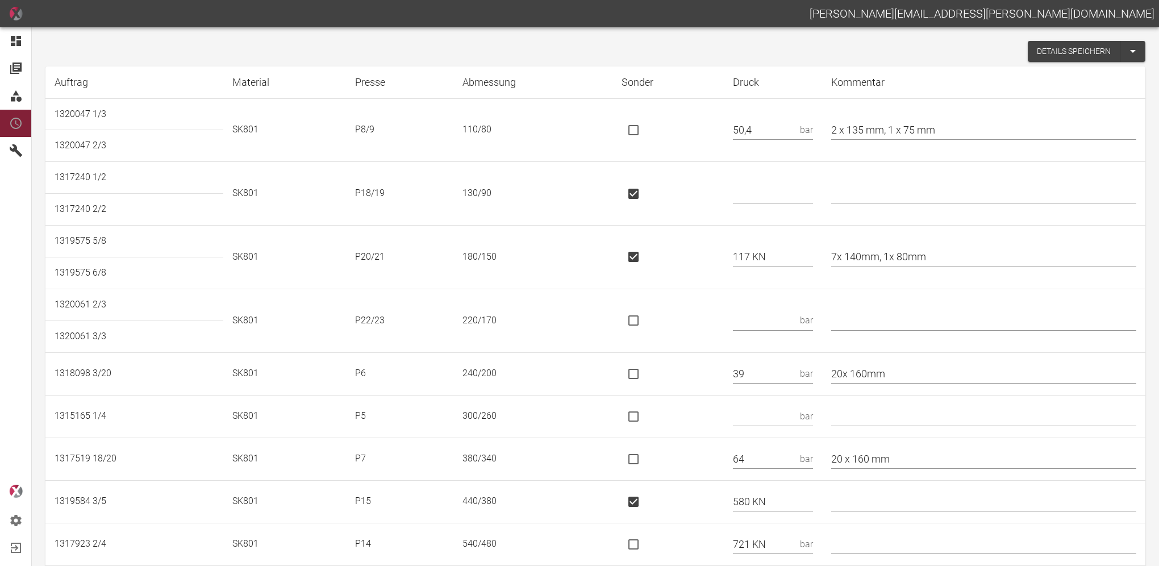
click at [750, 197] on input "text" at bounding box center [773, 193] width 80 height 20
type input "104 kN"
drag, startPoint x: 652, startPoint y: 318, endPoint x: 701, endPoint y: 318, distance: 49.4
click at [645, 318] on input "is socket special" at bounding box center [633, 320] width 24 height 24
checkbox input "true"
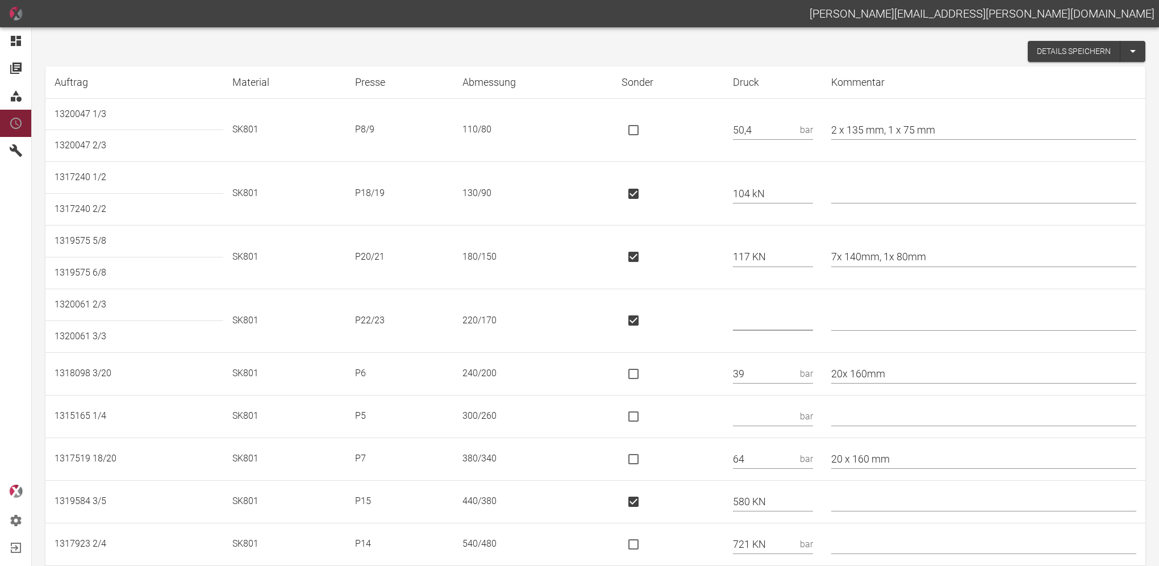
click at [766, 320] on input "text" at bounding box center [773, 321] width 80 height 20
type input "230 kN"
click at [791, 408] on input "text" at bounding box center [764, 416] width 62 height 20
click at [772, 416] on input "text" at bounding box center [764, 416] width 62 height 20
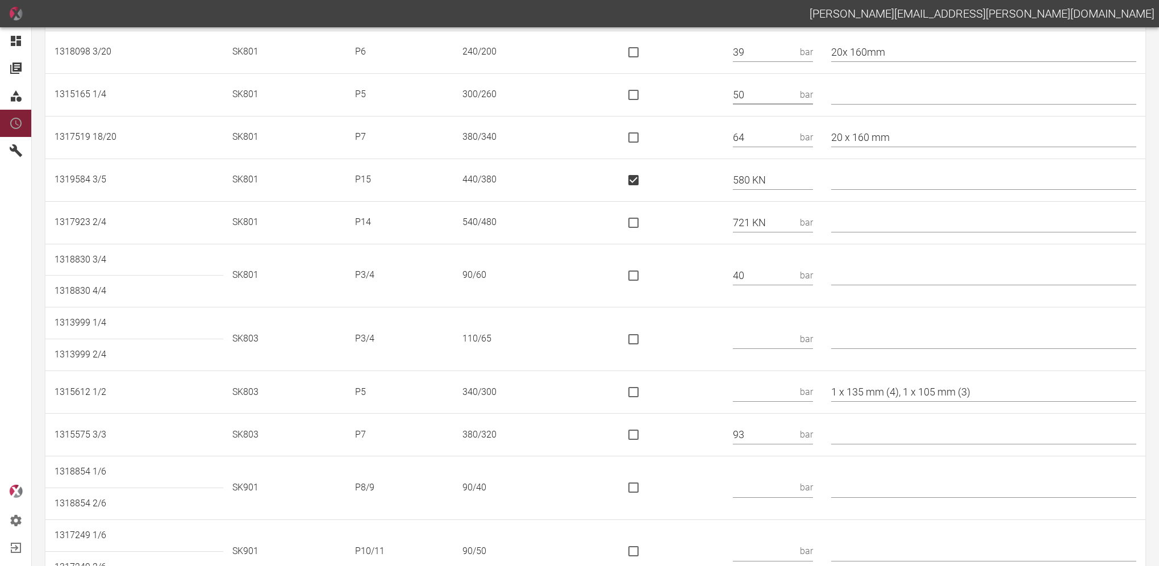
scroll to position [341, 0]
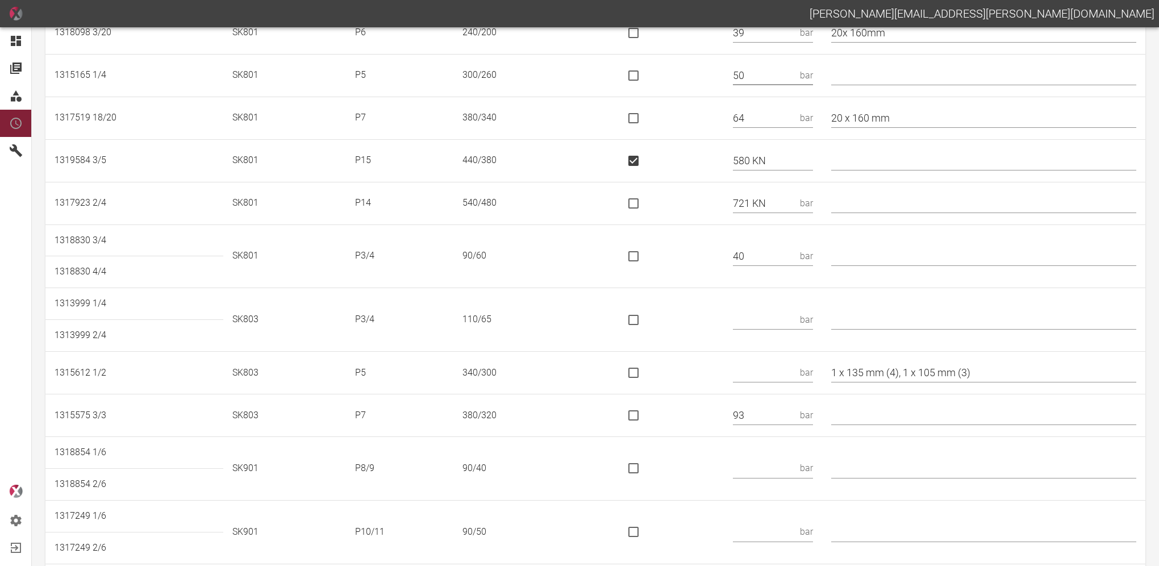
type input "50"
click at [746, 314] on td "bar" at bounding box center [773, 320] width 98 height 64
click at [772, 318] on input "text" at bounding box center [764, 320] width 62 height 20
type input "70"
click at [761, 363] on input "text" at bounding box center [764, 373] width 62 height 20
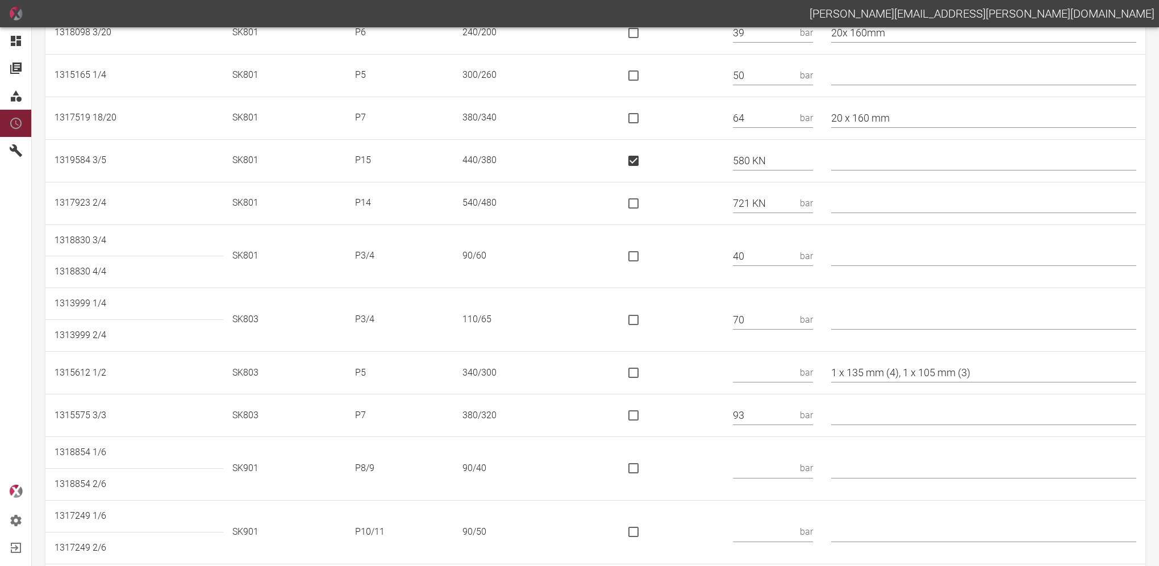
click at [775, 369] on input "text" at bounding box center [764, 373] width 62 height 20
type input "56,5"
click at [786, 469] on input "text" at bounding box center [764, 468] width 62 height 20
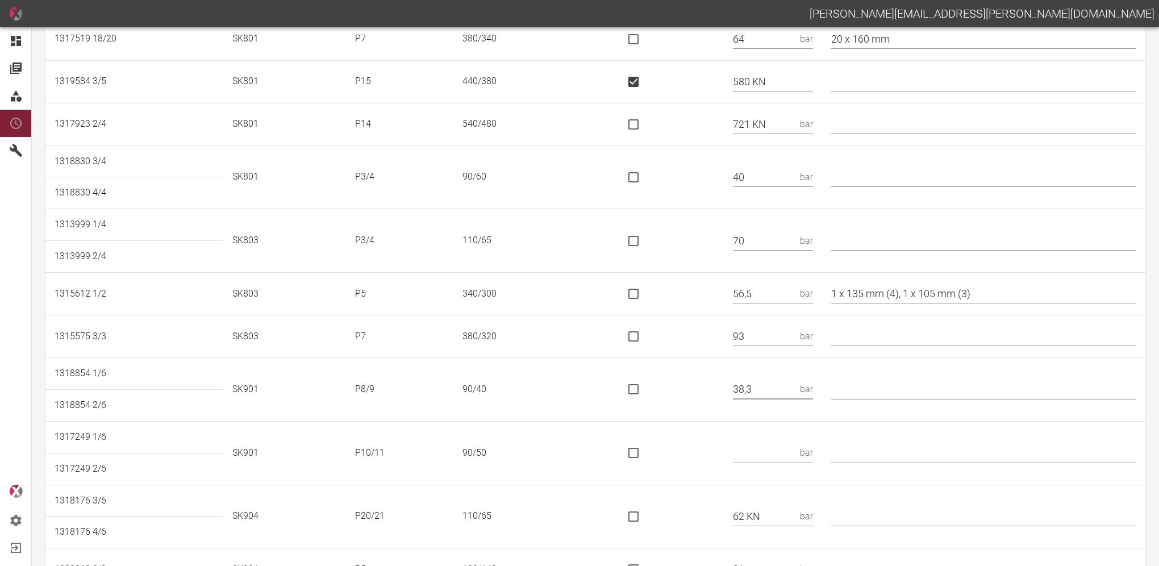
scroll to position [568, 0]
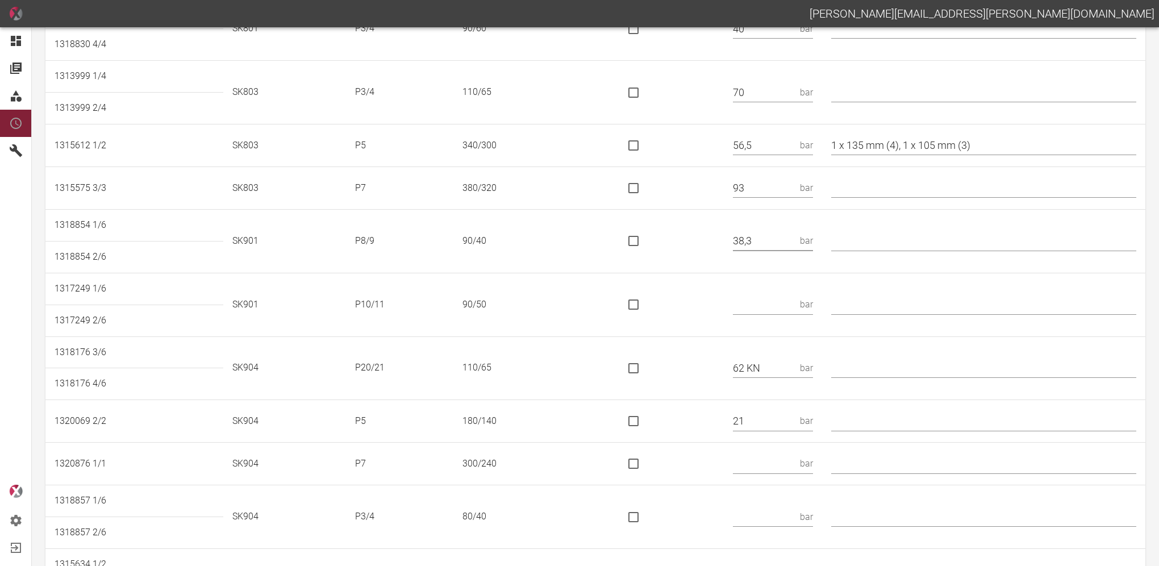
type input "38,3"
click at [775, 302] on input "text" at bounding box center [764, 305] width 62 height 20
click at [773, 298] on input "text" at bounding box center [764, 305] width 62 height 20
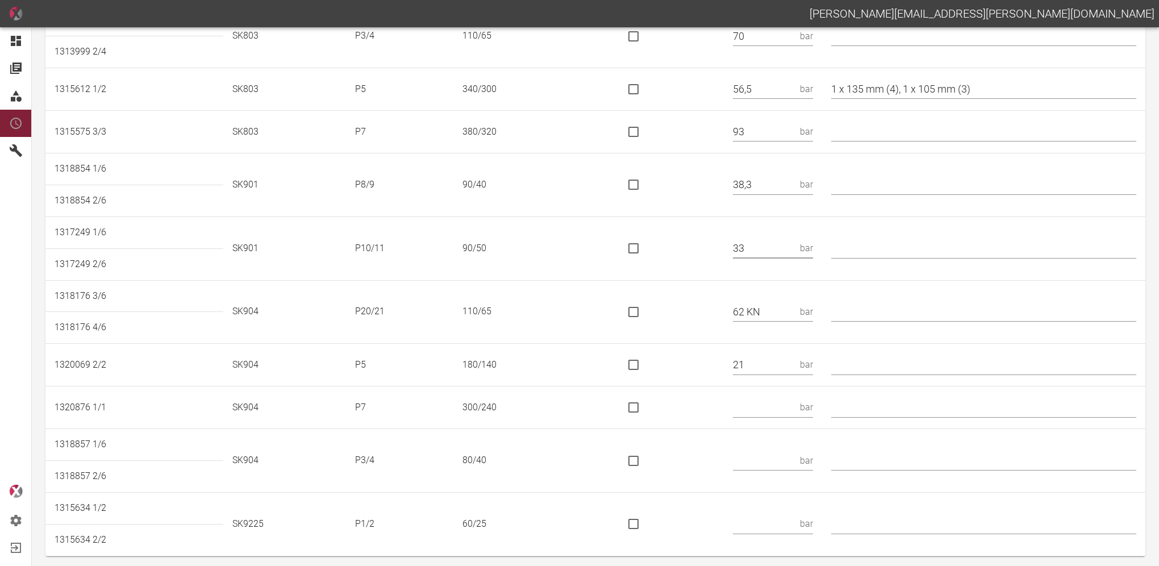
type input "33"
click at [774, 400] on input "text" at bounding box center [764, 408] width 62 height 20
type input "47,7"
click at [791, 455] on input "text" at bounding box center [764, 460] width 62 height 20
click at [783, 454] on input "text" at bounding box center [764, 460] width 62 height 20
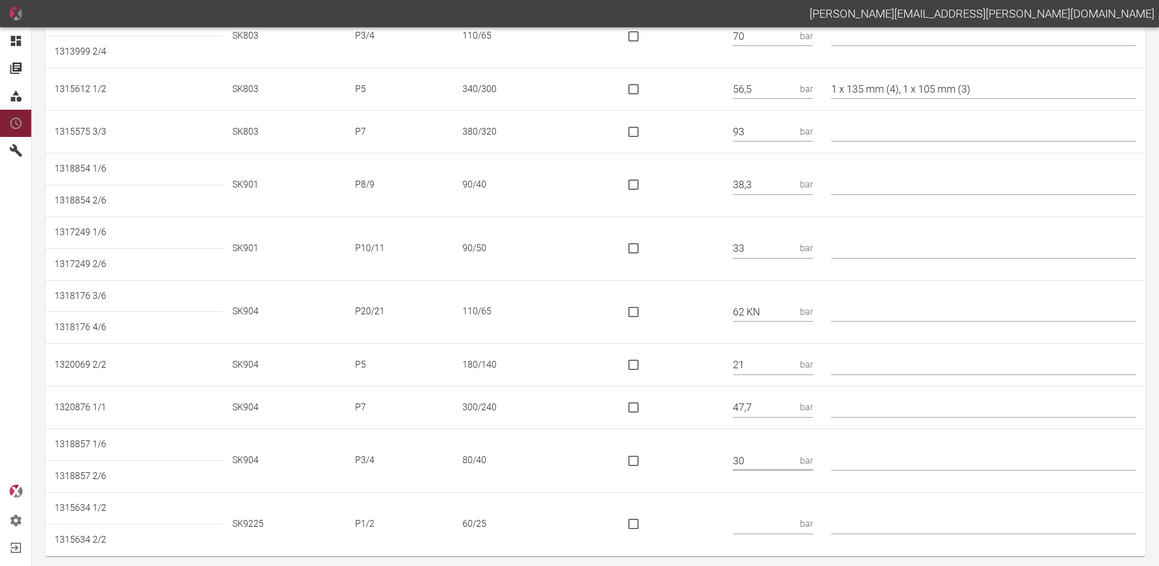
type input "30"
click at [771, 520] on input "text" at bounding box center [764, 524] width 62 height 20
type input "61"
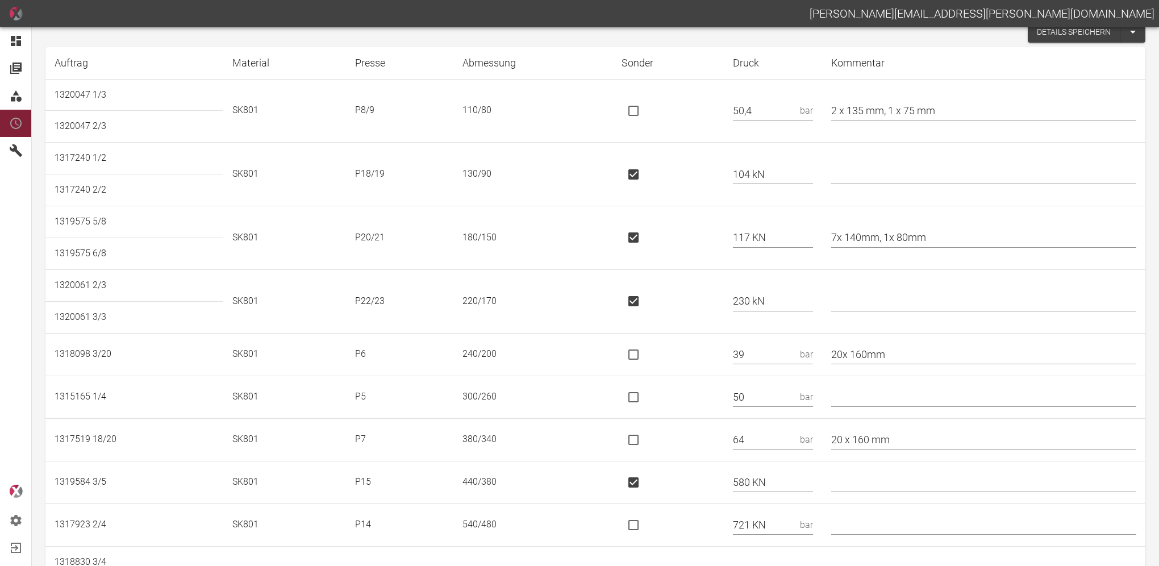
scroll to position [0, 0]
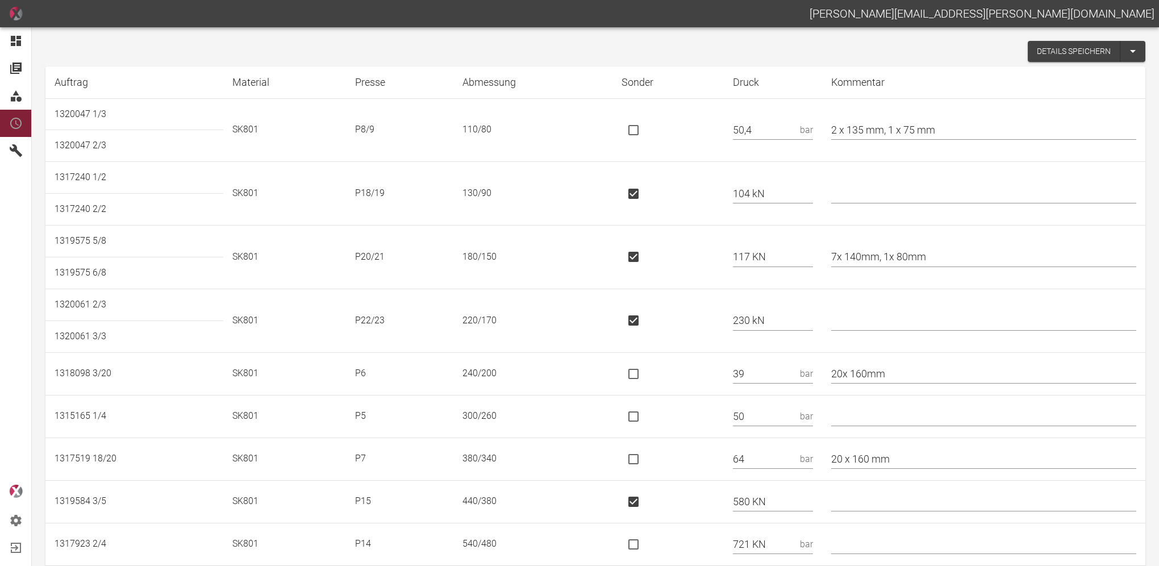
click at [1054, 55] on button "Details speichern" at bounding box center [1073, 51] width 93 height 21
